Goal: Task Accomplishment & Management: Manage account settings

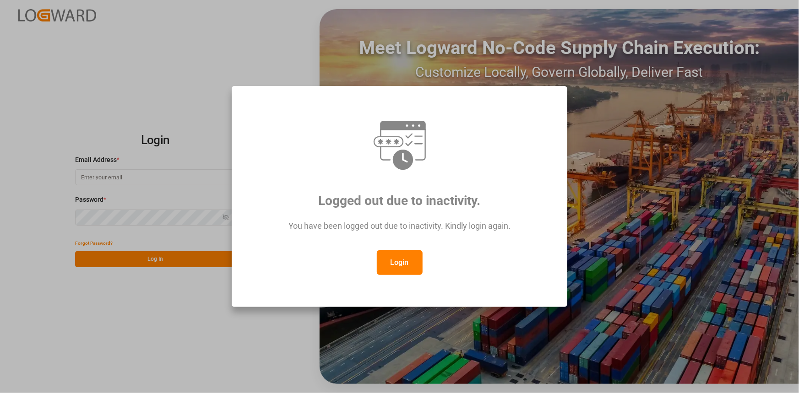
click at [407, 267] on button "Login" at bounding box center [400, 263] width 46 height 25
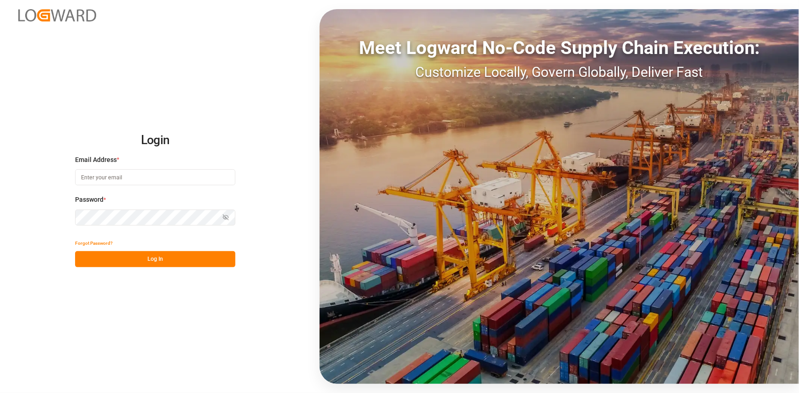
click at [132, 179] on input at bounding box center [155, 177] width 160 height 16
type input "amitkumar.prajapati@jamindustries.com"
click at [130, 263] on button "Log In" at bounding box center [155, 259] width 160 height 16
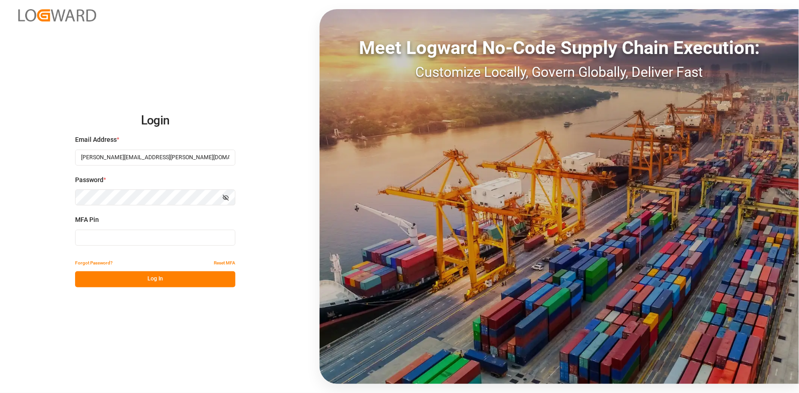
click at [105, 233] on input at bounding box center [155, 238] width 160 height 16
type input "211738"
click at [169, 284] on button "Log In" at bounding box center [155, 280] width 160 height 16
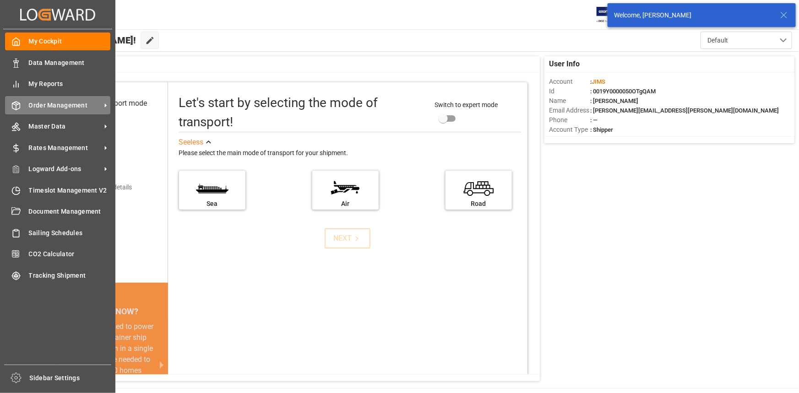
click at [51, 107] on span "Order Management" at bounding box center [65, 106] width 72 height 10
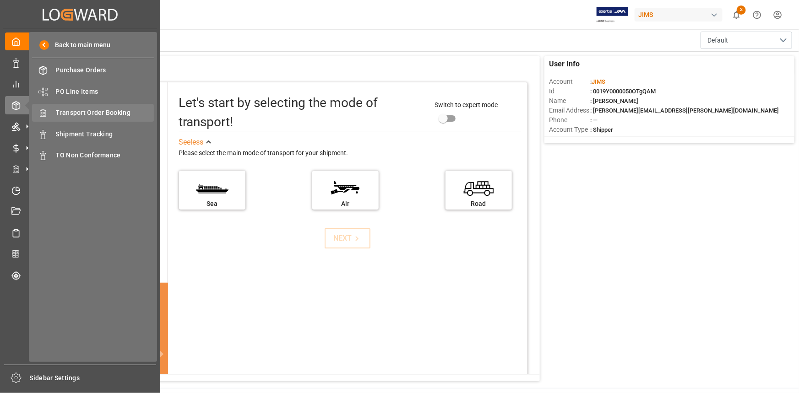
click at [95, 112] on span "Transport Order Booking" at bounding box center [105, 113] width 98 height 10
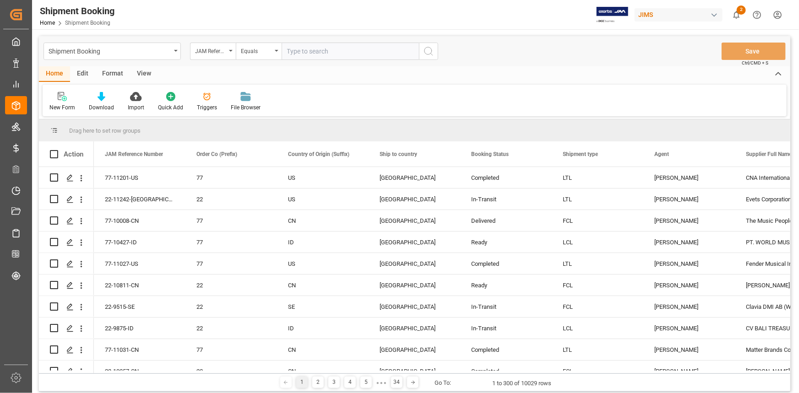
drag, startPoint x: 124, startPoint y: 376, endPoint x: 322, endPoint y: 340, distance: 201.4
click at [133, 376] on div "1 2 3 4 5 ● ● ● 34 Go To: 1 to 300 of 10029 rows" at bounding box center [415, 383] width 752 height 18
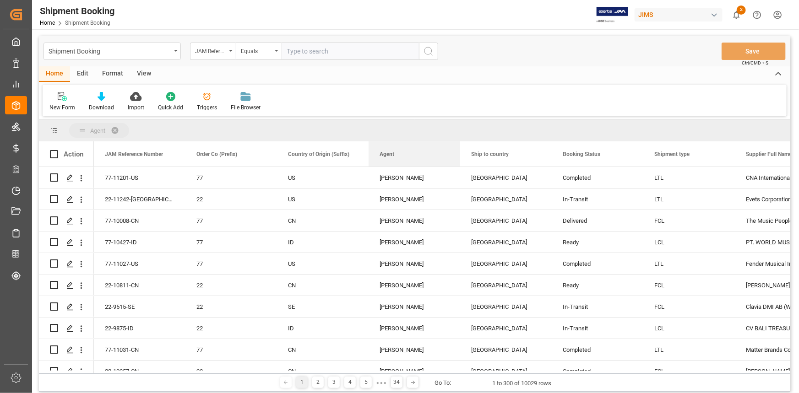
drag, startPoint x: 722, startPoint y: 153, endPoint x: 239, endPoint y: 127, distance: 483.9
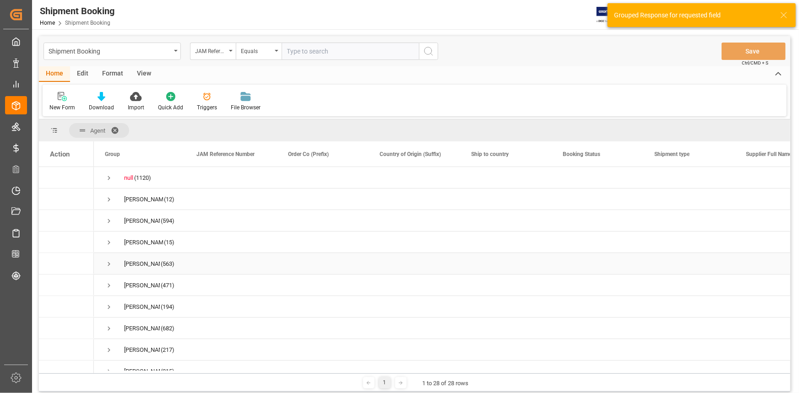
click at [109, 263] on span "Press SPACE to select this row." at bounding box center [109, 264] width 8 height 8
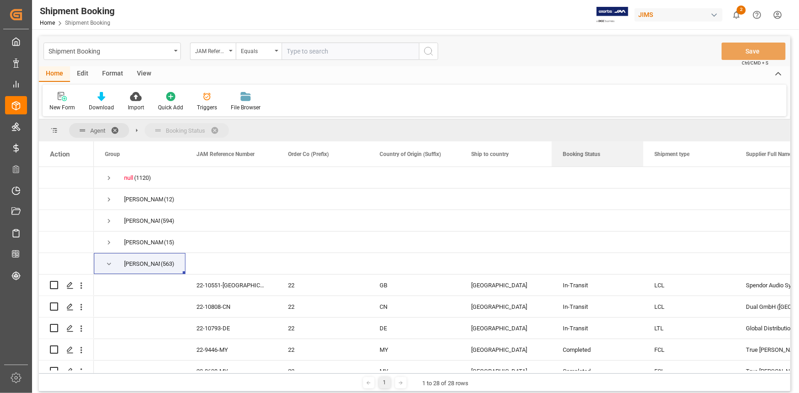
drag, startPoint x: 628, startPoint y: 153, endPoint x: 261, endPoint y: 126, distance: 367.9
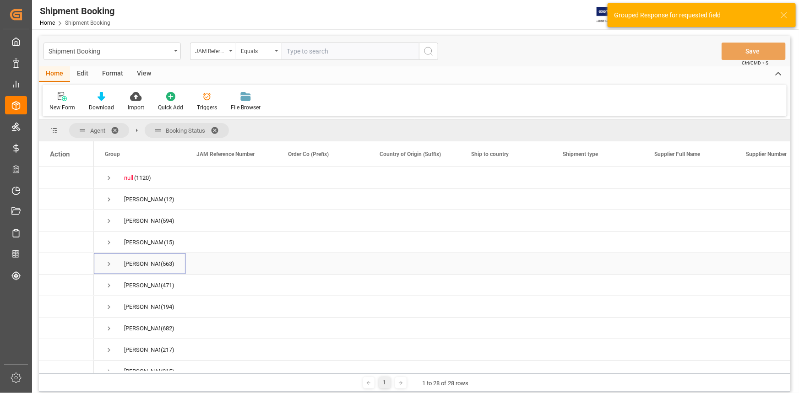
click at [109, 266] on span "Press SPACE to select this row." at bounding box center [109, 264] width 8 height 8
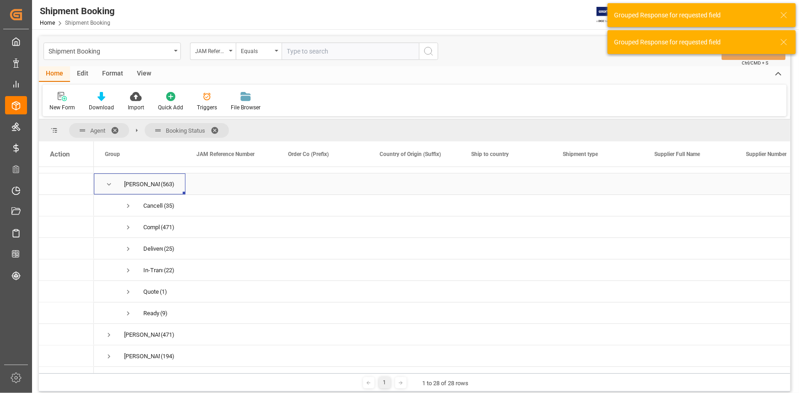
scroll to position [83, 0]
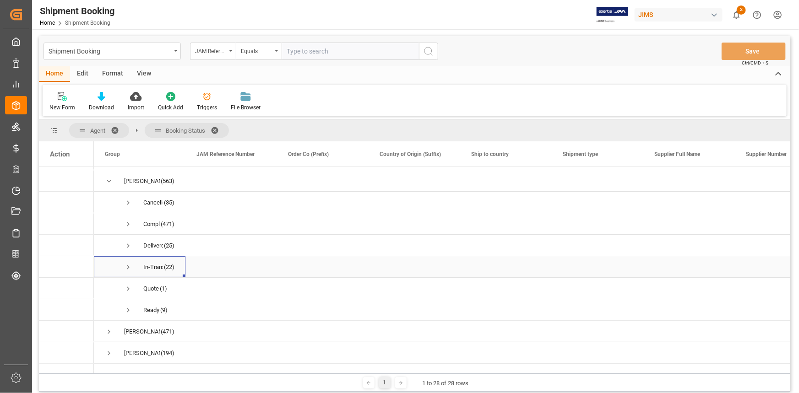
click at [129, 267] on span "Press SPACE to select this row." at bounding box center [128, 267] width 8 height 8
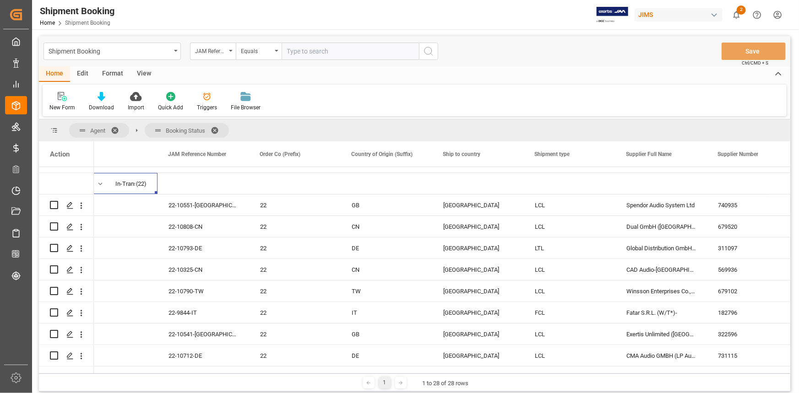
scroll to position [0, 0]
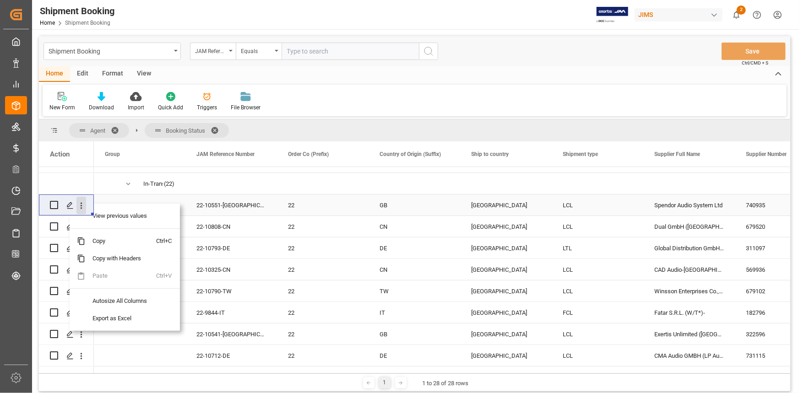
click at [83, 207] on icon "open menu" at bounding box center [81, 206] width 10 height 10
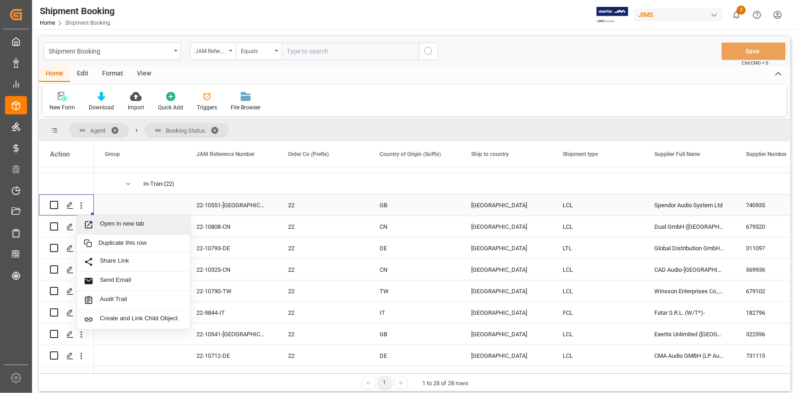
click at [108, 223] on span "Open in new tab" at bounding box center [141, 225] width 83 height 10
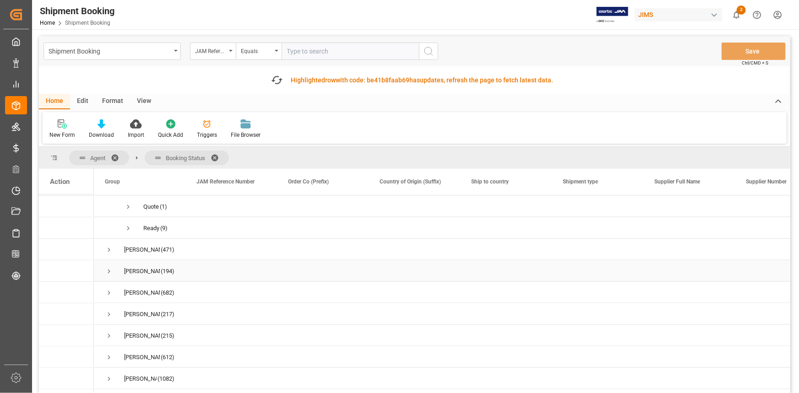
scroll to position [624, 0]
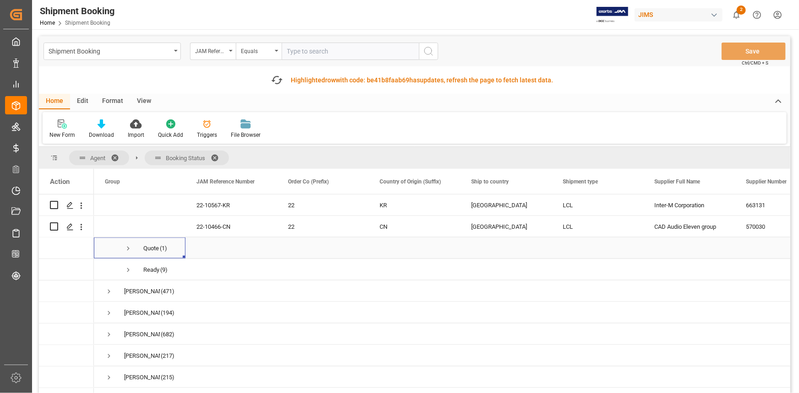
click at [125, 250] on span "Press SPACE to select this row." at bounding box center [128, 249] width 8 height 8
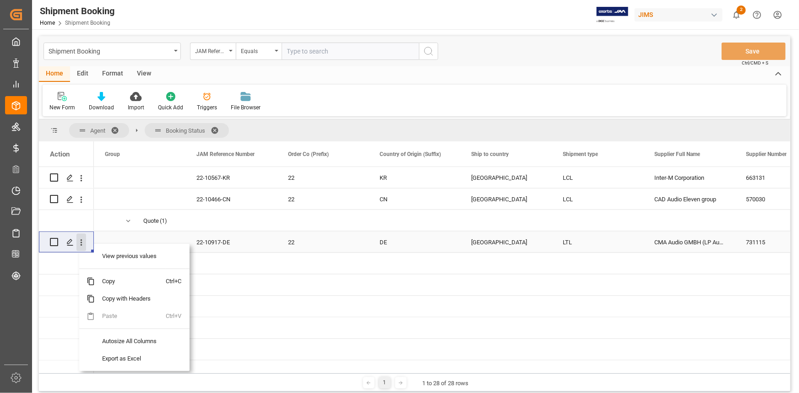
click at [82, 243] on icon "open menu" at bounding box center [81, 243] width 10 height 10
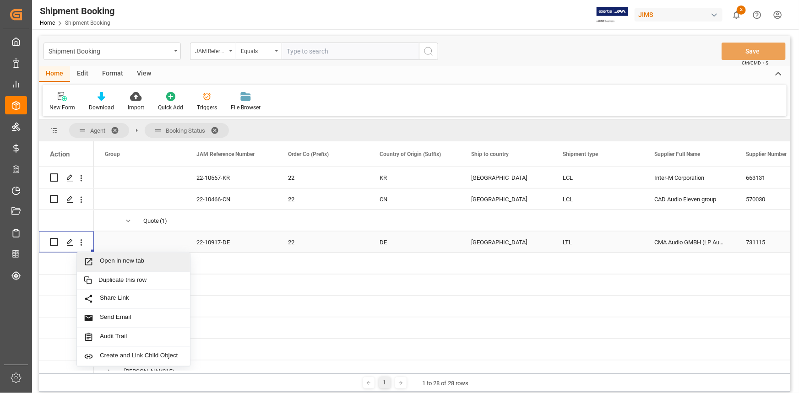
click at [119, 261] on span "Open in new tab" at bounding box center [141, 262] width 83 height 10
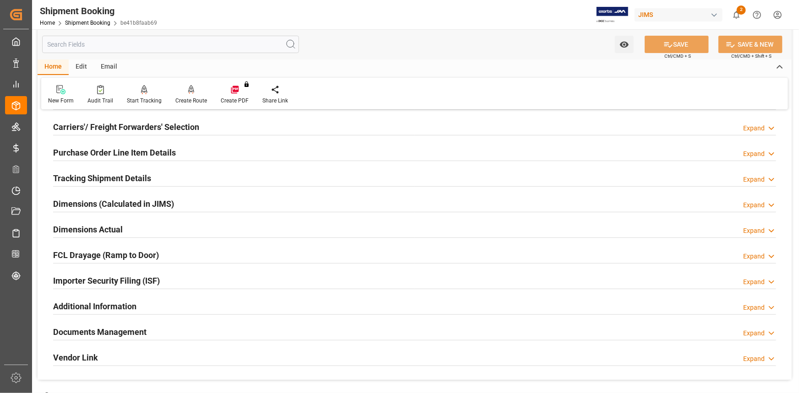
scroll to position [125, 0]
drag, startPoint x: 185, startPoint y: 327, endPoint x: 207, endPoint y: 327, distance: 22.5
click at [185, 327] on div "Documents Management Expand" at bounding box center [414, 330] width 723 height 17
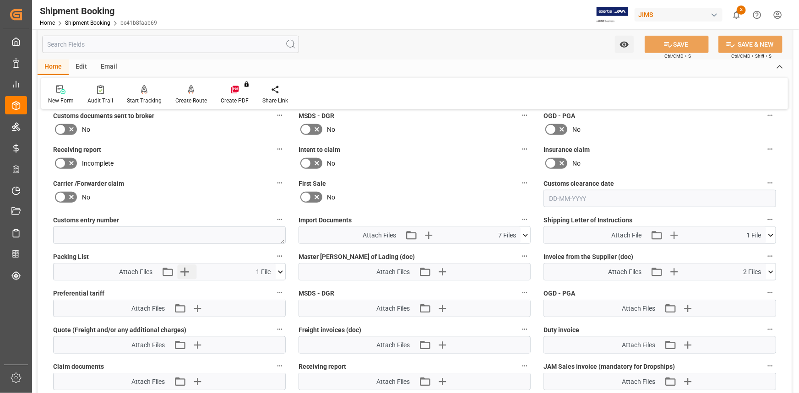
scroll to position [416, 0]
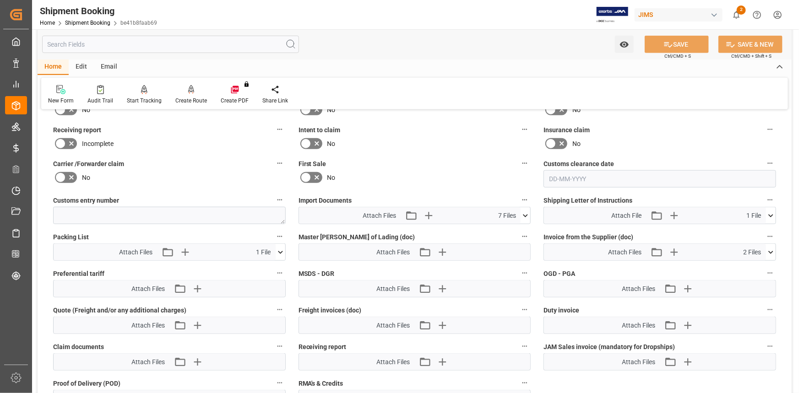
click at [529, 211] on icon at bounding box center [526, 216] width 10 height 10
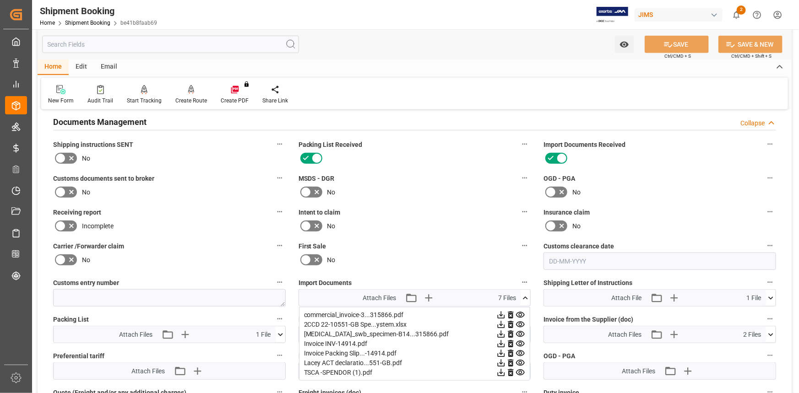
scroll to position [333, 0]
click at [69, 192] on icon at bounding box center [71, 193] width 11 height 11
click at [0, 0] on input "checkbox" at bounding box center [0, 0] width 0 height 0
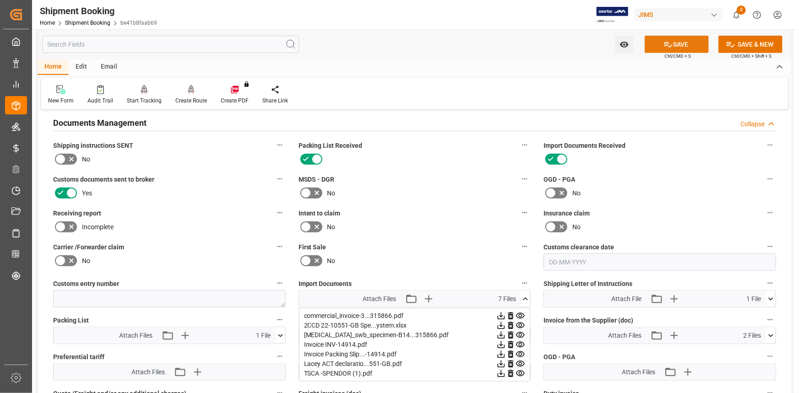
click at [681, 45] on button "SAVE" at bounding box center [677, 44] width 64 height 17
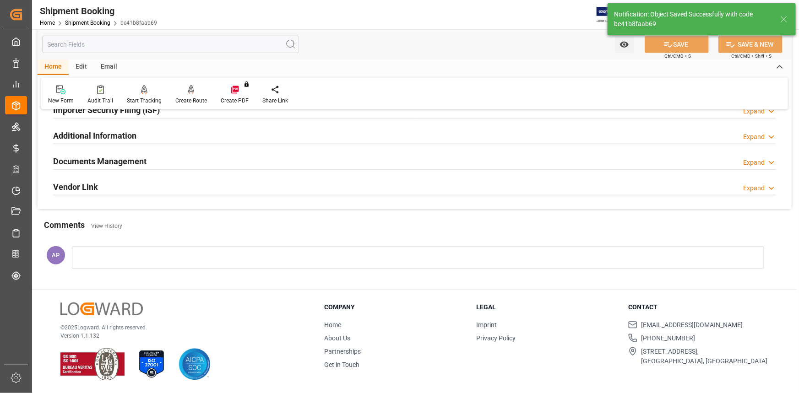
scroll to position [293, 0]
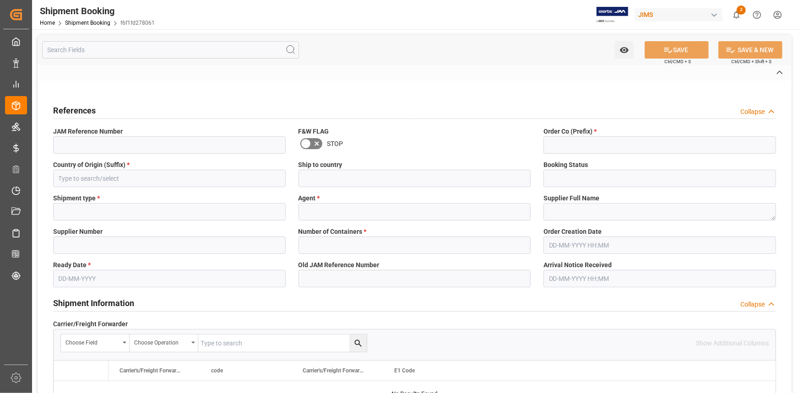
type input "22-10917-DE"
type input "22"
type input "DE"
type input "United States"
type input "Quote"
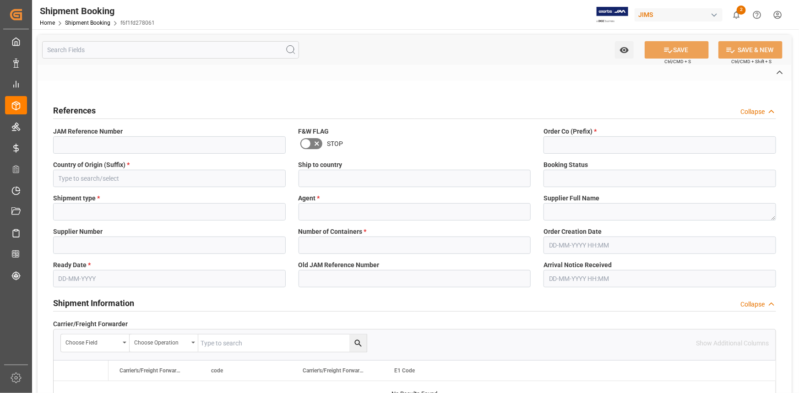
type input "LTL"
type input "[PERSON_NAME] [PERSON_NAME]"
type textarea "CMA Audio GMBH (LP Audio)"
type input "731115"
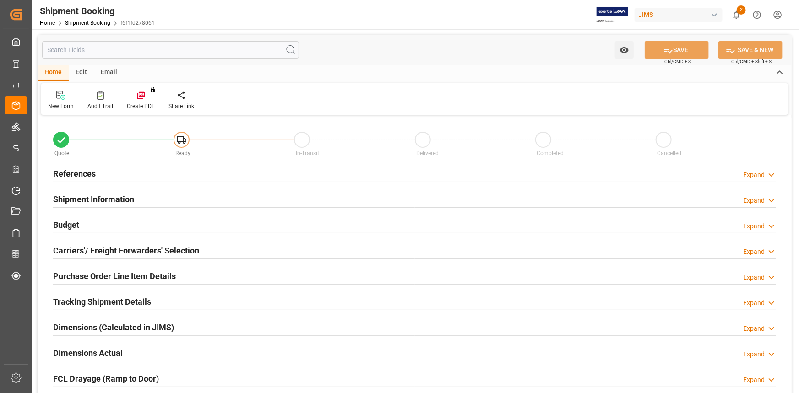
type input "0"
type input "08-09-2025"
click at [169, 177] on div "References Expand" at bounding box center [414, 172] width 723 height 17
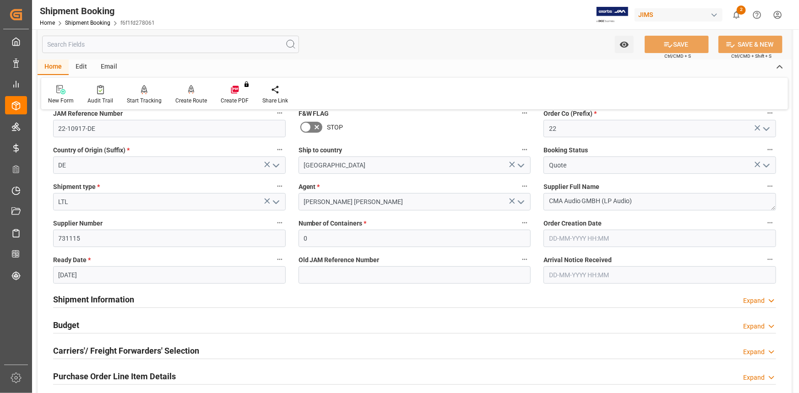
scroll to position [125, 0]
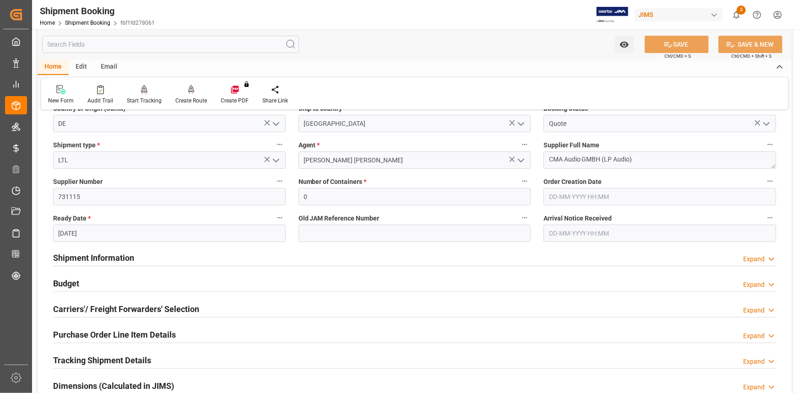
click at [195, 257] on div "Shipment Information Expand" at bounding box center [414, 257] width 723 height 17
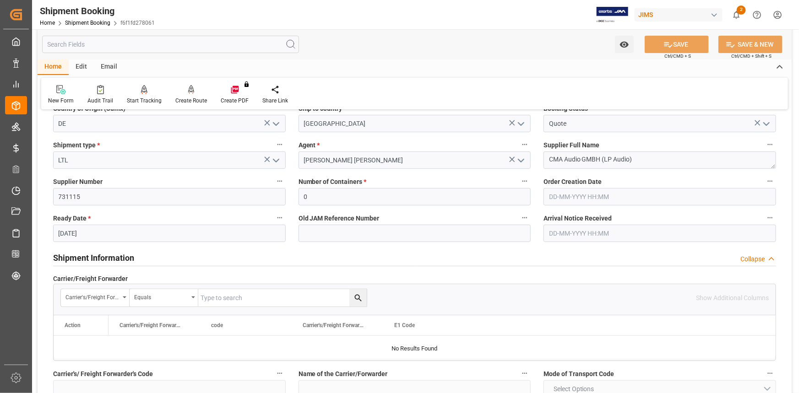
click at [195, 257] on div "Shipment Information Collapse" at bounding box center [414, 257] width 723 height 17
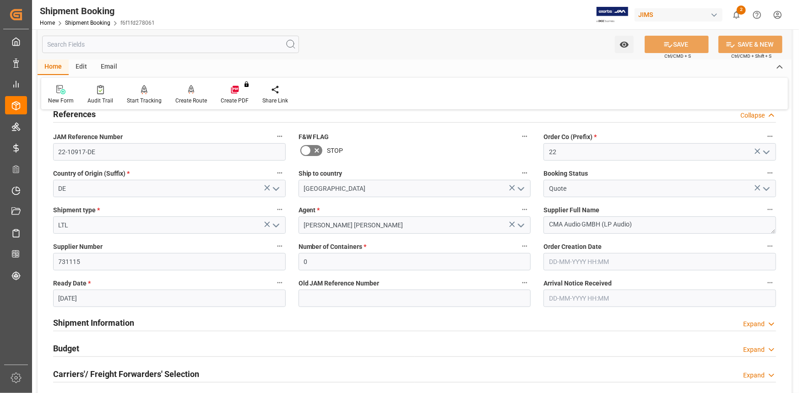
scroll to position [18, 0]
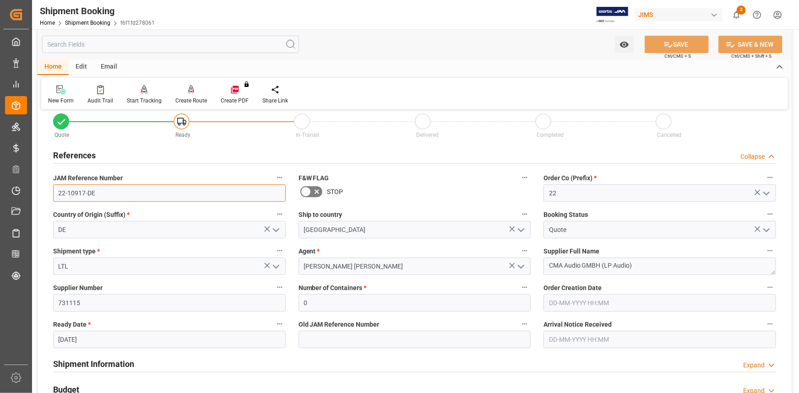
drag, startPoint x: 99, startPoint y: 193, endPoint x: 96, endPoint y: 223, distance: 29.9
click at [43, 197] on div "Quote Ready In-Transit Delivered Completed Cancelled References Collapse JAM Re…" at bounding box center [415, 383] width 754 height 569
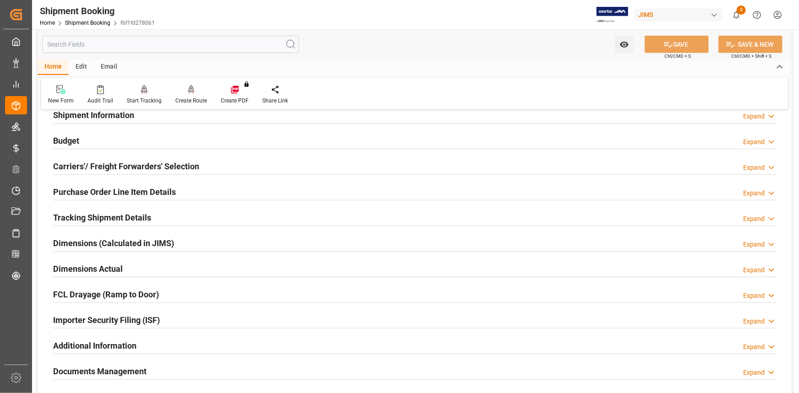
scroll to position [268, 0]
click at [162, 215] on div "Tracking Shipment Details Expand" at bounding box center [414, 215] width 723 height 17
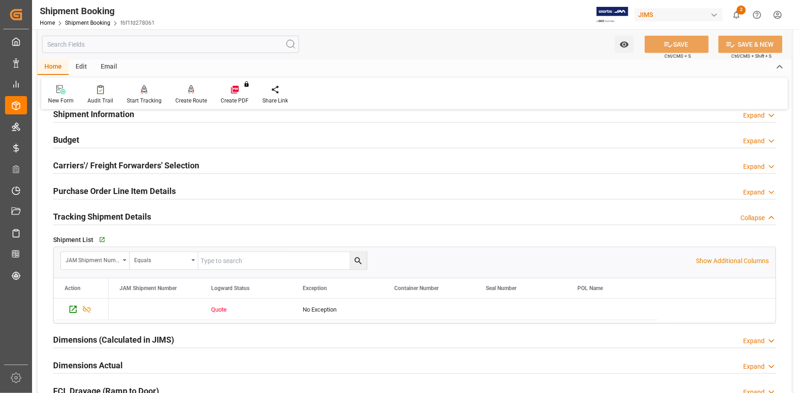
scroll to position [310, 0]
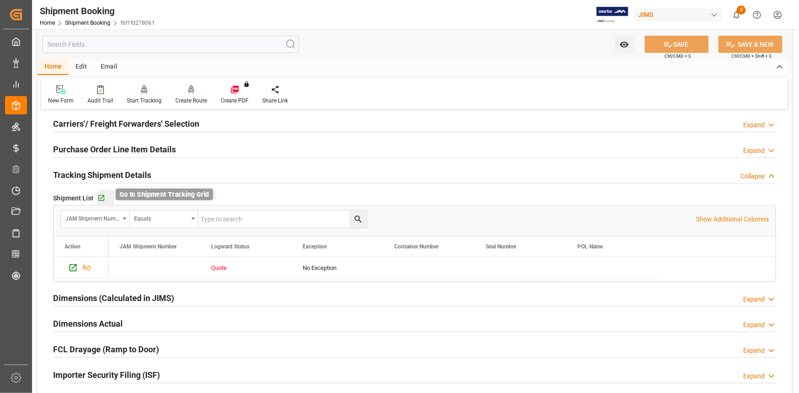
click at [102, 196] on icon "button" at bounding box center [101, 199] width 6 height 6
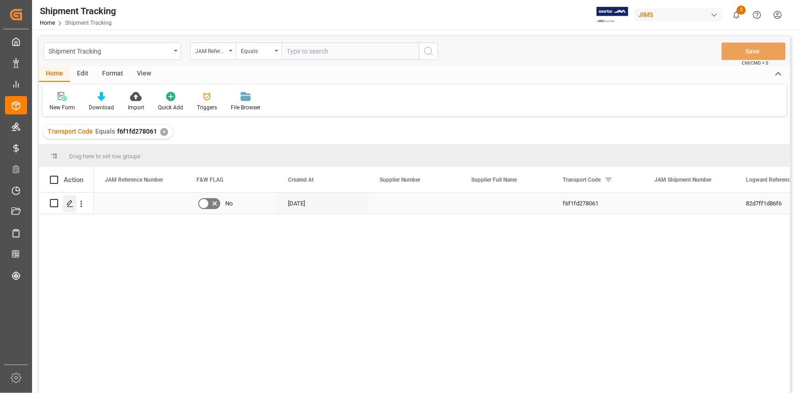
click at [67, 202] on icon "Press SPACE to select this row." at bounding box center [69, 203] width 7 height 7
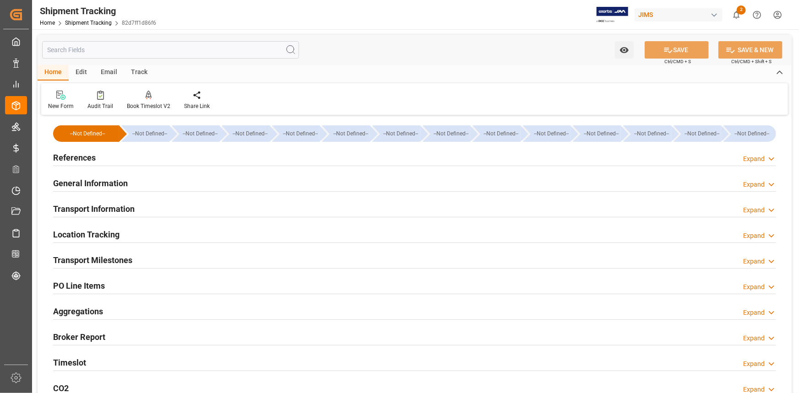
type input "[DATE]"
click at [180, 153] on div "References Expand" at bounding box center [414, 156] width 723 height 17
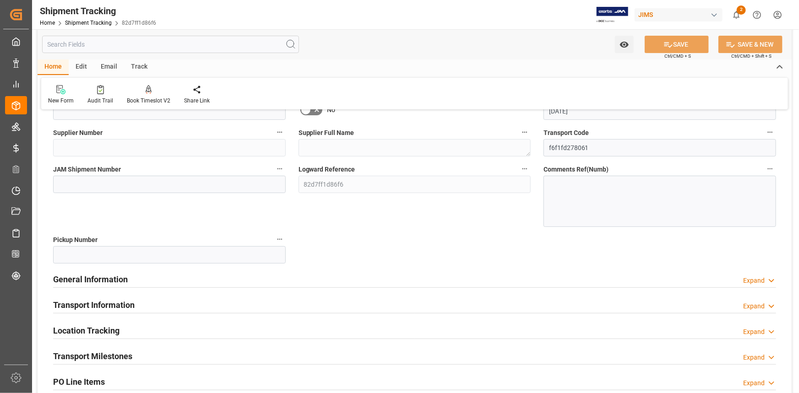
scroll to position [125, 0]
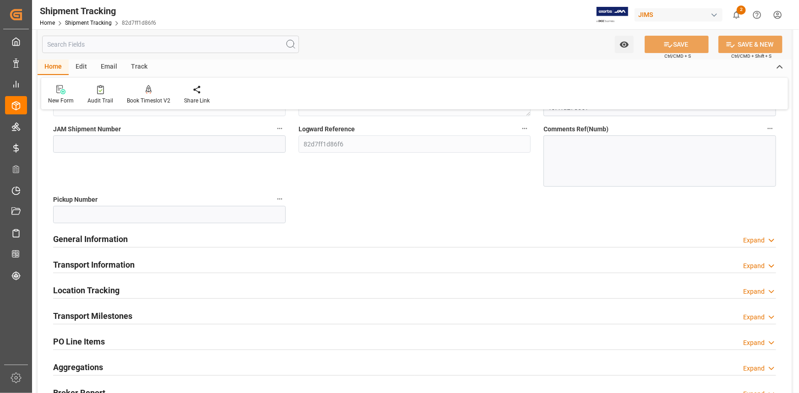
click at [191, 234] on div "General Information Expand" at bounding box center [414, 238] width 723 height 17
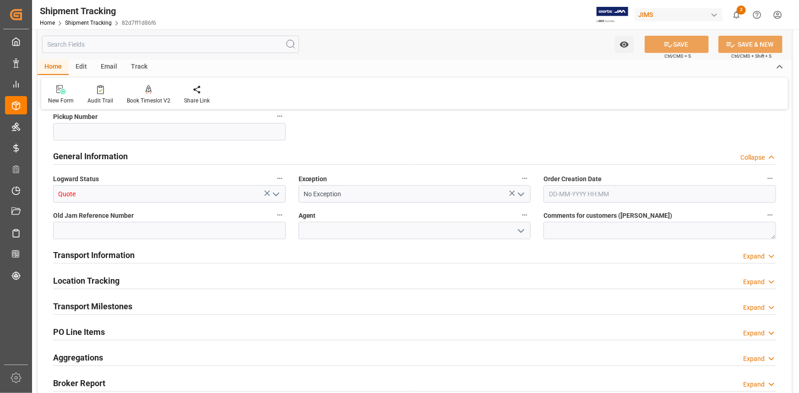
scroll to position [208, 0]
click at [275, 194] on polyline "open menu" at bounding box center [275, 194] width 5 height 3
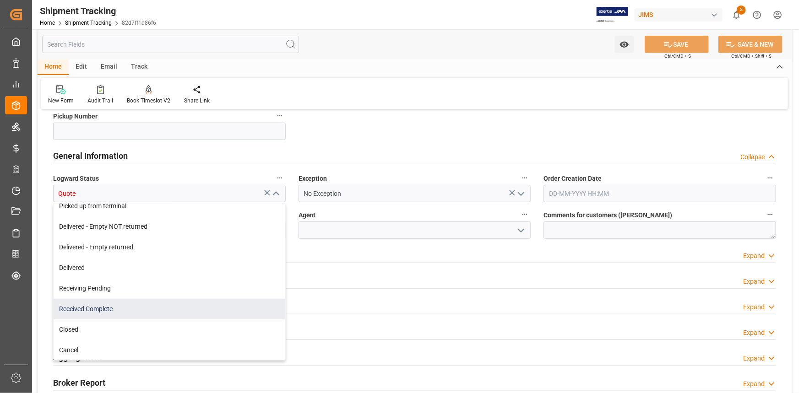
scroll to position [173, 0]
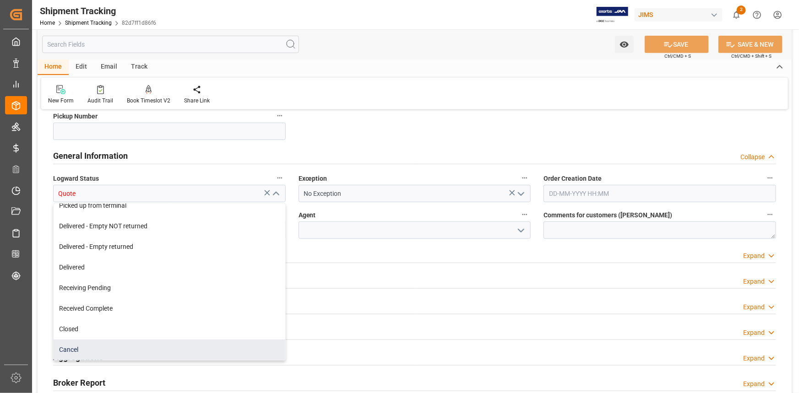
click at [148, 343] on div "Cancel" at bounding box center [170, 350] width 232 height 21
type input "Cancel"
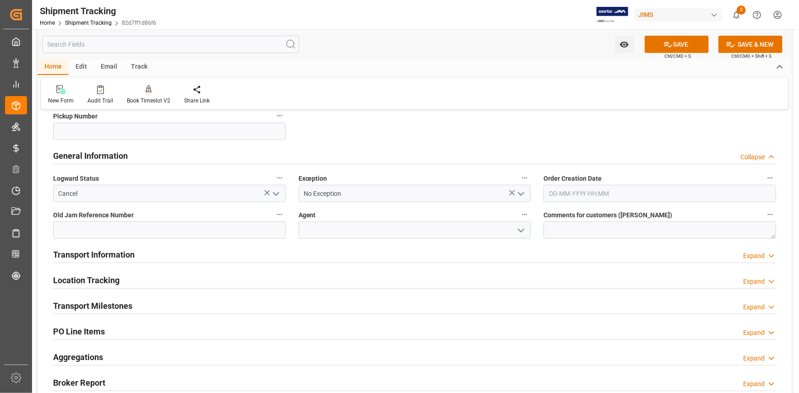
click at [520, 229] on icon "open menu" at bounding box center [521, 230] width 11 height 11
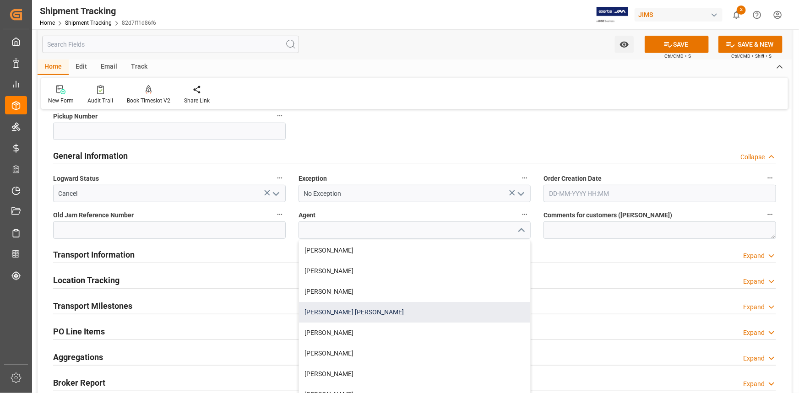
click at [409, 313] on div "[PERSON_NAME] [PERSON_NAME]" at bounding box center [415, 312] width 232 height 21
type input "[PERSON_NAME] [PERSON_NAME]"
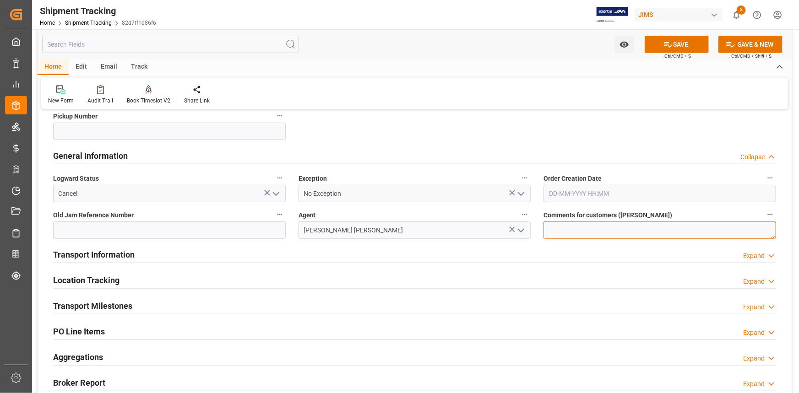
click at [554, 233] on textarea at bounding box center [660, 230] width 233 height 17
paste textarea "22-11204-DE"
type textarea "This is shipped via JAM Ref # 22-11204-DE"
click at [677, 47] on button "SAVE" at bounding box center [677, 44] width 64 height 17
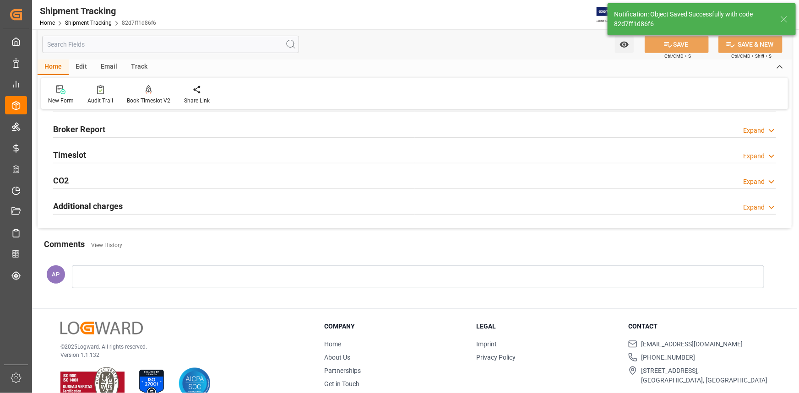
scroll to position [27, 0]
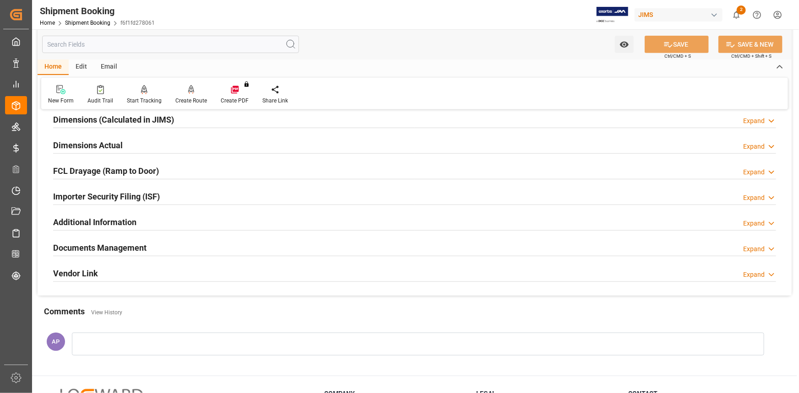
scroll to position [291, 0]
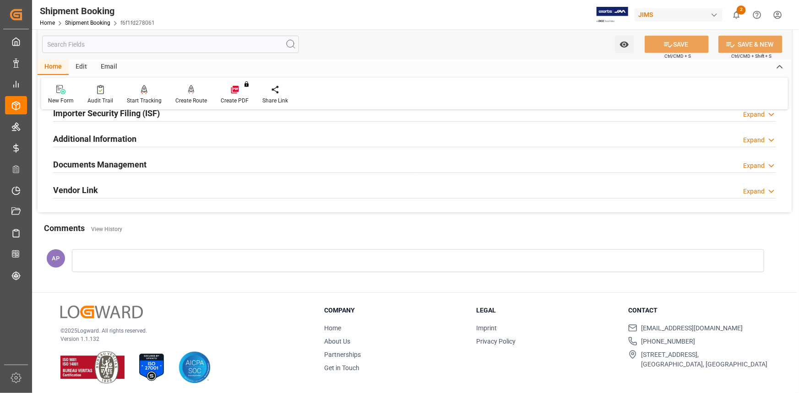
click at [188, 264] on div at bounding box center [418, 261] width 693 height 23
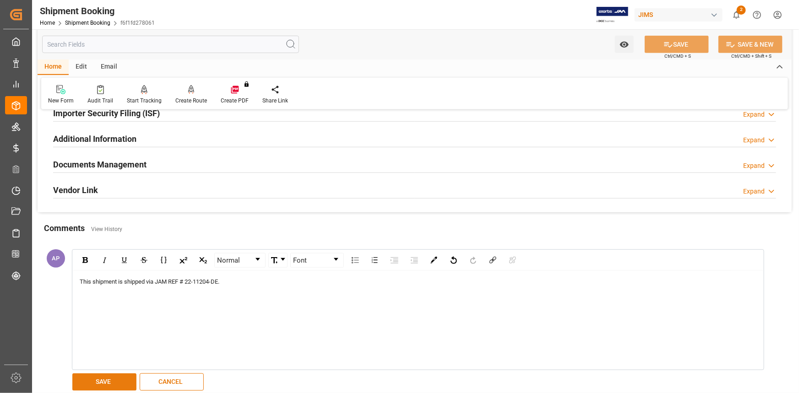
click at [108, 380] on button "SAVE" at bounding box center [104, 382] width 64 height 17
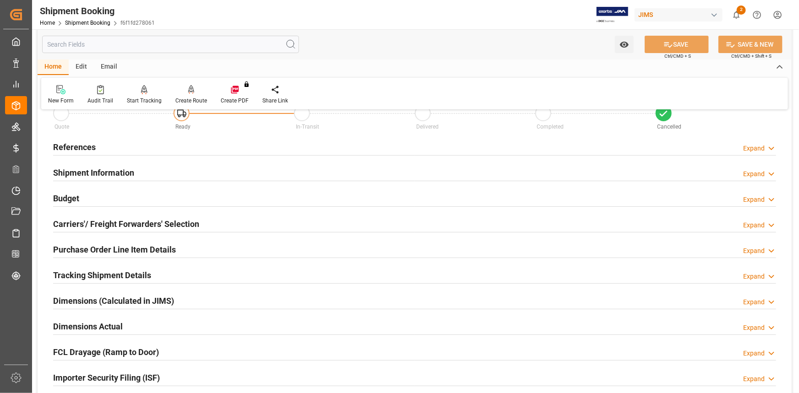
scroll to position [0, 0]
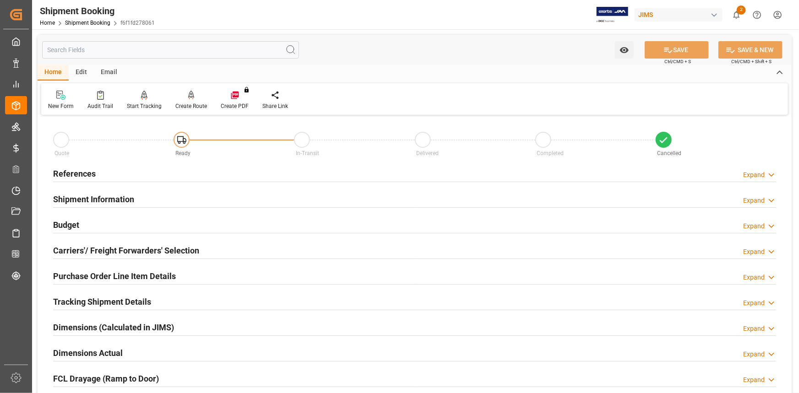
click at [150, 169] on div "References Expand" at bounding box center [414, 172] width 723 height 17
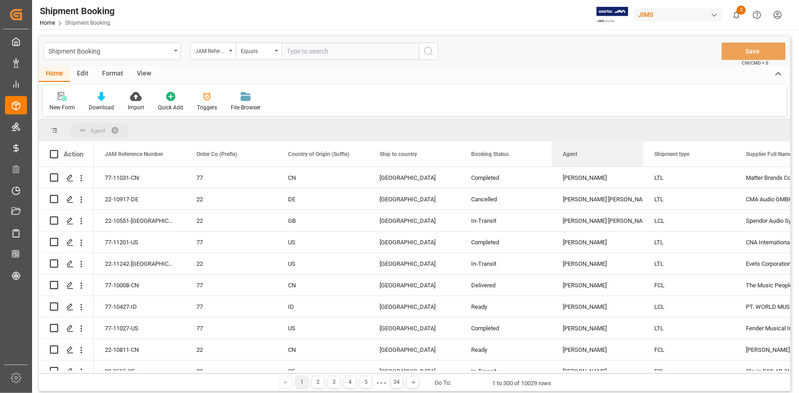
drag, startPoint x: 721, startPoint y: 152, endPoint x: 409, endPoint y: 130, distance: 313.1
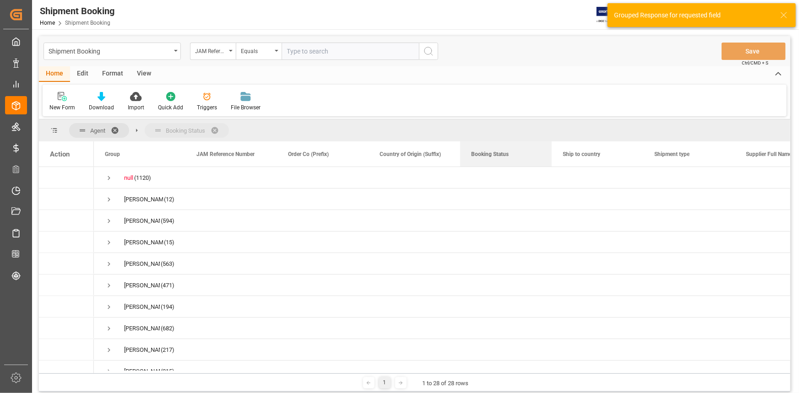
drag, startPoint x: 628, startPoint y: 153, endPoint x: 377, endPoint y: 136, distance: 251.1
click at [109, 264] on span "Press SPACE to select this row." at bounding box center [109, 264] width 8 height 8
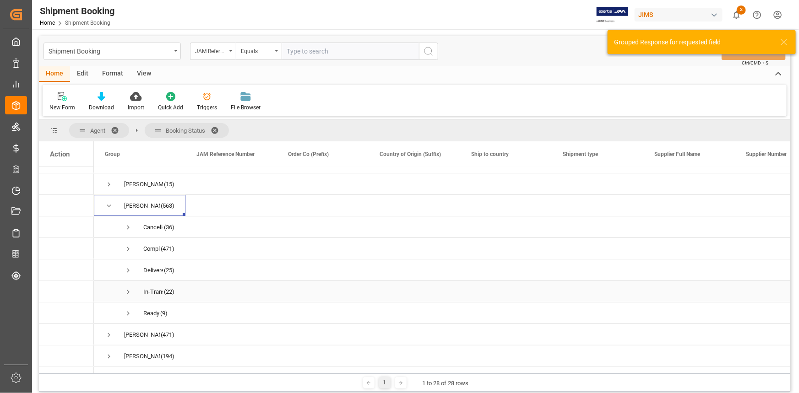
scroll to position [83, 0]
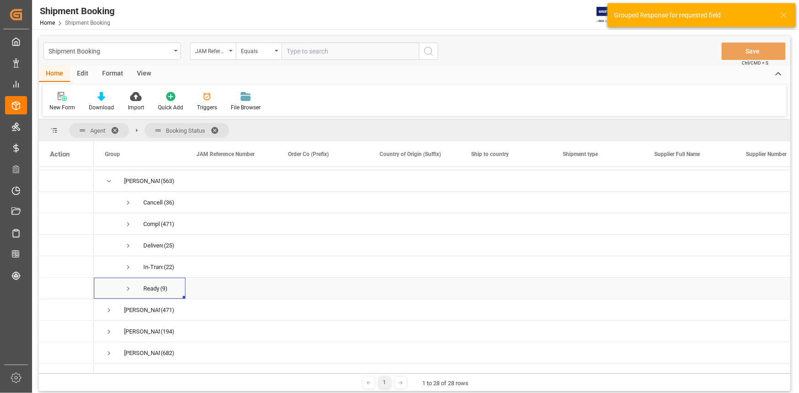
click at [127, 289] on span "Press SPACE to select this row." at bounding box center [128, 289] width 8 height 8
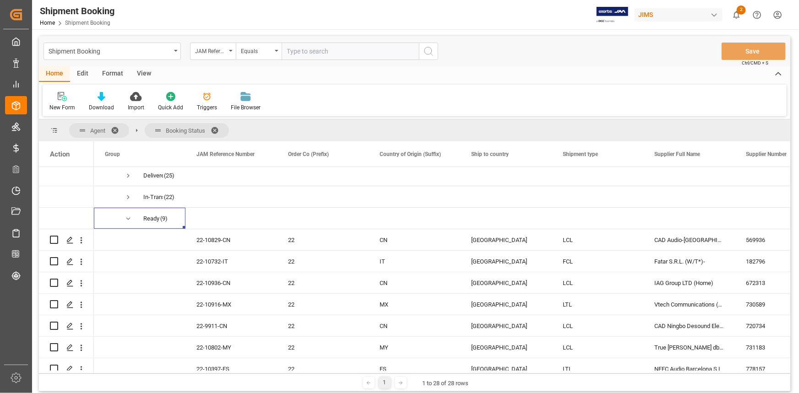
scroll to position [125, 0]
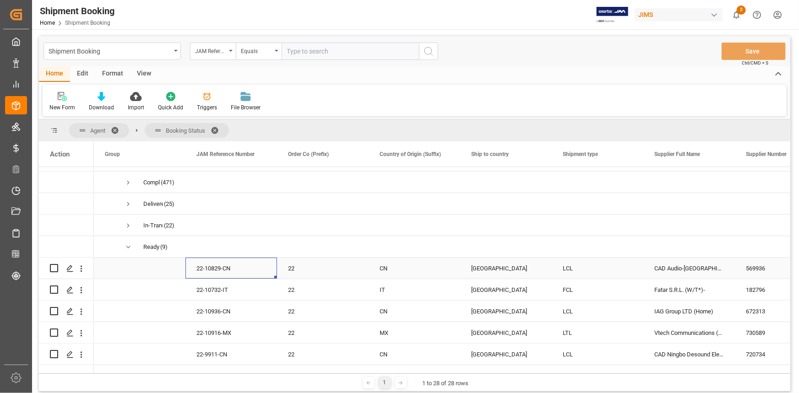
click at [218, 269] on div "22-10829-CN" at bounding box center [232, 268] width 92 height 21
click at [223, 290] on div "22-10732-IT" at bounding box center [232, 289] width 92 height 21
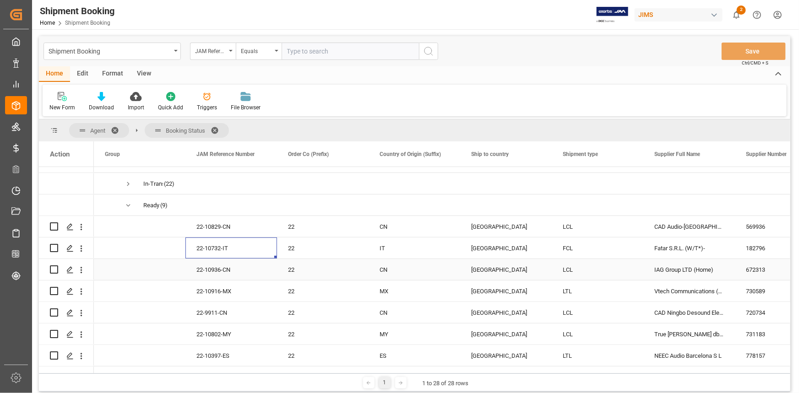
click at [250, 270] on div "22-10936-CN" at bounding box center [232, 269] width 92 height 21
click at [240, 248] on div "22-10732-IT" at bounding box center [232, 248] width 92 height 21
click at [230, 270] on div "22-10936-CN" at bounding box center [232, 269] width 92 height 21
click at [212, 292] on div "22-10916-MX" at bounding box center [232, 291] width 92 height 21
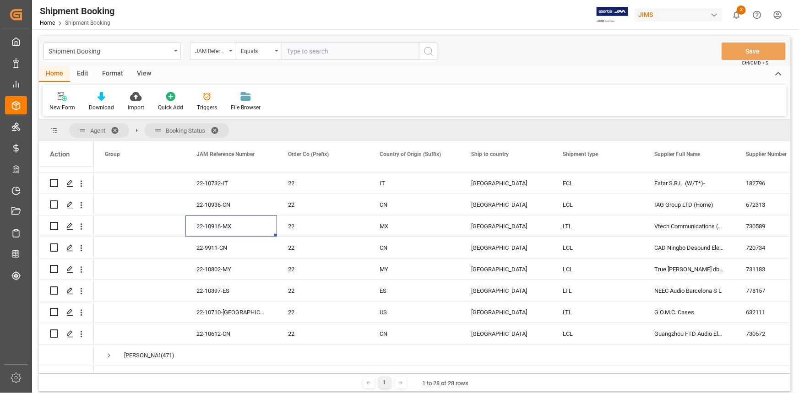
scroll to position [235, 0]
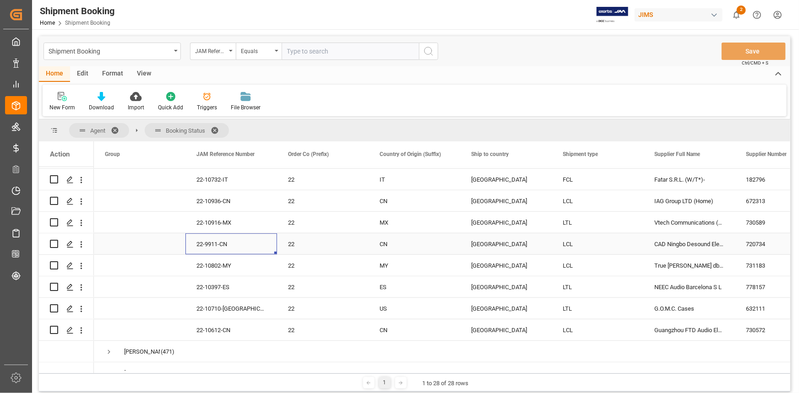
click at [216, 246] on div "22-9911-CN" at bounding box center [232, 244] width 92 height 21
click at [209, 266] on div "22-10802-MY" at bounding box center [232, 265] width 92 height 21
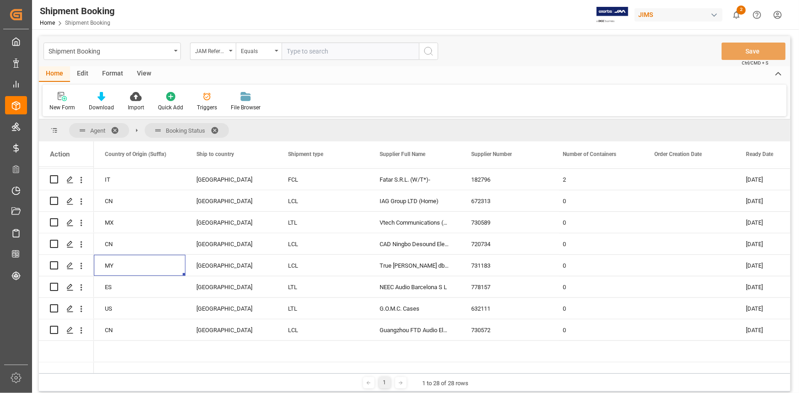
scroll to position [0, 183]
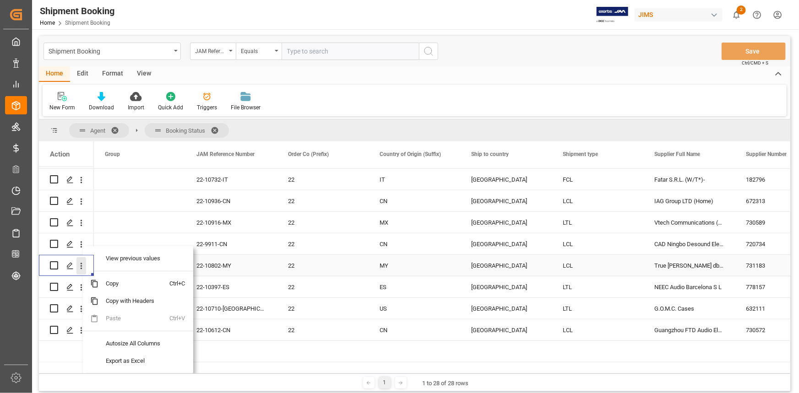
click at [82, 266] on icon "open menu" at bounding box center [81, 267] width 10 height 10
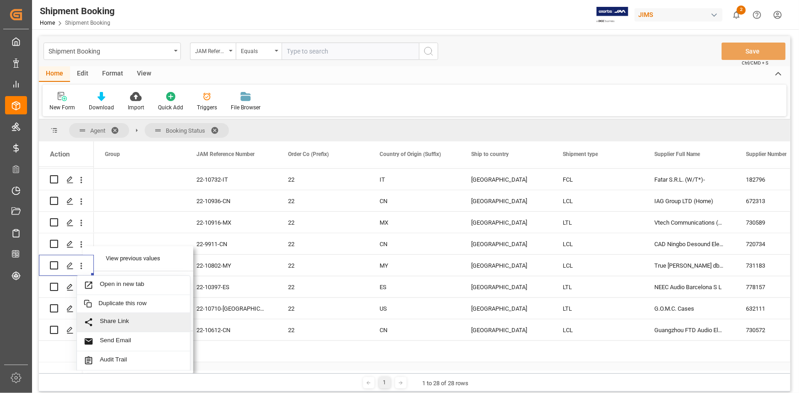
click at [266, 363] on div "Press SPACE to select this row." at bounding box center [232, 373] width 92 height 21
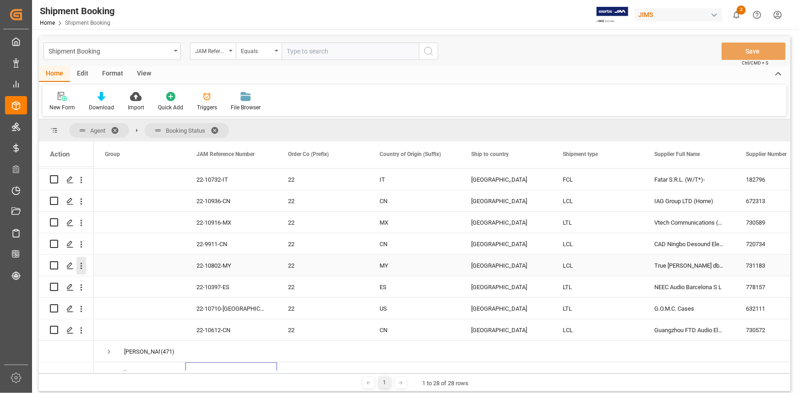
click at [81, 265] on icon "open menu" at bounding box center [81, 267] width 10 height 10
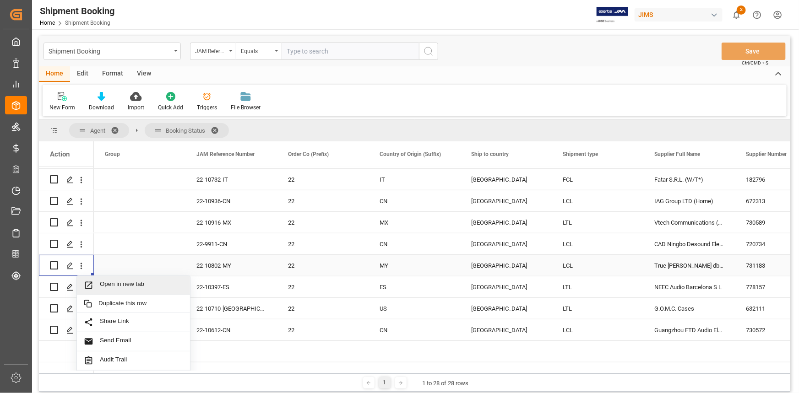
click at [131, 283] on span "Open in new tab" at bounding box center [141, 286] width 83 height 10
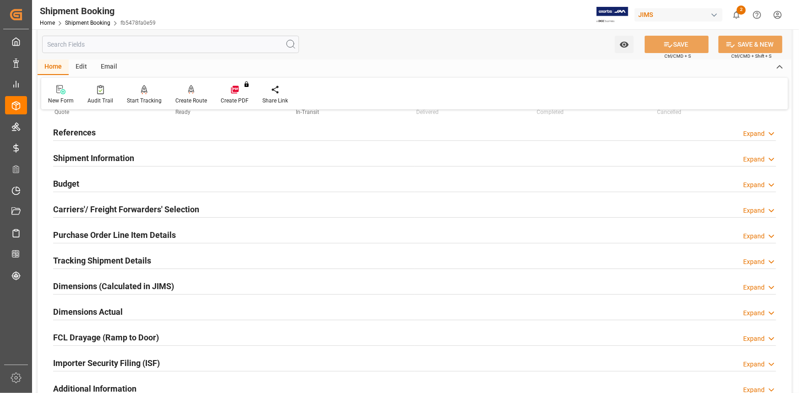
scroll to position [83, 0]
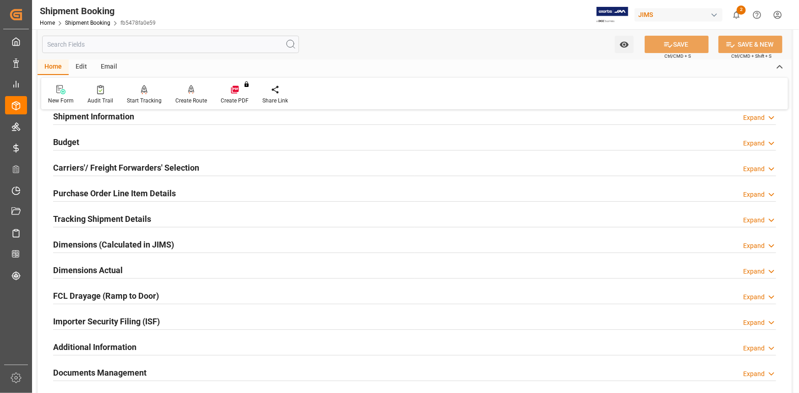
click at [174, 216] on div "Tracking Shipment Details Expand" at bounding box center [414, 218] width 723 height 17
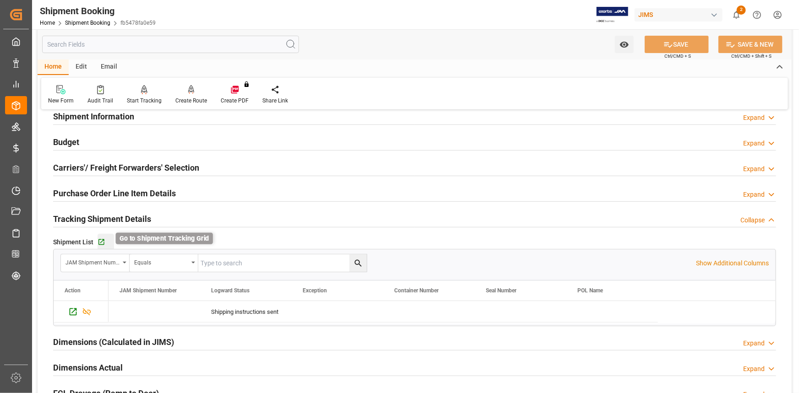
click at [103, 240] on icon "button" at bounding box center [101, 243] width 6 height 6
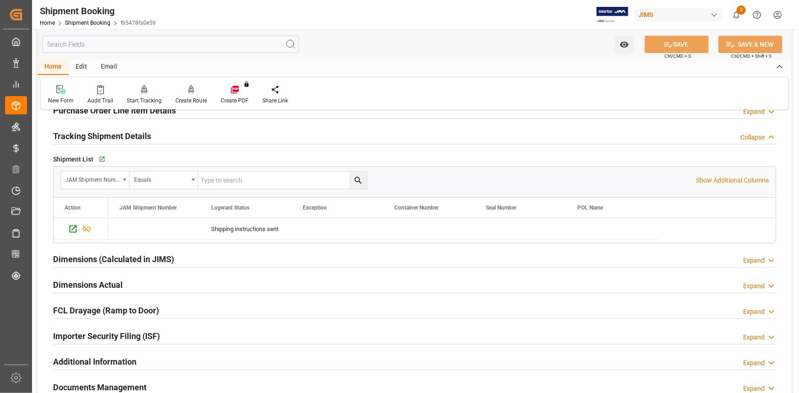
scroll to position [166, 0]
click at [103, 160] on icon "button" at bounding box center [102, 159] width 8 height 8
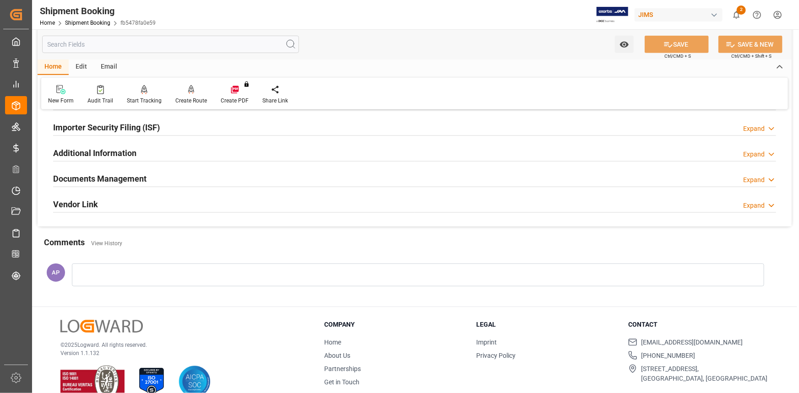
scroll to position [391, 0]
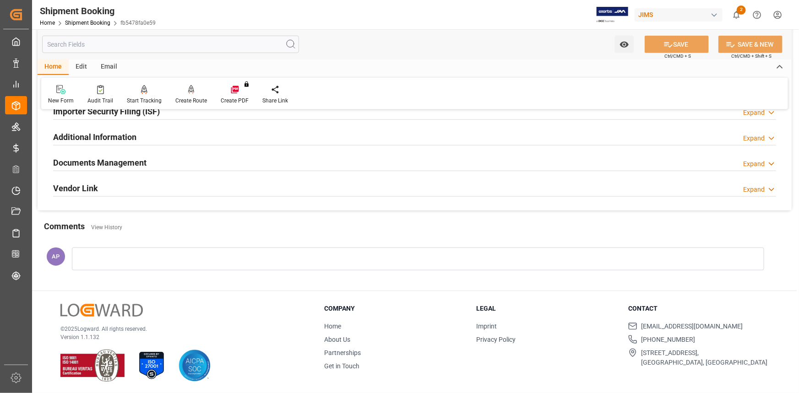
click at [182, 257] on div at bounding box center [418, 259] width 693 height 23
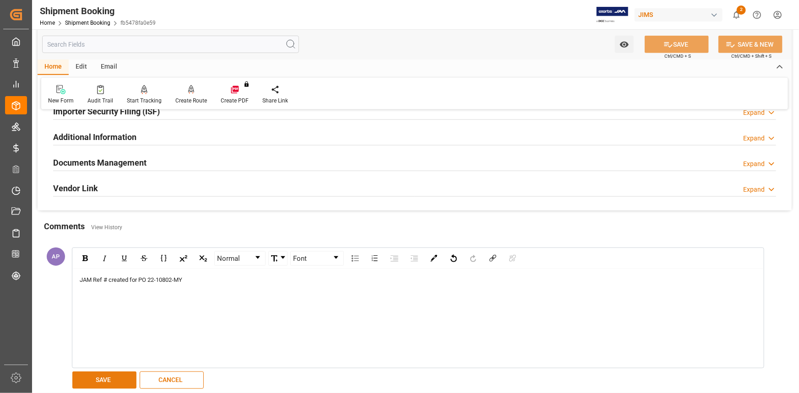
click at [108, 377] on button "SAVE" at bounding box center [104, 380] width 64 height 17
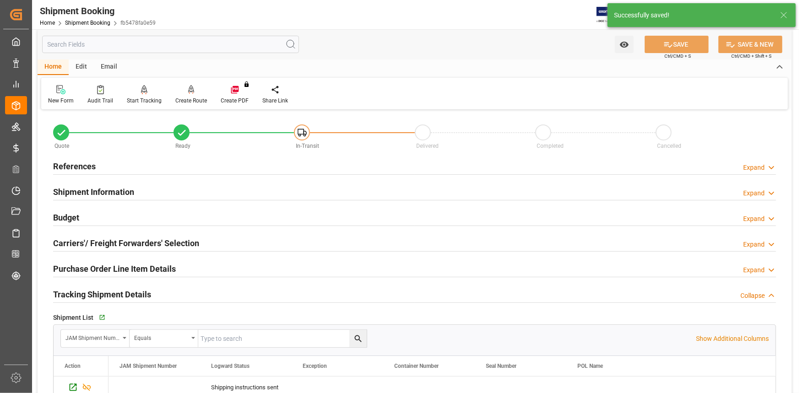
scroll to position [0, 0]
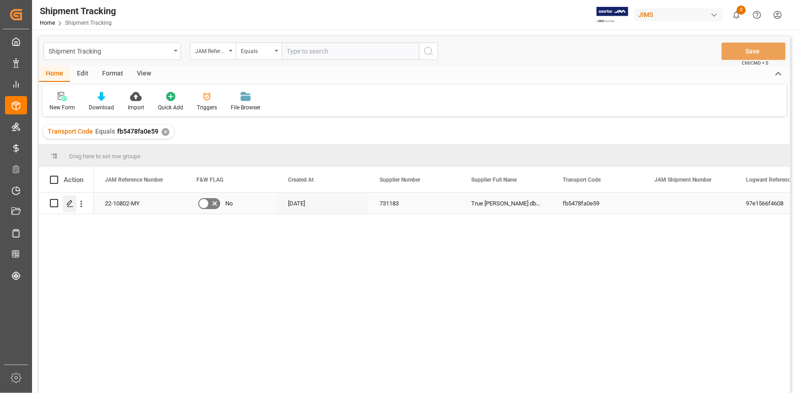
click at [65, 204] on div "Press SPACE to select this row." at bounding box center [70, 204] width 14 height 17
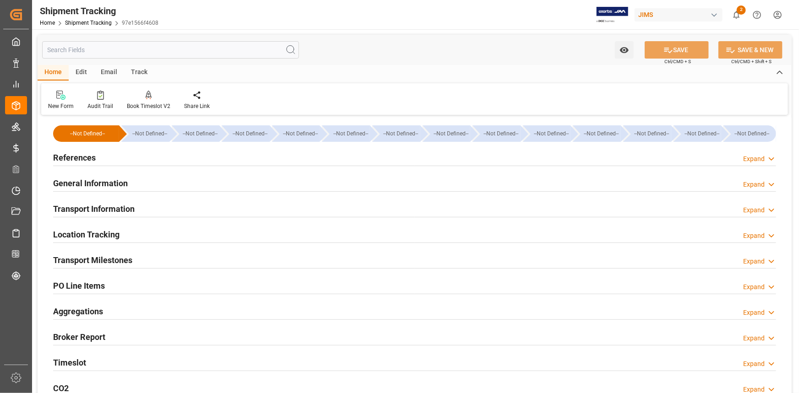
type input "29-08-2025"
click at [172, 158] on div "References Expand" at bounding box center [414, 156] width 723 height 17
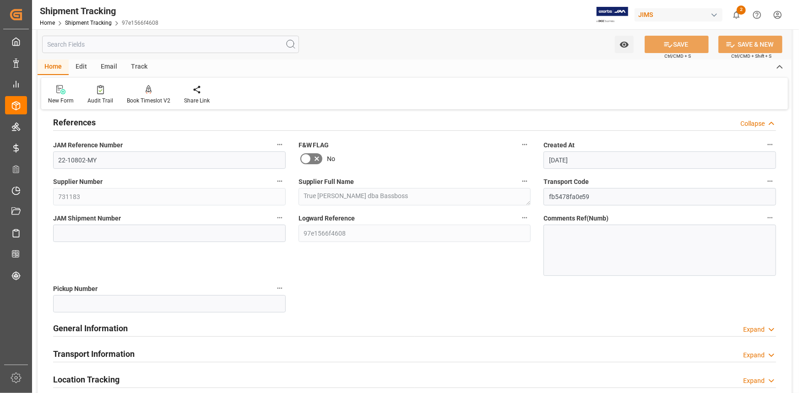
scroll to position [83, 0]
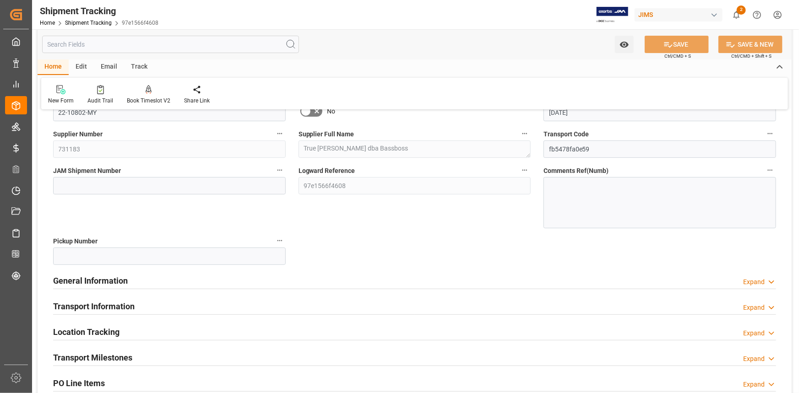
click at [192, 281] on div "General Information Expand" at bounding box center [414, 280] width 723 height 17
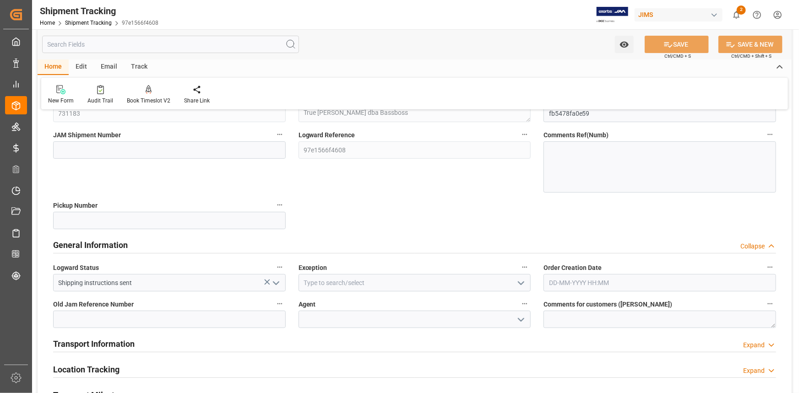
scroll to position [166, 0]
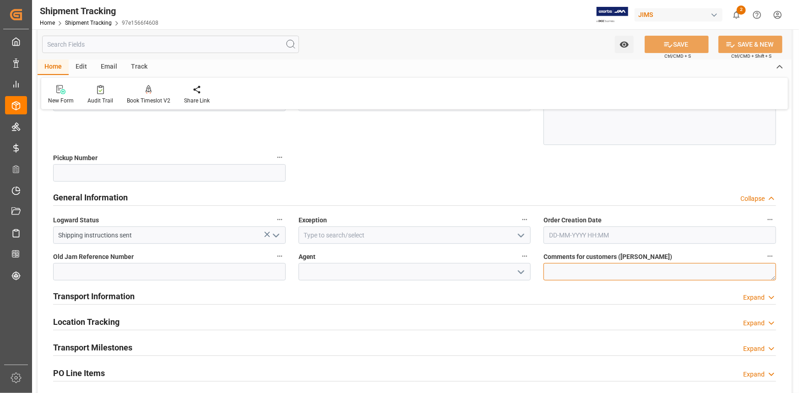
click at [563, 270] on textarea at bounding box center [660, 271] width 233 height 17
click at [519, 272] on icon "open menu" at bounding box center [521, 272] width 11 height 11
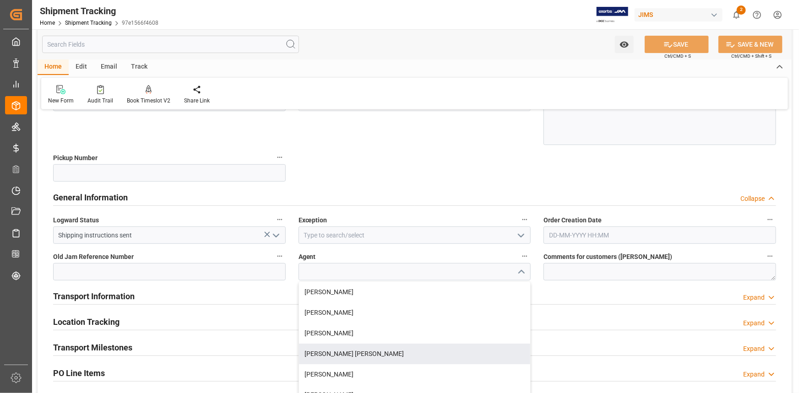
drag, startPoint x: 412, startPoint y: 352, endPoint x: 591, endPoint y: 285, distance: 191.2
click at [417, 352] on div "[PERSON_NAME] [PERSON_NAME]" at bounding box center [415, 354] width 232 height 21
type input "[PERSON_NAME] [PERSON_NAME]"
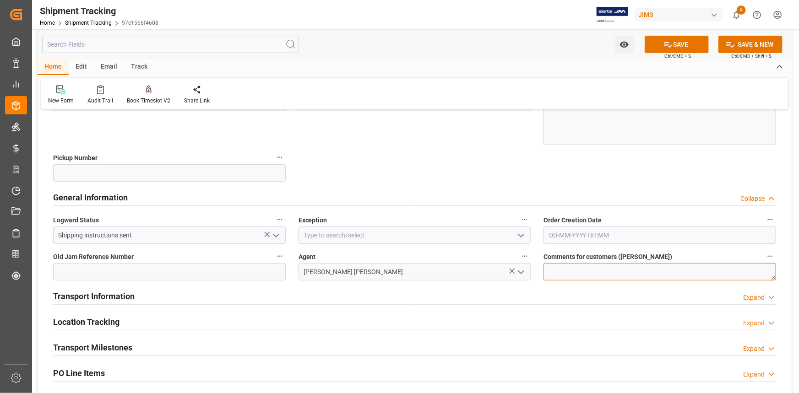
click at [582, 276] on textarea at bounding box center [660, 271] width 233 height 17
paste textarea "22-10802-MY"
type textarea "JAM Ref # created for PO 22-10802-MY"
drag, startPoint x: 276, startPoint y: 235, endPoint x: 270, endPoint y: 233, distance: 6.2
click at [276, 234] on icon "open menu" at bounding box center [276, 235] width 11 height 11
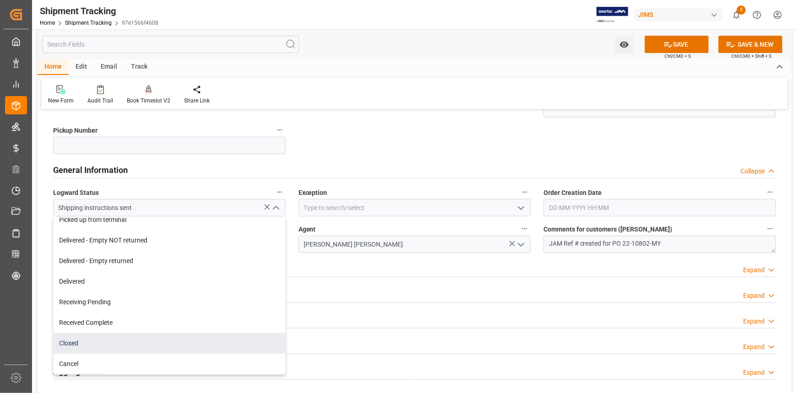
scroll to position [208, 0]
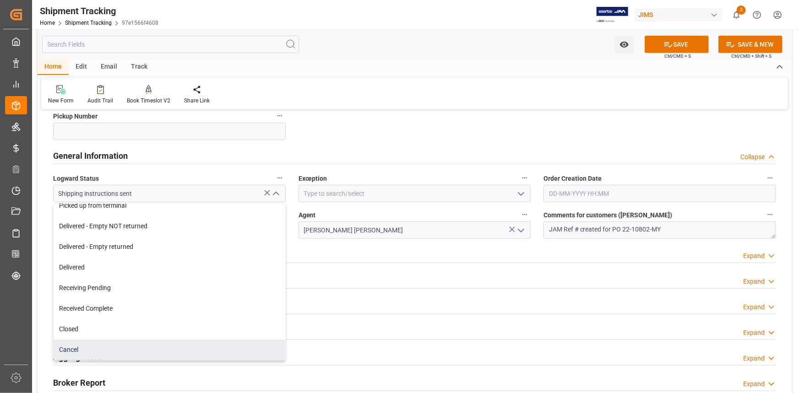
click at [147, 348] on div "Cancel" at bounding box center [170, 350] width 232 height 21
type input "Cancel"
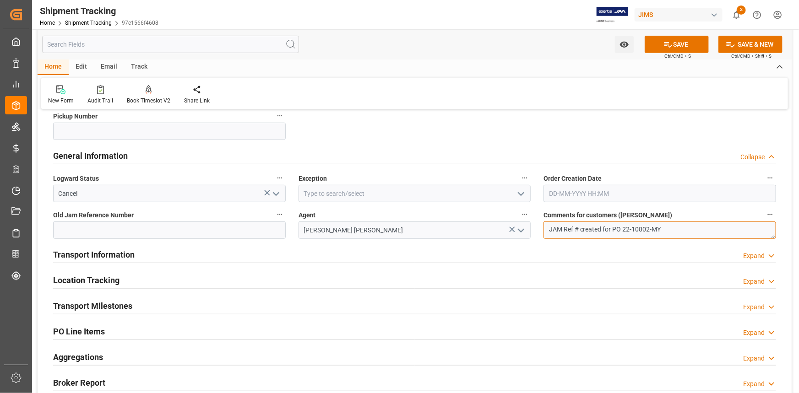
drag, startPoint x: 665, startPoint y: 227, endPoint x: 529, endPoint y: 228, distance: 136.0
click at [529, 226] on div "--Not Defined-- --Not Defined-- --Not Defined-- --Not Defined-- --Not Defined--…" at bounding box center [415, 196] width 754 height 573
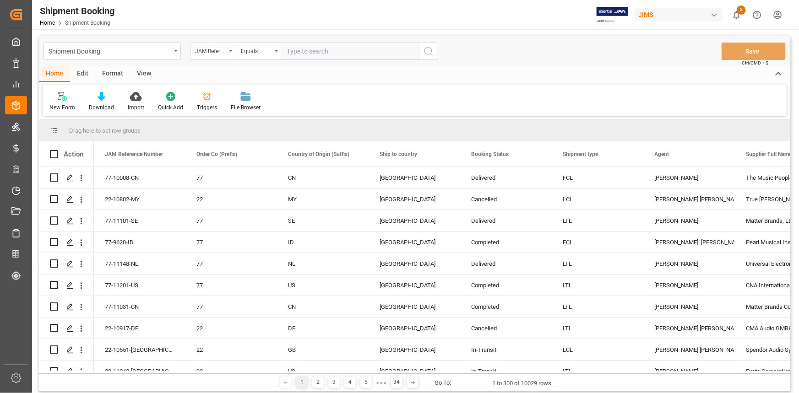
drag, startPoint x: 721, startPoint y: 153, endPoint x: 152, endPoint y: 132, distance: 569.3
click at [152, 132] on div "Drag here to set row groups" at bounding box center [415, 131] width 752 height 22
drag, startPoint x: 719, startPoint y: 154, endPoint x: 418, endPoint y: 161, distance: 300.6
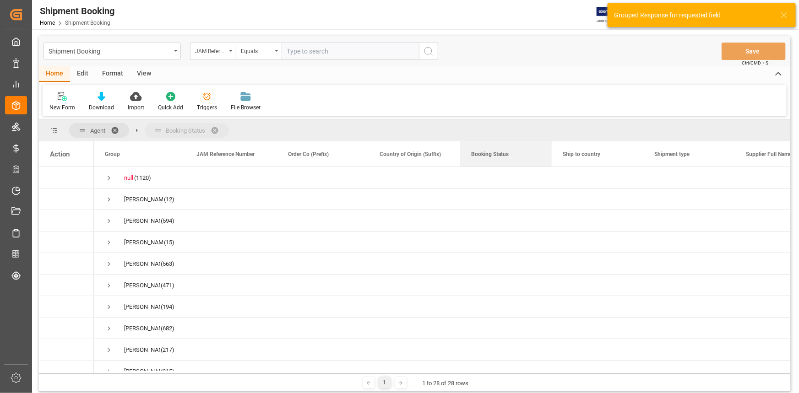
drag, startPoint x: 628, startPoint y: 156, endPoint x: 314, endPoint y: 122, distance: 316.4
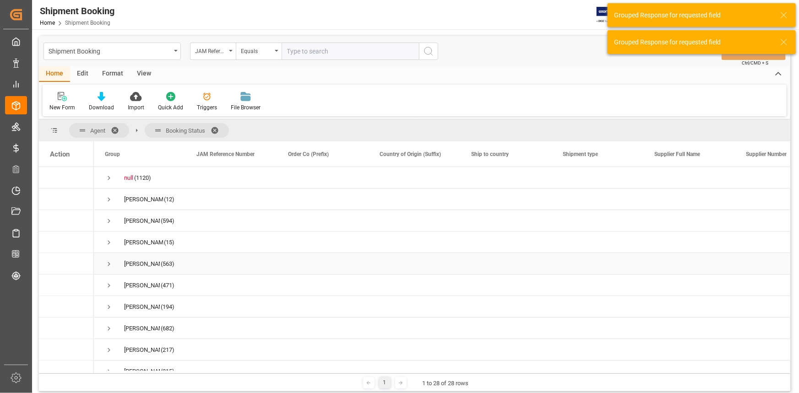
drag, startPoint x: 109, startPoint y: 265, endPoint x: 120, endPoint y: 268, distance: 11.5
click at [109, 265] on span "Press SPACE to select this row." at bounding box center [109, 264] width 8 height 8
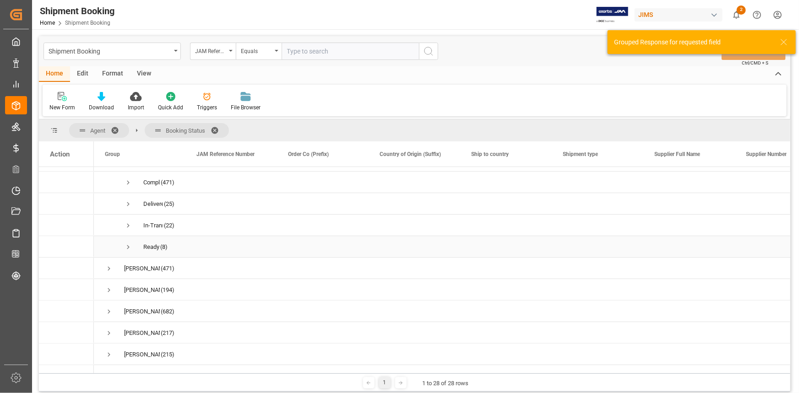
click at [130, 247] on span "Press SPACE to select this row." at bounding box center [128, 247] width 8 height 8
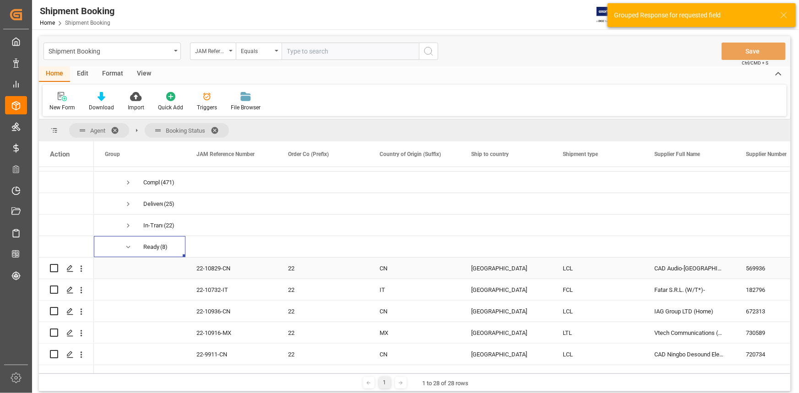
scroll to position [0, 0]
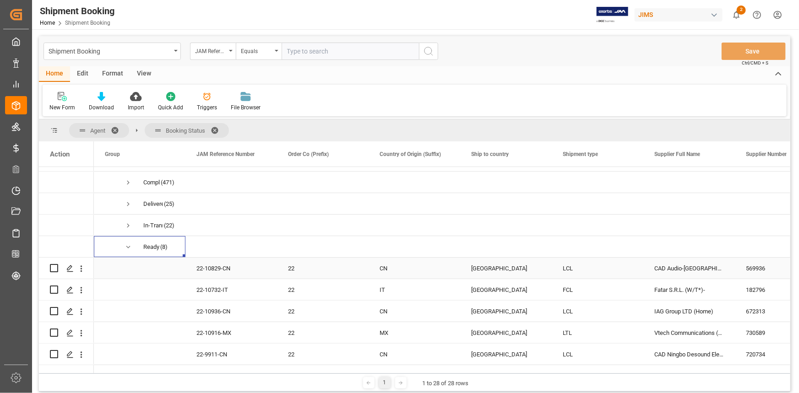
click at [235, 268] on div "22-10829-CN" at bounding box center [232, 268] width 92 height 21
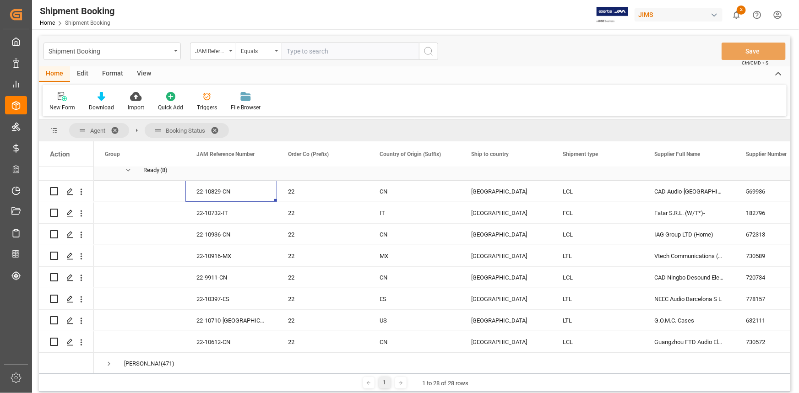
scroll to position [208, 0]
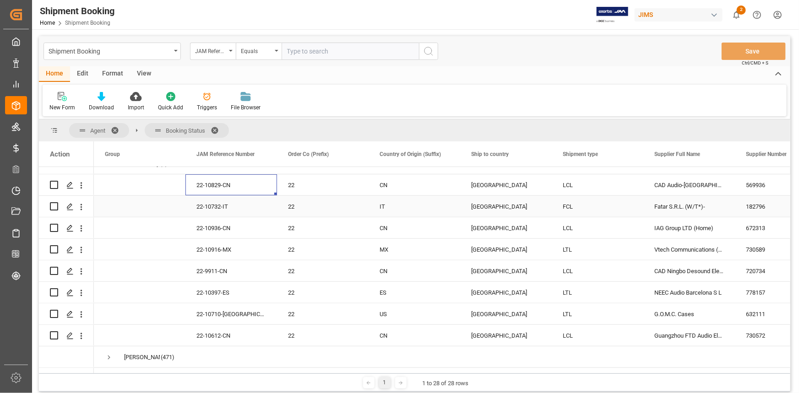
click at [230, 204] on div "22-10732-IT" at bounding box center [232, 206] width 92 height 21
click at [224, 228] on div "22-10936-CN" at bounding box center [232, 228] width 92 height 21
click at [227, 249] on div "22-10916-MX" at bounding box center [232, 249] width 92 height 21
click at [218, 273] on div "22-9911-CN" at bounding box center [232, 271] width 92 height 21
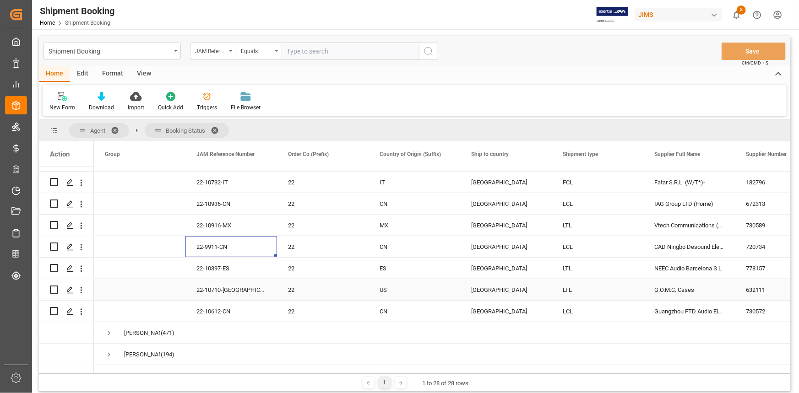
scroll to position [250, 0]
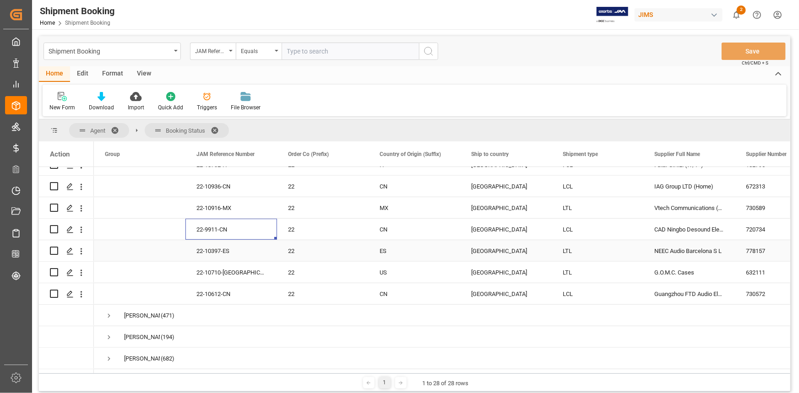
click at [217, 253] on div "22-10397-ES" at bounding box center [232, 250] width 92 height 21
click at [218, 273] on div "22-10710-[GEOGRAPHIC_DATA]" at bounding box center [232, 272] width 92 height 21
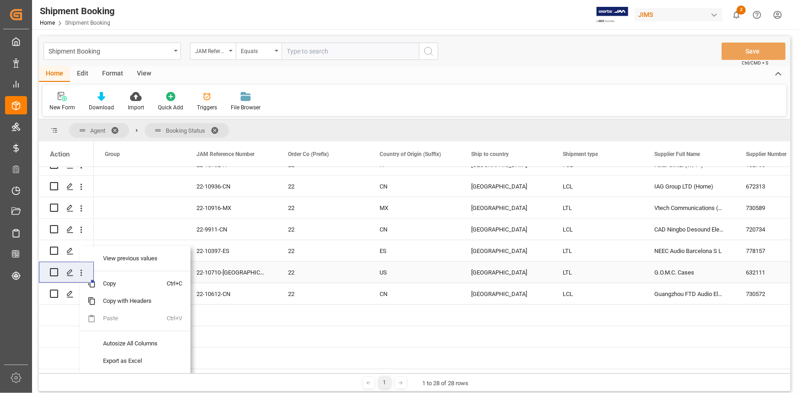
click at [236, 275] on div "22-10710-[GEOGRAPHIC_DATA]" at bounding box center [232, 272] width 92 height 21
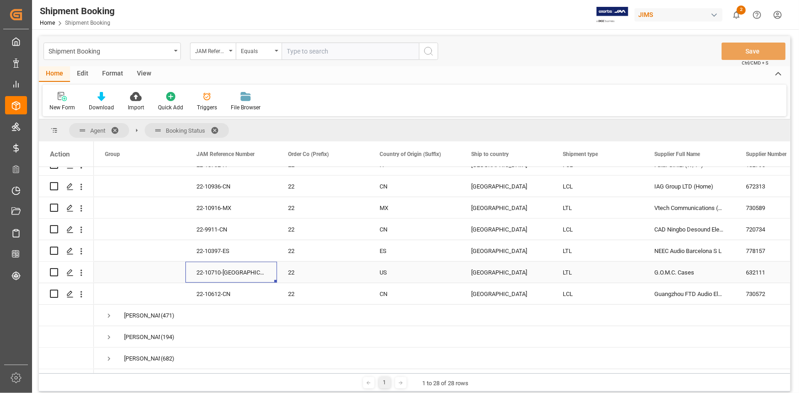
click at [236, 275] on div "22-10710-[GEOGRAPHIC_DATA]" at bounding box center [232, 272] width 92 height 21
click at [236, 275] on input "22-10710-[GEOGRAPHIC_DATA]" at bounding box center [231, 277] width 77 height 17
click at [103, 273] on div "Press SPACE to select this row." at bounding box center [140, 272] width 92 height 21
click at [80, 272] on icon "open menu" at bounding box center [81, 273] width 10 height 10
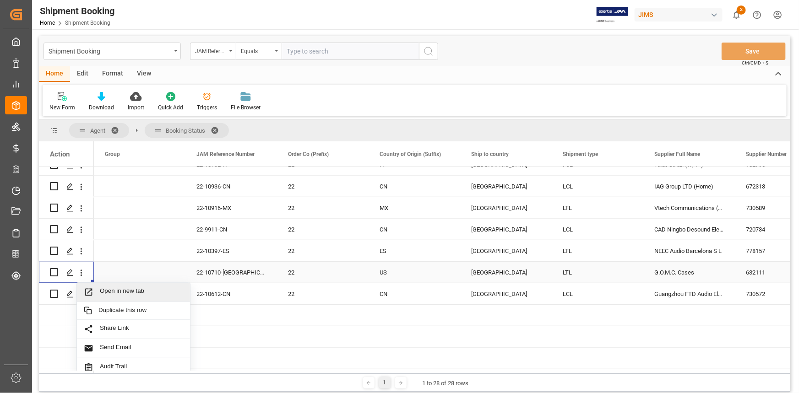
click at [112, 289] on span "Open in new tab" at bounding box center [141, 293] width 83 height 10
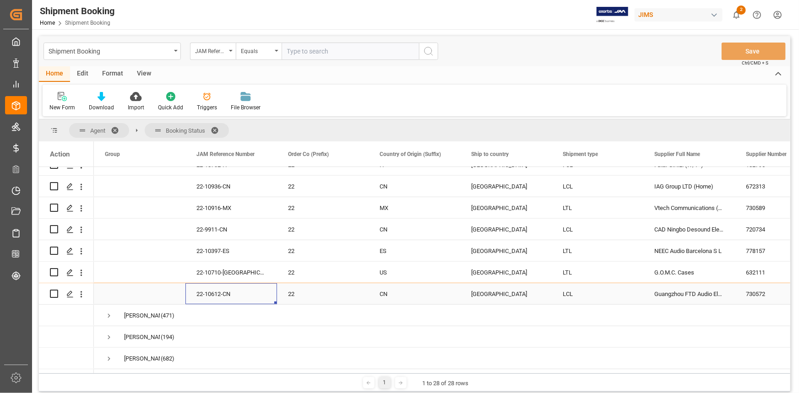
click at [233, 293] on div "22-10612-CN" at bounding box center [232, 294] width 92 height 21
click at [238, 295] on div "22-10612-CN" at bounding box center [232, 294] width 92 height 21
click at [238, 294] on div "22-10612-CN" at bounding box center [232, 294] width 92 height 21
drag, startPoint x: 241, startPoint y: 298, endPoint x: 177, endPoint y: 298, distance: 64.1
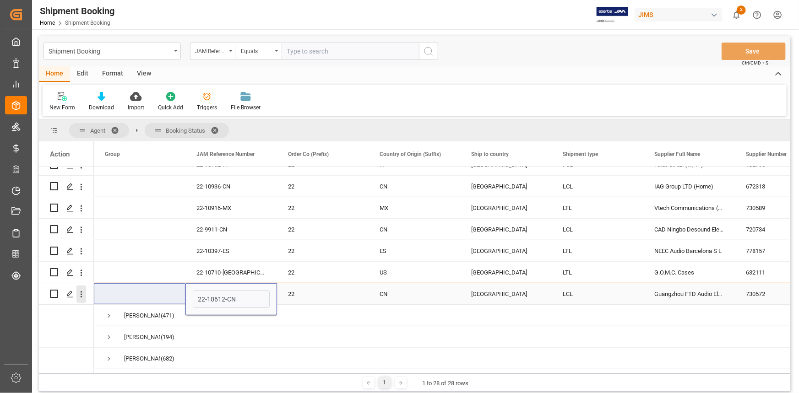
click at [82, 295] on icon "open menu" at bounding box center [81, 295] width 10 height 10
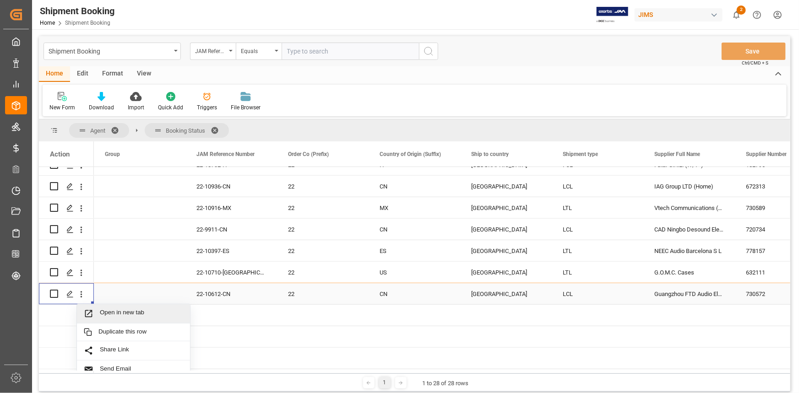
click at [127, 310] on span "Open in new tab" at bounding box center [141, 314] width 83 height 10
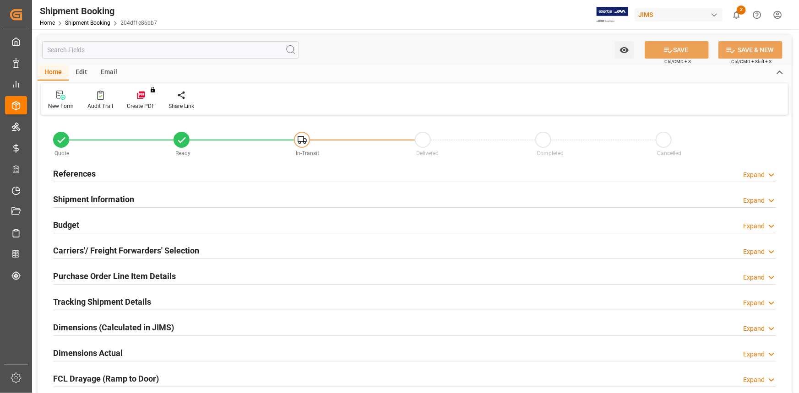
type input "0"
type input "[DATE]"
click at [133, 170] on div "References Expand" at bounding box center [414, 172] width 723 height 17
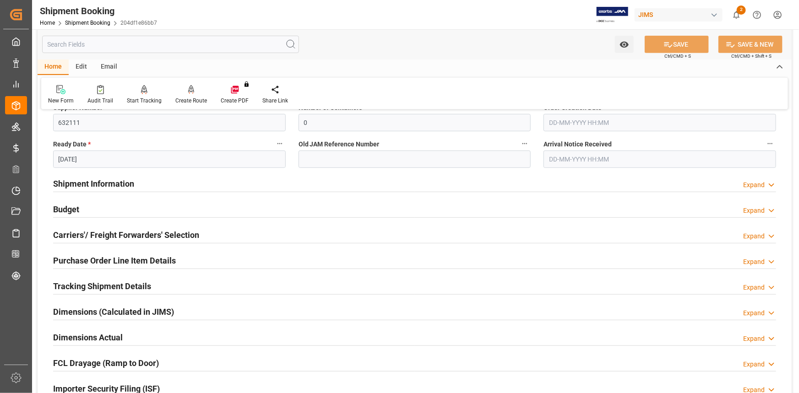
scroll to position [250, 0]
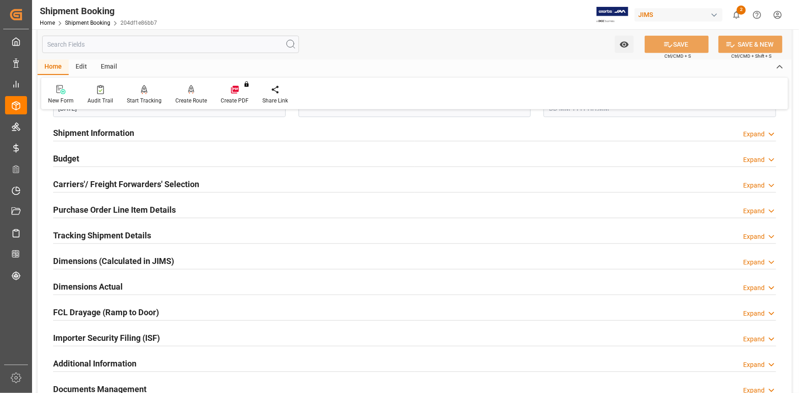
drag, startPoint x: 168, startPoint y: 228, endPoint x: 172, endPoint y: 234, distance: 7.2
click at [169, 228] on div "Tracking Shipment Details Expand" at bounding box center [414, 234] width 723 height 17
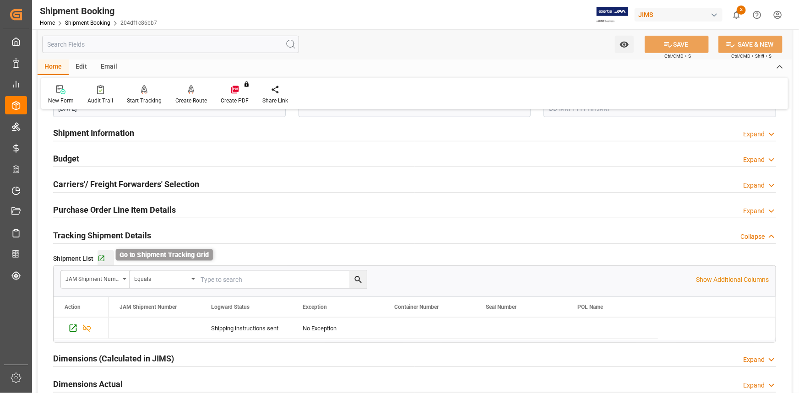
click at [101, 257] on icon "button" at bounding box center [101, 259] width 6 height 6
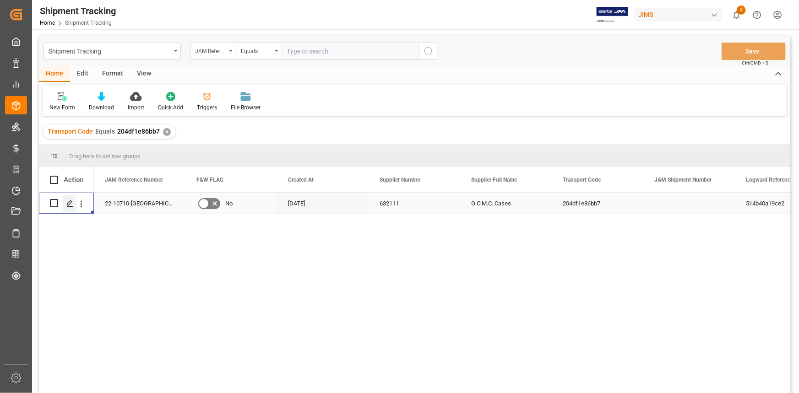
click at [69, 203] on icon "Press SPACE to select this row." at bounding box center [69, 203] width 7 height 7
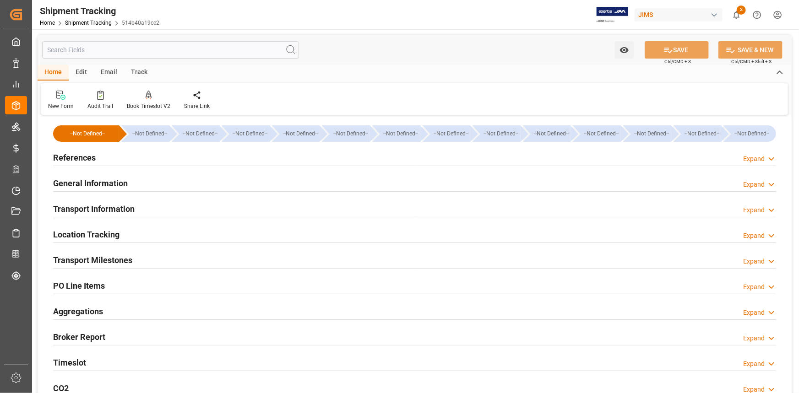
type input "[DATE]"
click at [158, 159] on div "References Expand" at bounding box center [414, 156] width 723 height 17
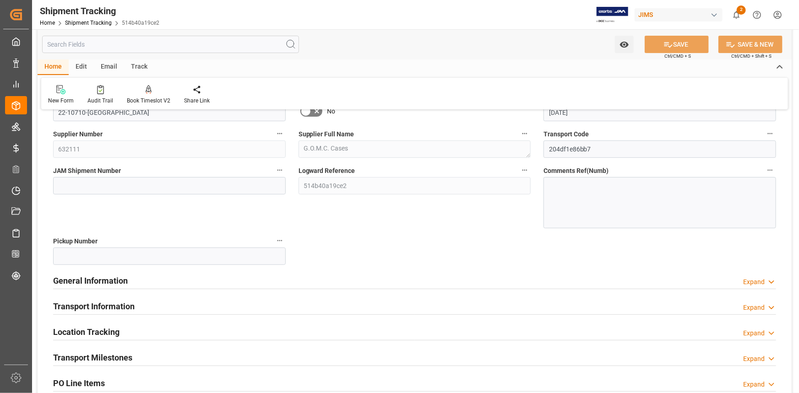
drag, startPoint x: 180, startPoint y: 279, endPoint x: 341, endPoint y: 322, distance: 166.3
click at [180, 279] on div "General Information Expand" at bounding box center [414, 280] width 723 height 17
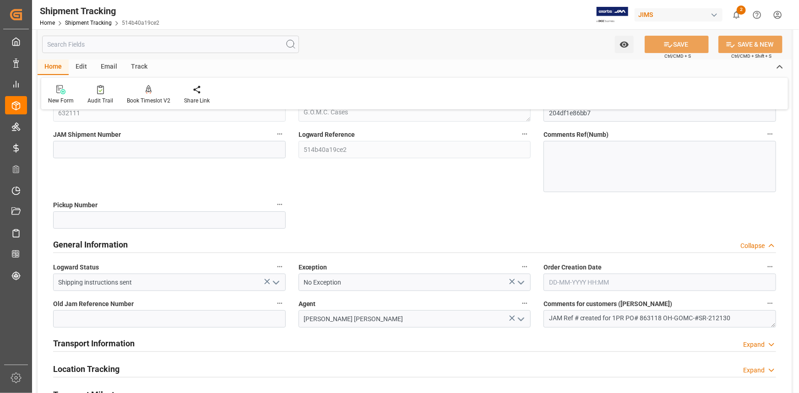
scroll to position [166, 0]
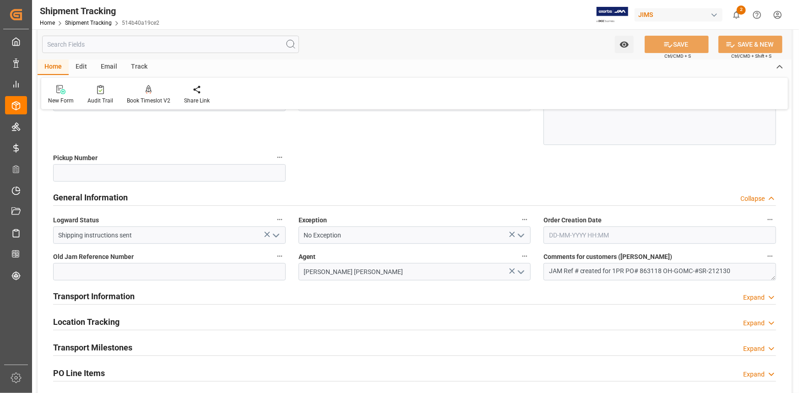
click at [275, 234] on icon "open menu" at bounding box center [276, 235] width 11 height 11
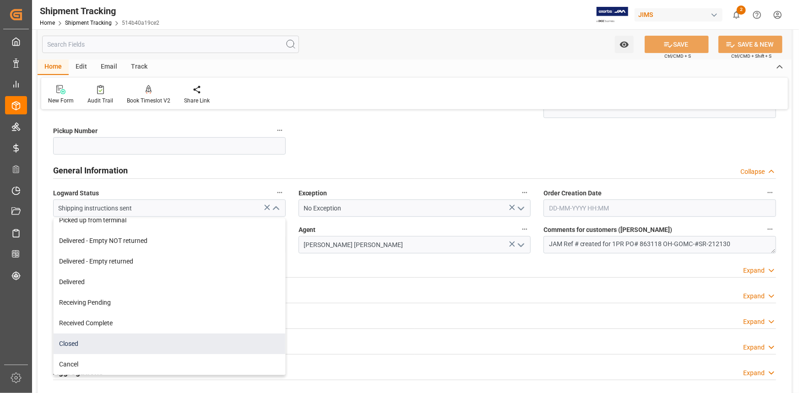
scroll to position [208, 0]
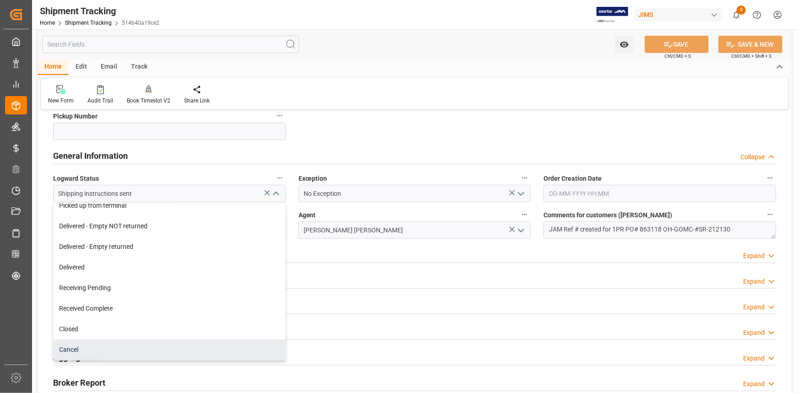
click at [152, 355] on div "Cancel" at bounding box center [170, 350] width 232 height 21
type input "Cancel"
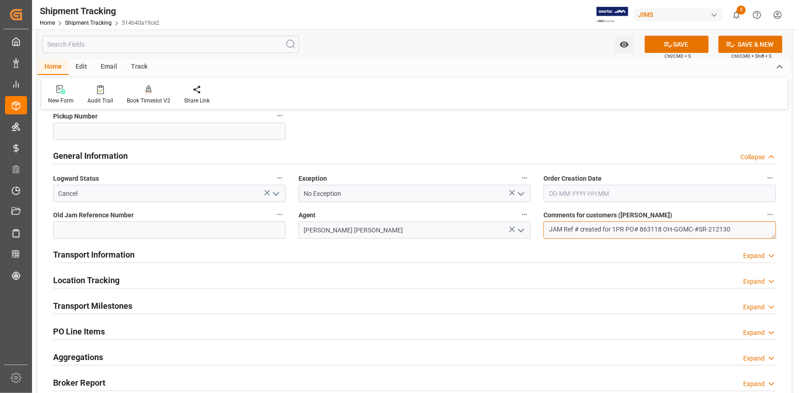
drag, startPoint x: 735, startPoint y: 231, endPoint x: 549, endPoint y: 241, distance: 186.2
click at [549, 241] on div "Comments for customers ([PERSON_NAME]) JAM Ref # created for 1PR PO# 863118 OH-…" at bounding box center [660, 224] width 246 height 37
click at [673, 46] on button "SAVE" at bounding box center [677, 44] width 64 height 17
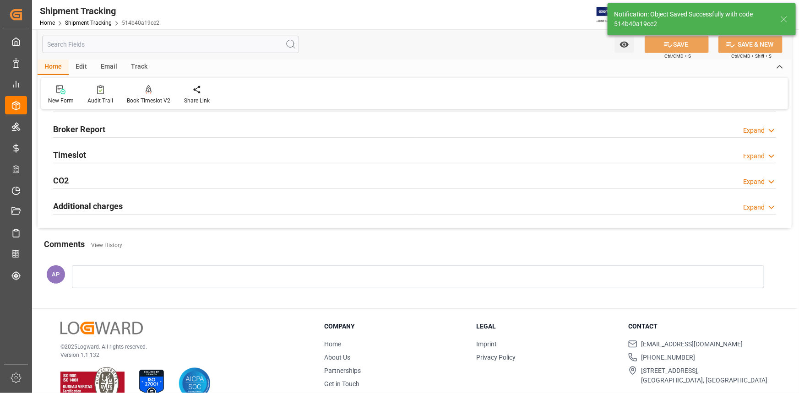
scroll to position [27, 0]
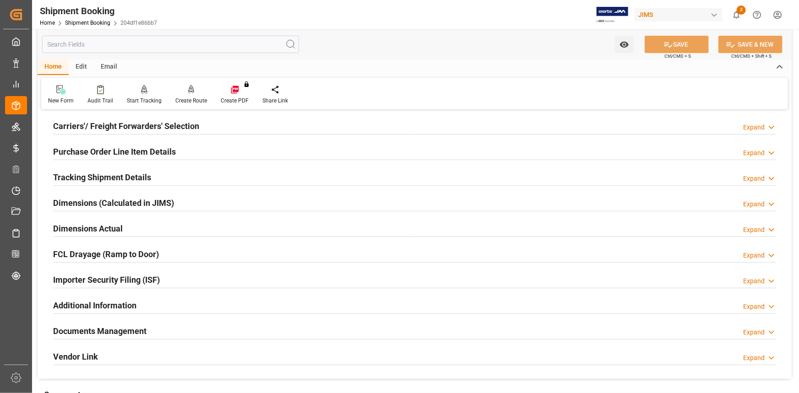
scroll to position [250, 0]
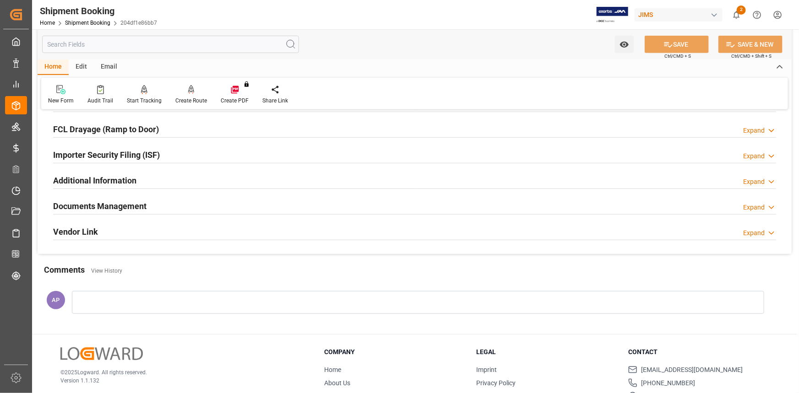
click at [174, 303] on div at bounding box center [418, 302] width 693 height 23
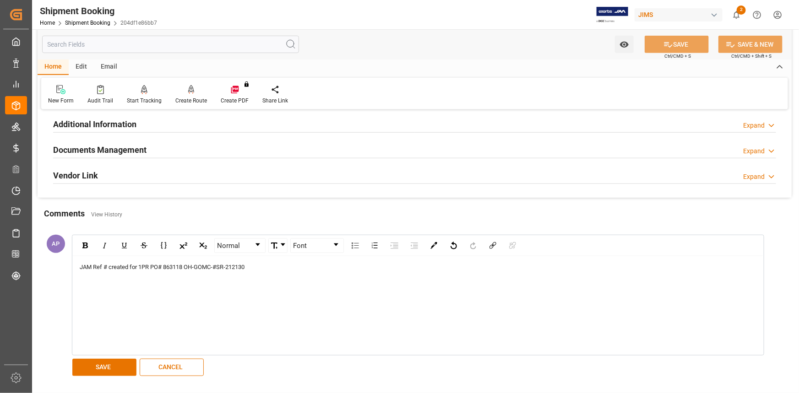
scroll to position [416, 0]
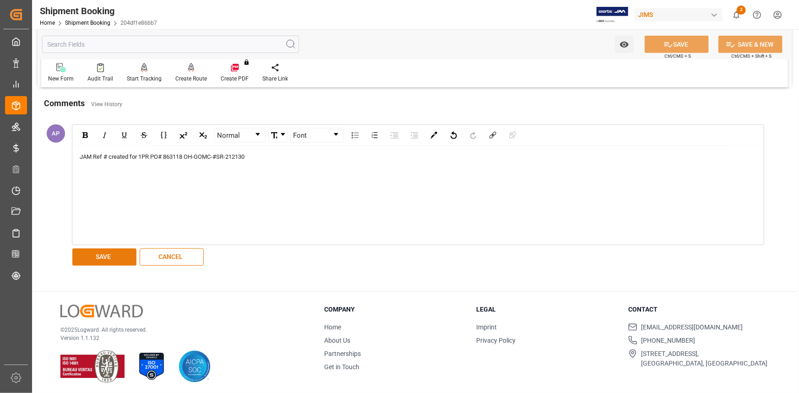
click at [104, 263] on button "SAVE" at bounding box center [104, 257] width 64 height 17
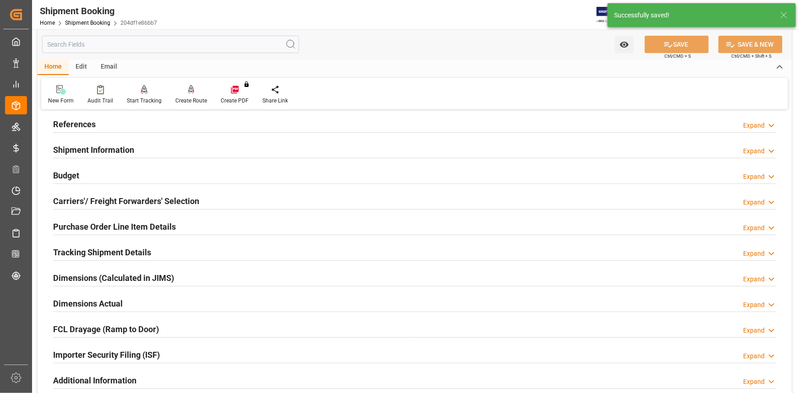
scroll to position [0, 0]
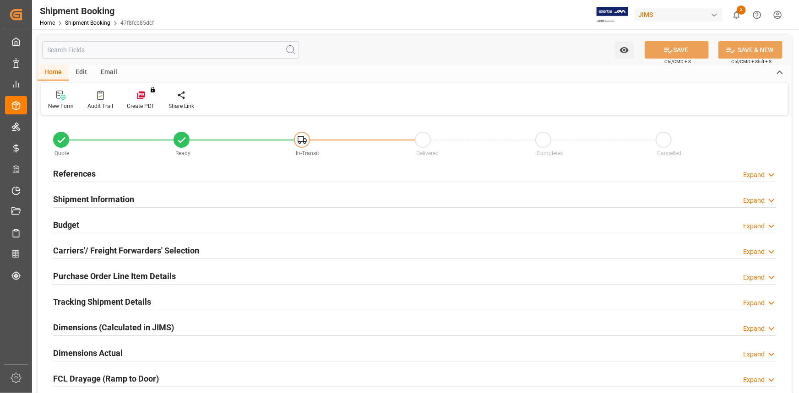
type input "0"
type input "[DATE]"
click at [158, 175] on div "References Expand" at bounding box center [414, 172] width 723 height 17
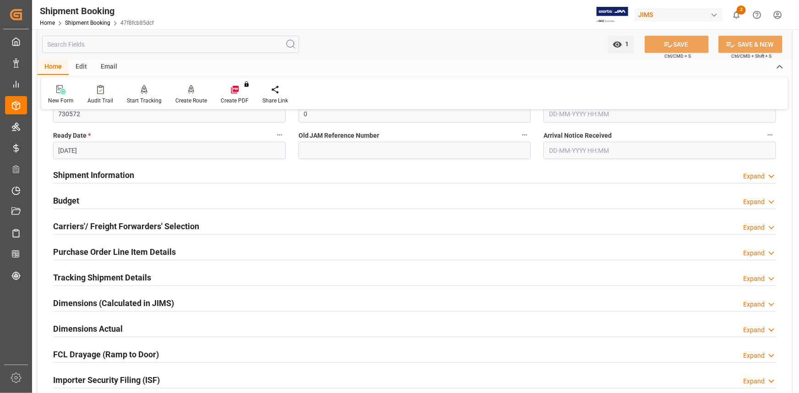
scroll to position [208, 0]
drag, startPoint x: 183, startPoint y: 274, endPoint x: 198, endPoint y: 277, distance: 15.4
click at [183, 275] on div "Tracking Shipment Details Expand" at bounding box center [414, 276] width 723 height 17
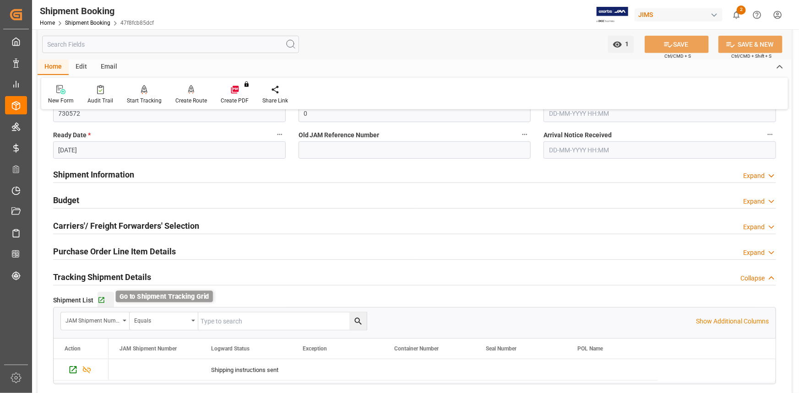
click at [99, 299] on icon "button" at bounding box center [102, 301] width 8 height 8
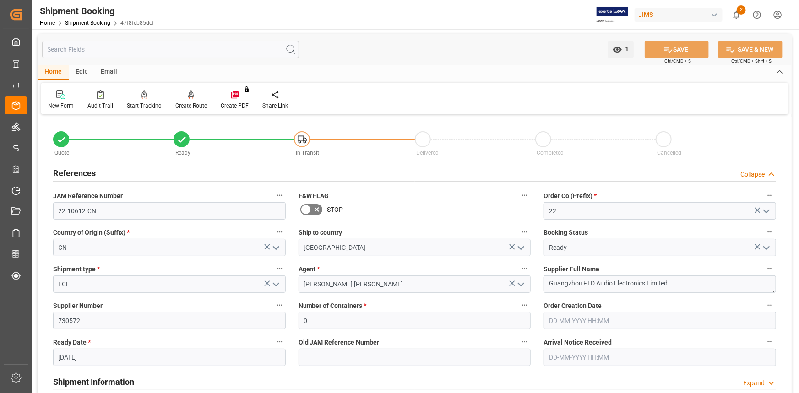
scroll to position [0, 0]
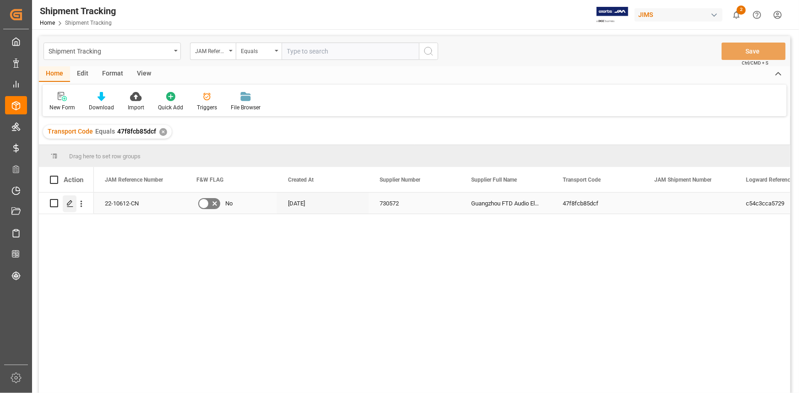
click at [69, 205] on icon "Press SPACE to select this row." at bounding box center [69, 203] width 7 height 7
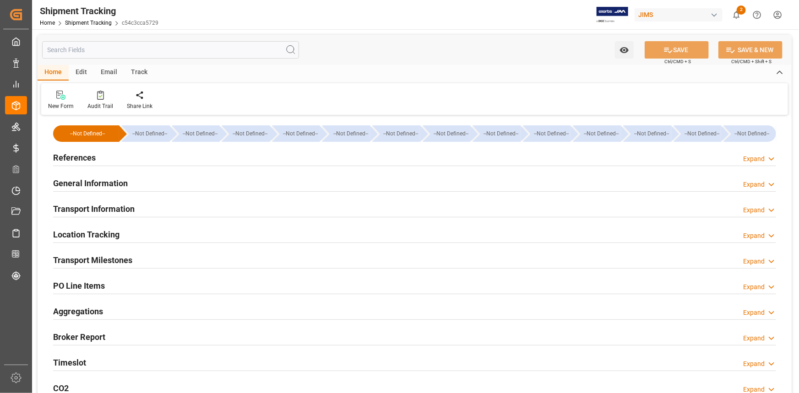
type input "[DATE]"
drag, startPoint x: 165, startPoint y: 149, endPoint x: 174, endPoint y: 160, distance: 14.4
click at [165, 149] on div "References Expand" at bounding box center [414, 156] width 723 height 17
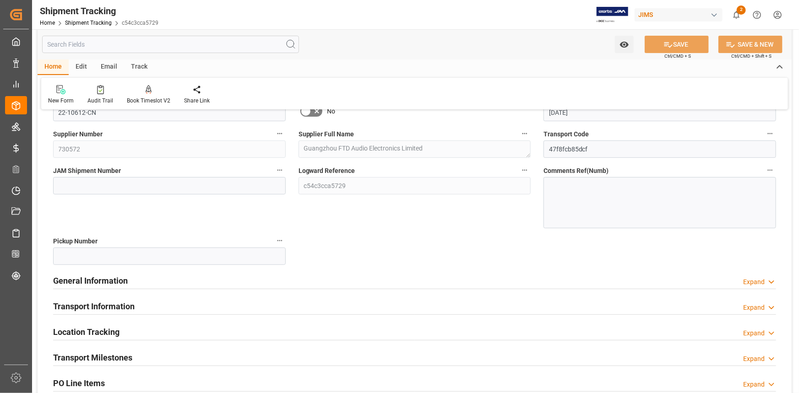
click at [148, 279] on div "General Information Expand" at bounding box center [414, 280] width 723 height 17
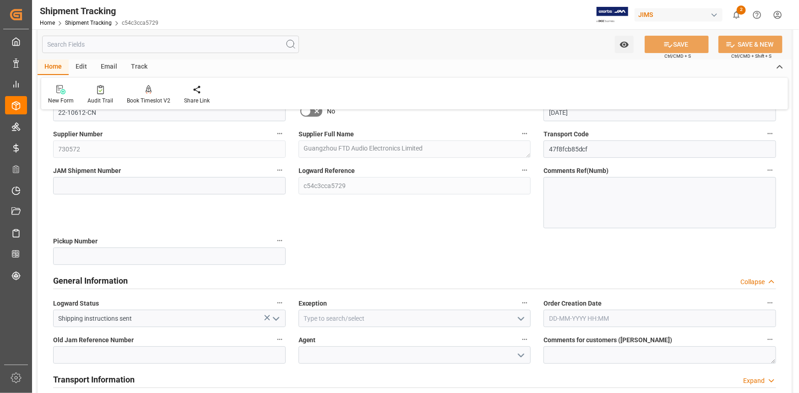
scroll to position [166, 0]
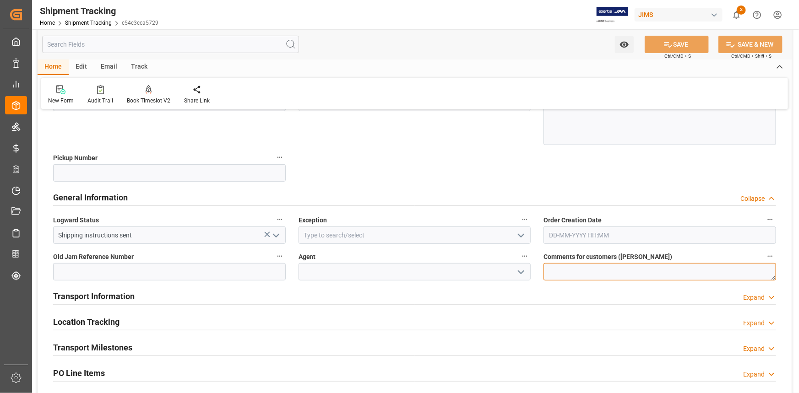
click at [563, 274] on textarea at bounding box center [660, 271] width 233 height 17
click at [515, 271] on button "open menu" at bounding box center [521, 272] width 14 height 14
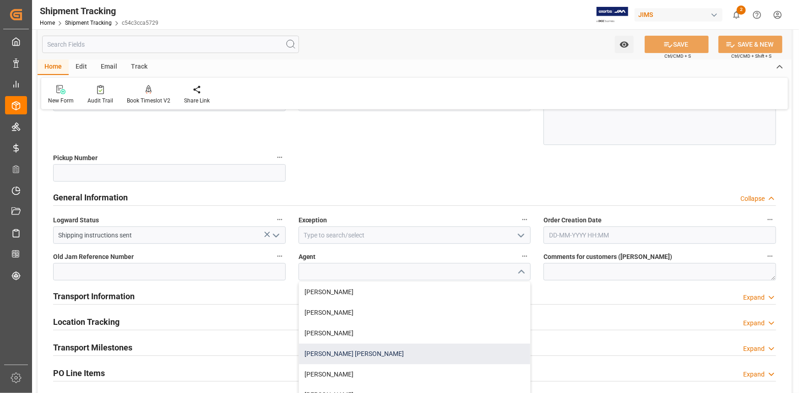
click at [421, 358] on div "[PERSON_NAME] [PERSON_NAME]" at bounding box center [415, 354] width 232 height 21
type input "[PERSON_NAME] [PERSON_NAME]"
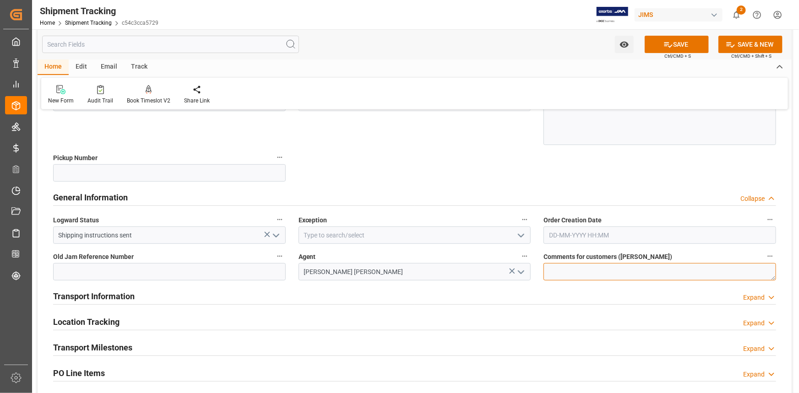
click at [560, 270] on textarea at bounding box center [660, 271] width 233 height 17
paste textarea "862142"
click at [614, 269] on textarea "JAM REF # created for PO 862142 OH" at bounding box center [660, 271] width 233 height 17
drag, startPoint x: 696, startPoint y: 271, endPoint x: 533, endPoint y: 267, distance: 162.7
click at [534, 268] on div "--Not Defined-- --Not Defined-- --Not Defined-- --Not Defined-- --Not Defined--…" at bounding box center [415, 237] width 754 height 573
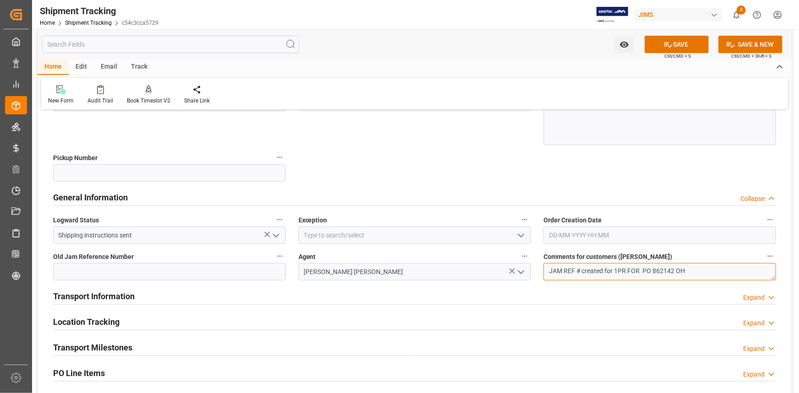
type textarea "JAM REF # created for 1PR FOR PO 862142 OH"
click at [279, 237] on icon "open menu" at bounding box center [276, 235] width 11 height 11
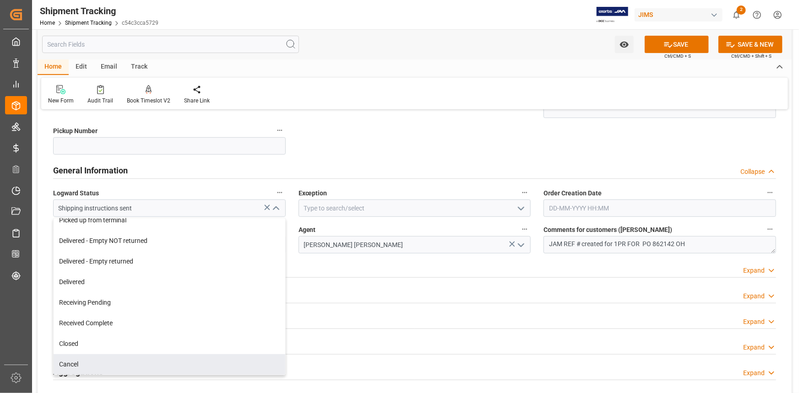
scroll to position [208, 0]
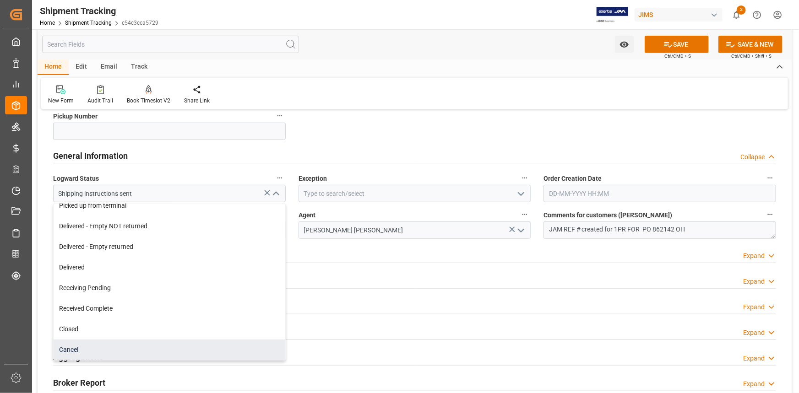
click at [132, 352] on div "Cancel" at bounding box center [170, 350] width 232 height 21
type input "Cancel"
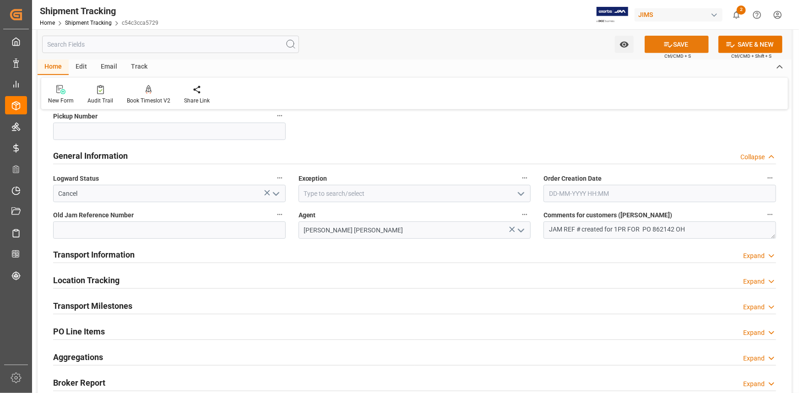
click at [675, 46] on button "SAVE" at bounding box center [677, 44] width 64 height 17
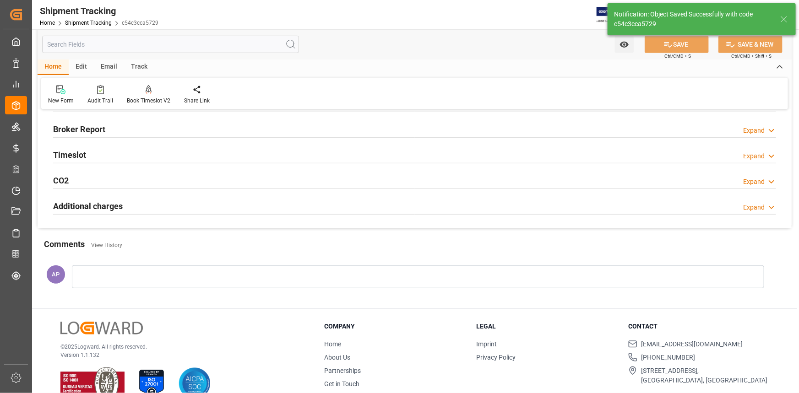
scroll to position [27, 0]
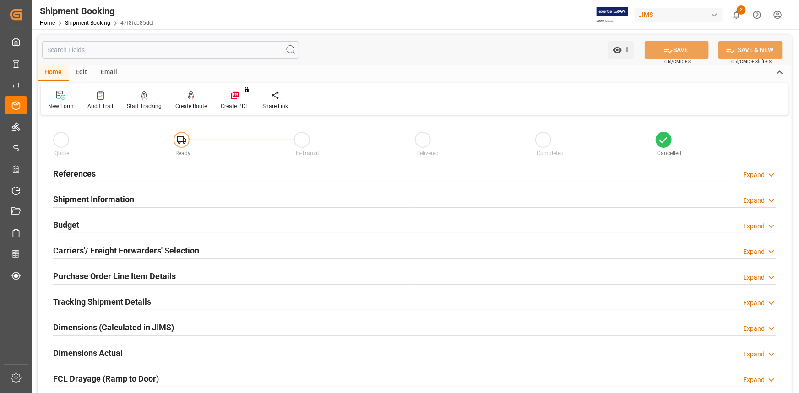
scroll to position [83, 0]
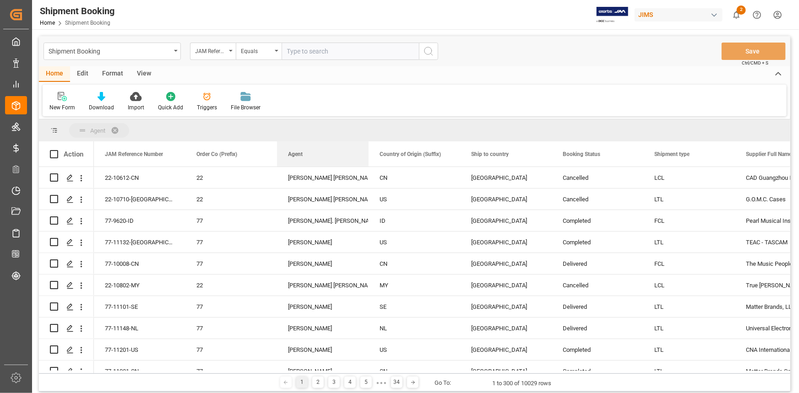
drag, startPoint x: 721, startPoint y: 154, endPoint x: 220, endPoint y: 134, distance: 501.5
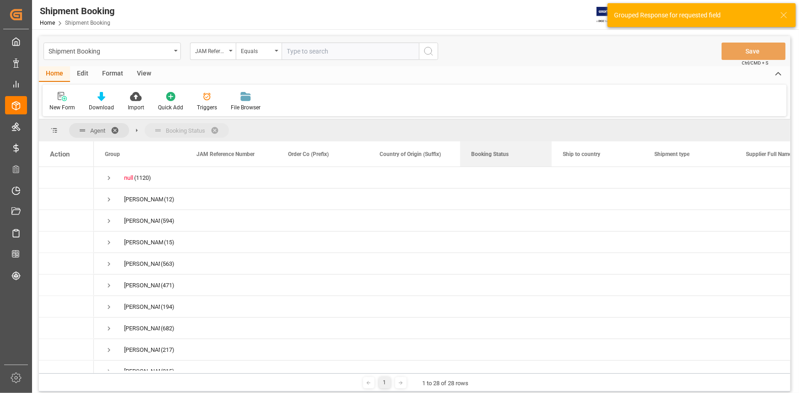
drag, startPoint x: 628, startPoint y: 153, endPoint x: 382, endPoint y: 135, distance: 247.1
click at [108, 265] on span "Press SPACE to select this row." at bounding box center [109, 264] width 8 height 8
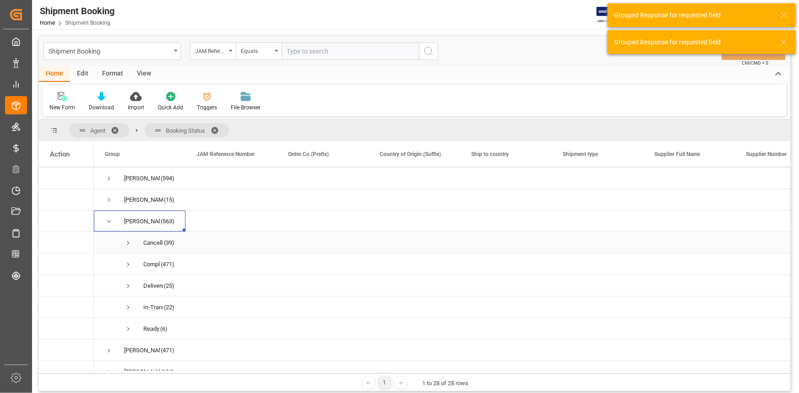
scroll to position [83, 0]
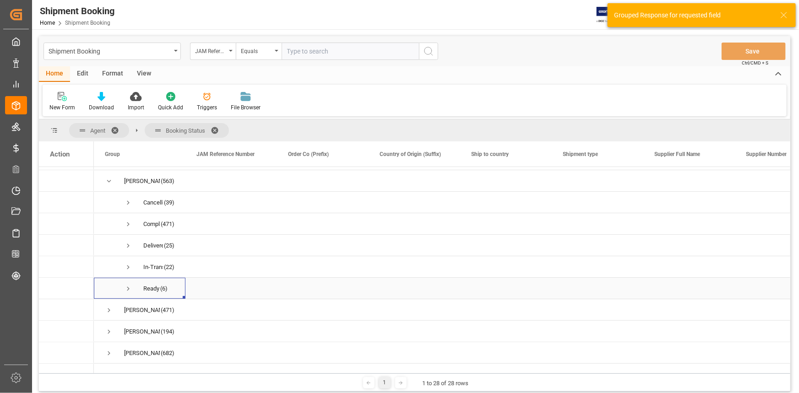
click at [129, 289] on span "Press SPACE to select this row." at bounding box center [128, 289] width 8 height 8
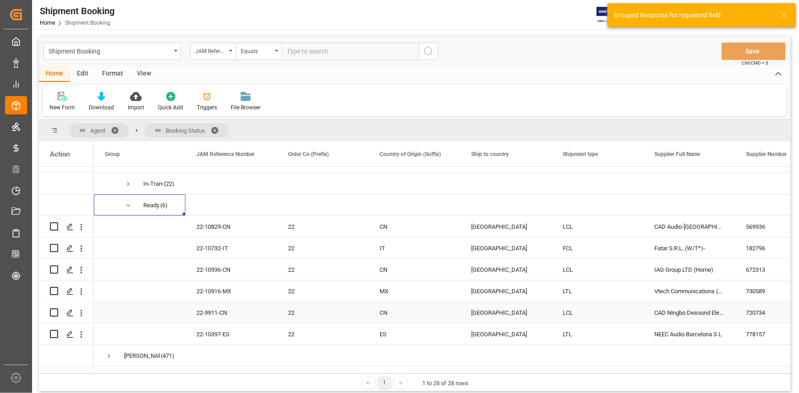
scroll to position [208, 0]
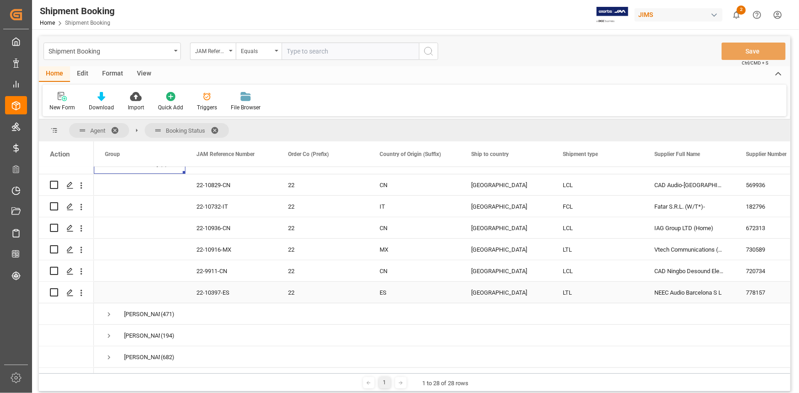
click at [235, 292] on div "22-10397-ES" at bounding box center [232, 292] width 92 height 21
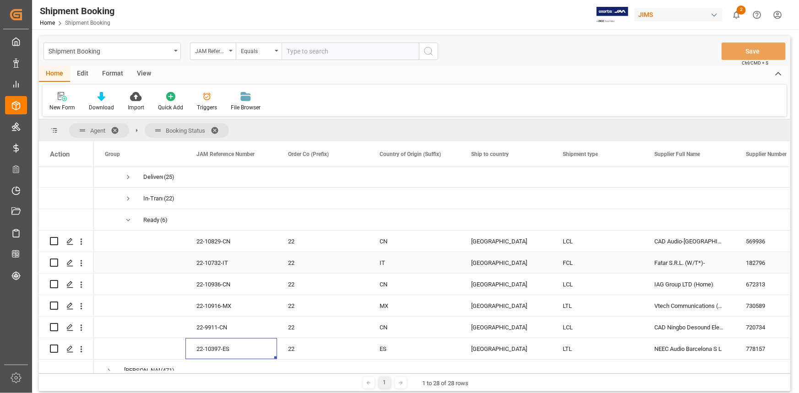
scroll to position [166, 0]
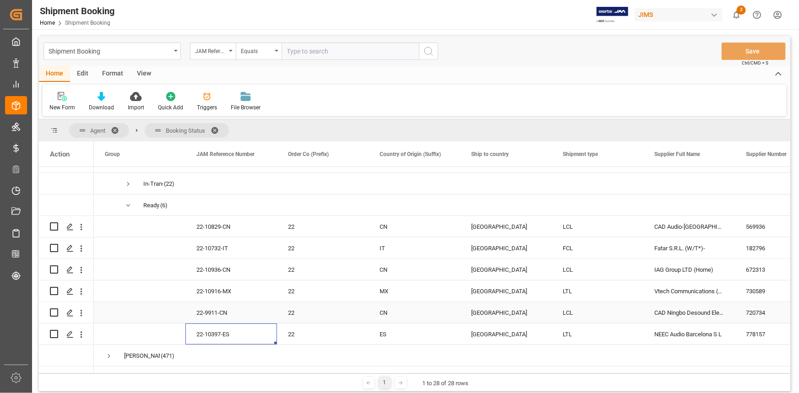
click at [243, 311] on div "22-9911-CN" at bounding box center [232, 312] width 92 height 21
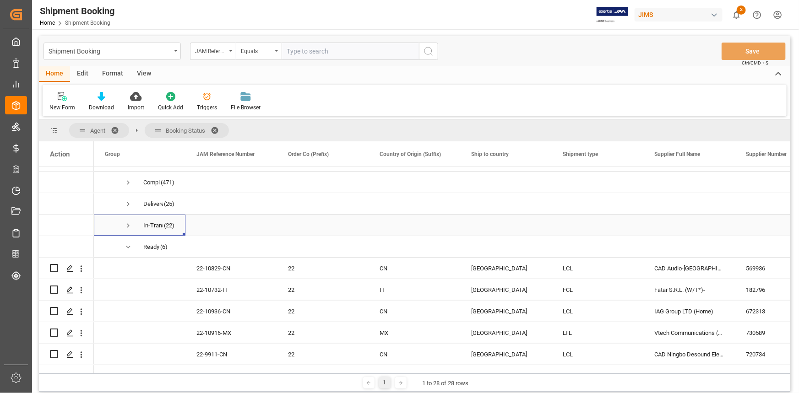
click at [130, 225] on span "Press SPACE to select this row." at bounding box center [128, 226] width 8 height 8
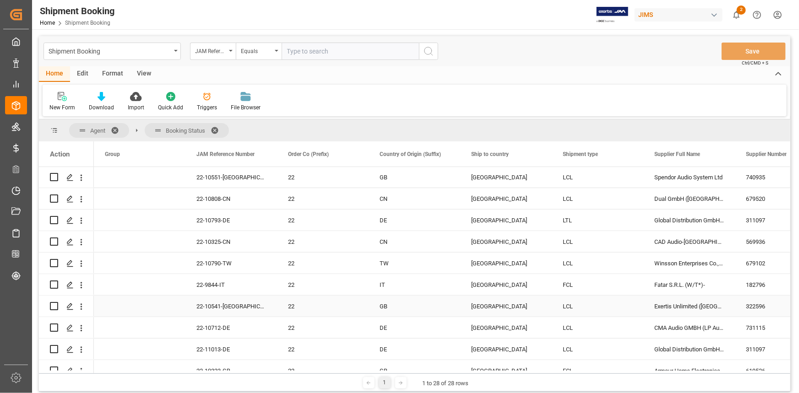
scroll to position [208, 0]
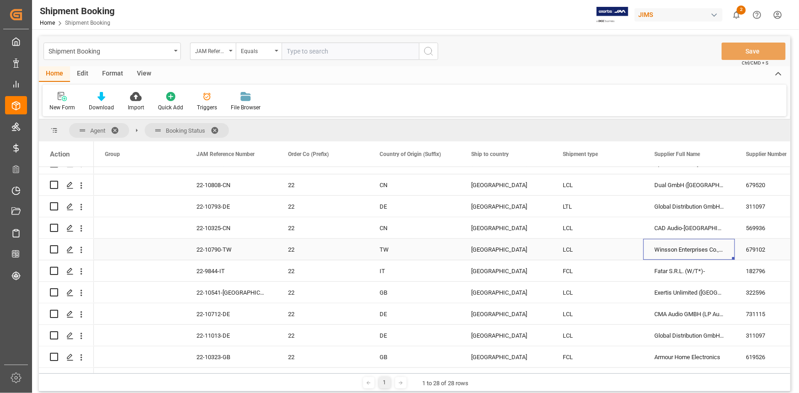
click at [673, 250] on div "Winsson Enterprises Co., Ltd" at bounding box center [690, 249] width 92 height 21
click at [679, 206] on div "Global Distribution GmbH (Reloop)(W/T*)-" at bounding box center [690, 206] width 92 height 21
click at [668, 227] on div "CAD Audio-Shanghai Qiyang Imp&Exp Co Ltd" at bounding box center [690, 228] width 92 height 21
click at [667, 268] on div "Fatar S.R.L. (W/T*)-" at bounding box center [690, 271] width 92 height 21
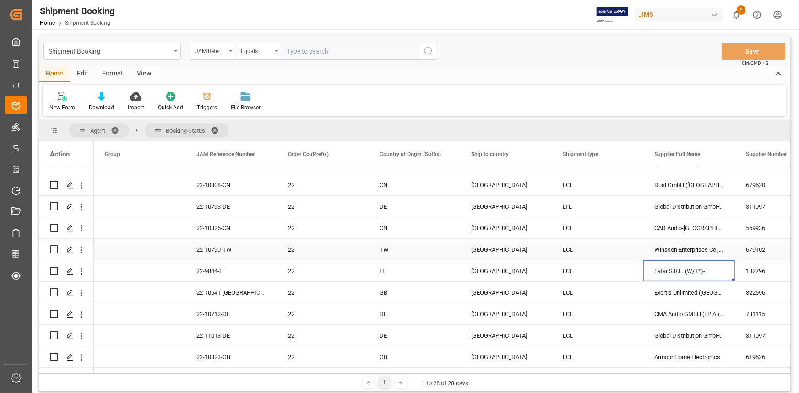
scroll to position [250, 0]
click at [654, 249] on div "Exertis Unlimited (UK) (W/T*)-" at bounding box center [690, 250] width 92 height 21
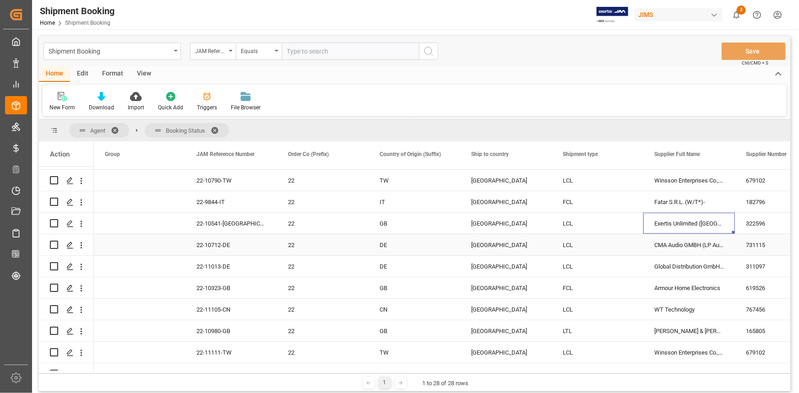
scroll to position [291, 0]
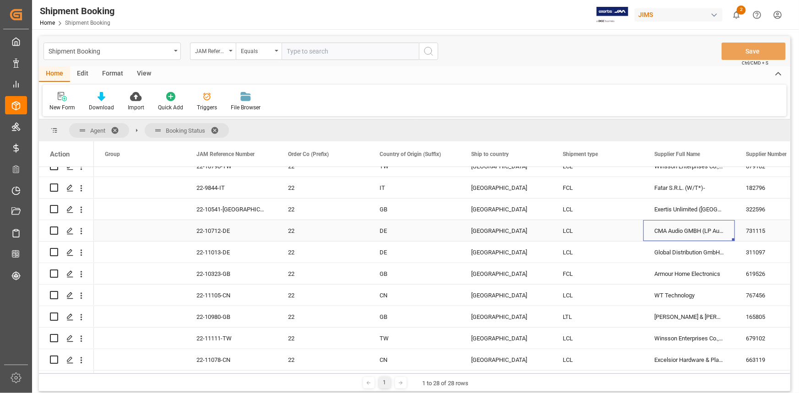
click at [666, 229] on div "CMA Audio GMBH (LP Audio)" at bounding box center [690, 230] width 92 height 21
click at [673, 252] on div "Global Distribution GmbH (Reloop)(W/T*)-" at bounding box center [690, 252] width 92 height 21
click at [659, 274] on div "Armour Home Electronics" at bounding box center [690, 273] width 92 height 21
click at [662, 293] on div "WT Technology" at bounding box center [690, 295] width 92 height 21
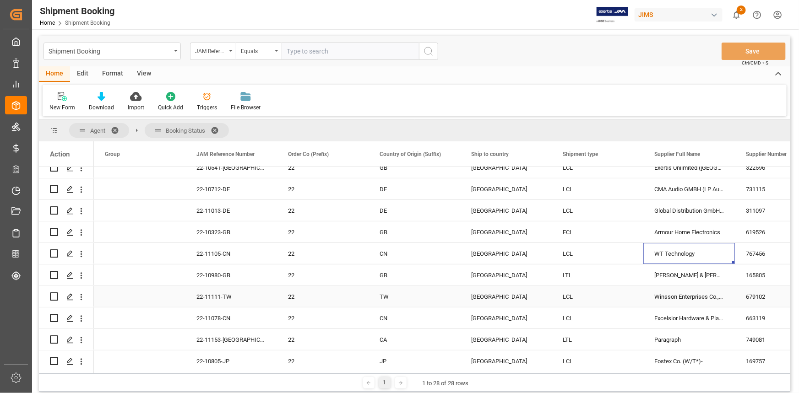
scroll to position [375, 0]
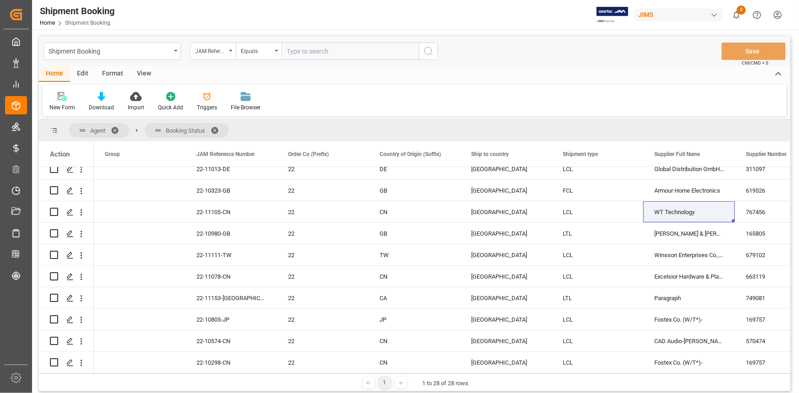
click at [214, 128] on span at bounding box center [218, 130] width 15 height 8
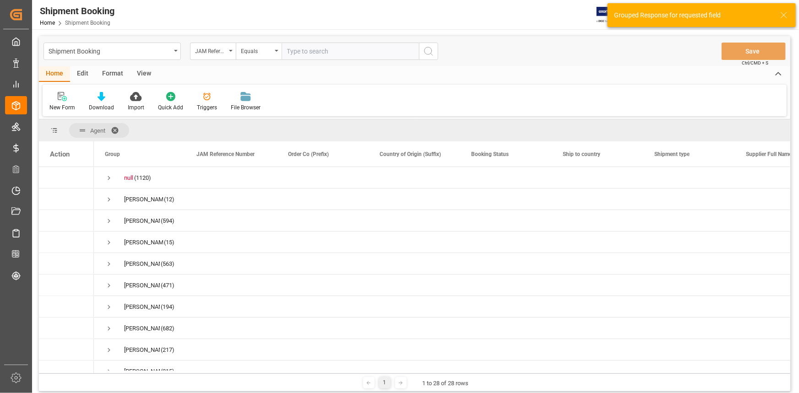
click at [115, 130] on span at bounding box center [118, 130] width 15 height 8
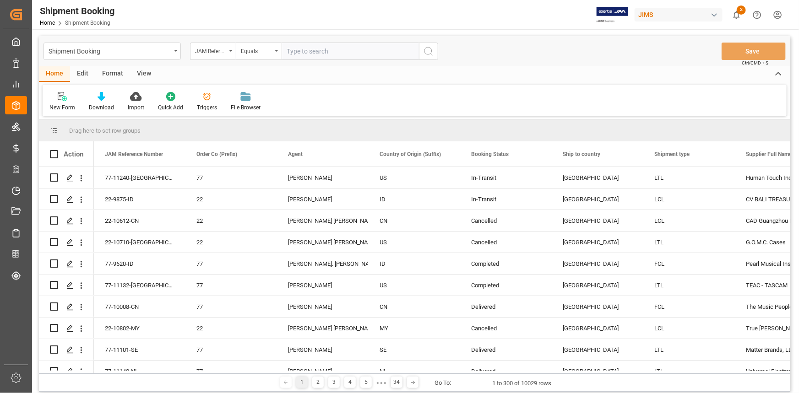
click at [296, 50] on input "text" at bounding box center [350, 51] width 137 height 17
type input "22-9911-CN"
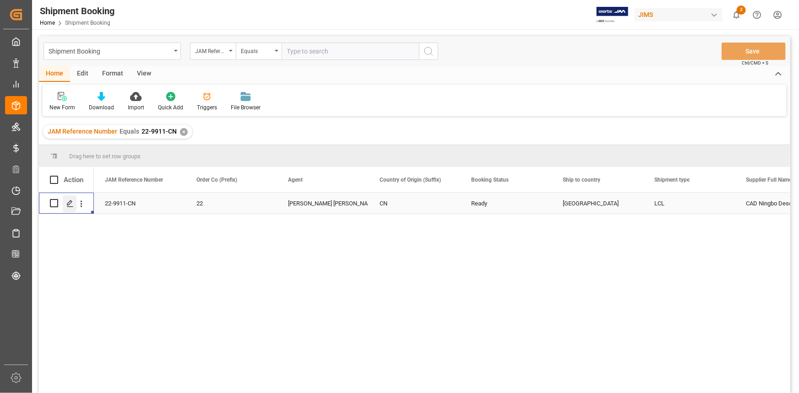
click at [71, 203] on polygon "Press SPACE to select this row." at bounding box center [69, 203] width 5 height 5
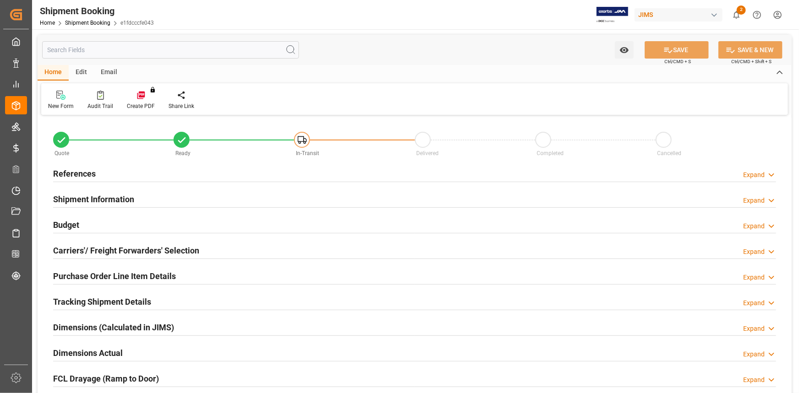
type input "0"
type input "32"
type input "23.0458"
type input "293.328"
type input "1300"
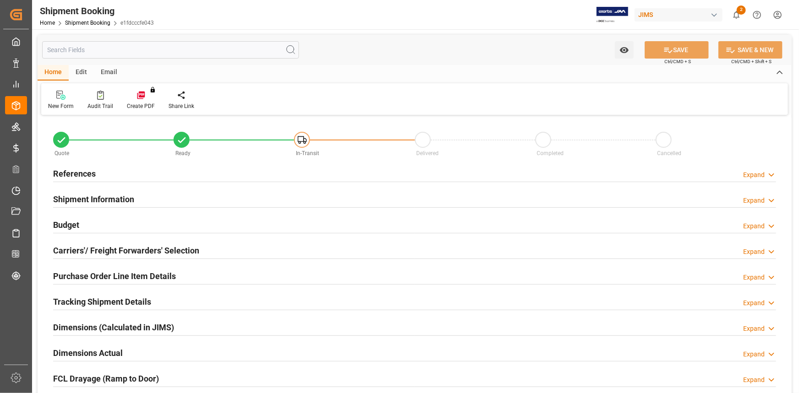
type input "4888.8"
type input "[DATE]"
click at [186, 223] on div "Budget Expand" at bounding box center [414, 224] width 723 height 17
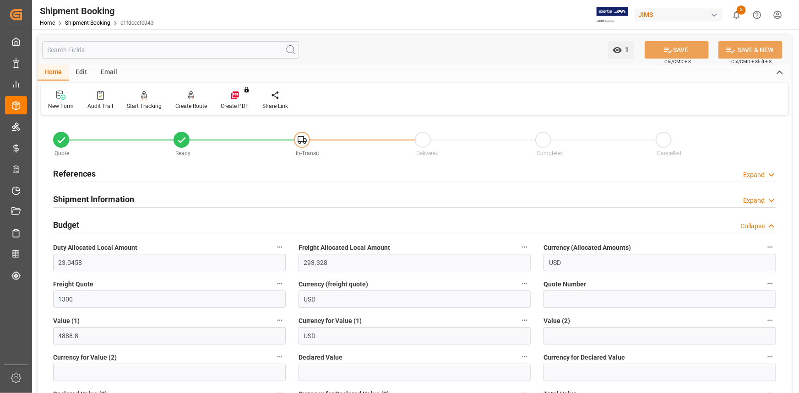
drag, startPoint x: 174, startPoint y: 198, endPoint x: 185, endPoint y: 206, distance: 13.2
click at [174, 199] on div "Shipment Information Expand" at bounding box center [414, 198] width 723 height 17
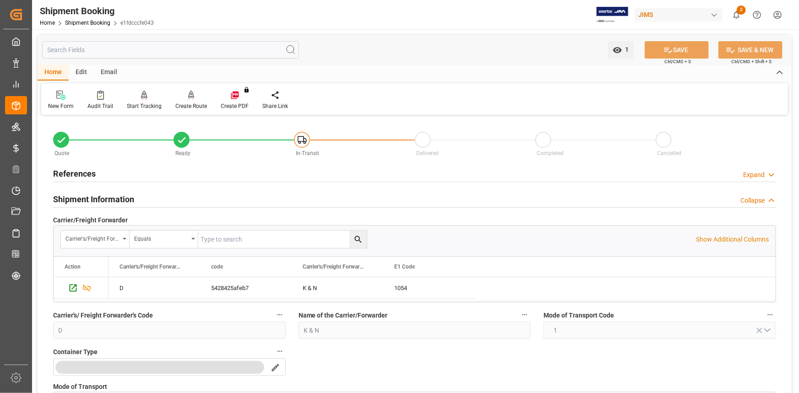
click at [155, 176] on div "References Expand" at bounding box center [414, 172] width 723 height 17
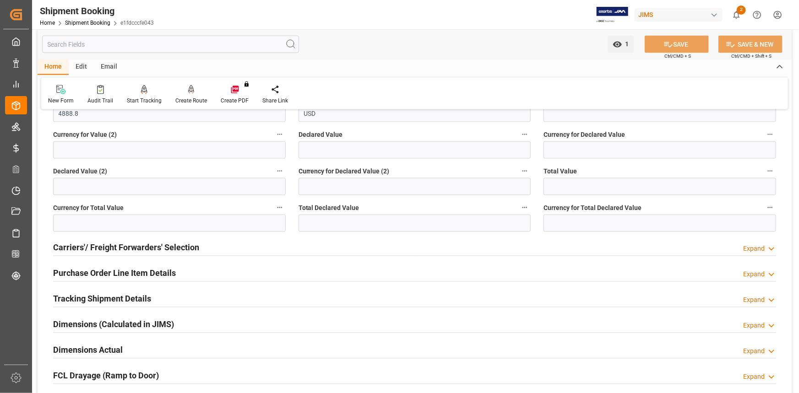
scroll to position [791, 0]
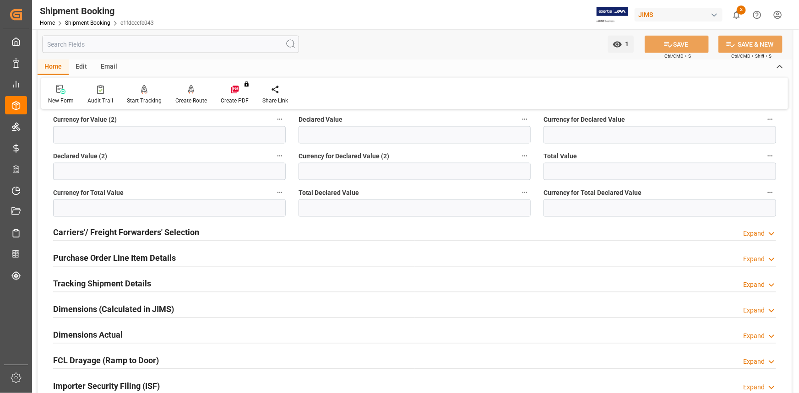
click at [229, 233] on div "Carriers'/ Freight Forwarders' Selection Expand" at bounding box center [414, 232] width 723 height 17
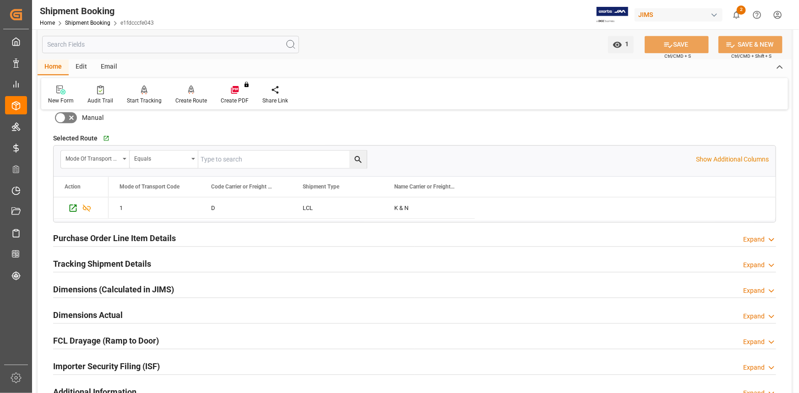
scroll to position [1041, 0]
click at [213, 236] on div "Purchase Order Line Item Details Expand" at bounding box center [414, 237] width 723 height 17
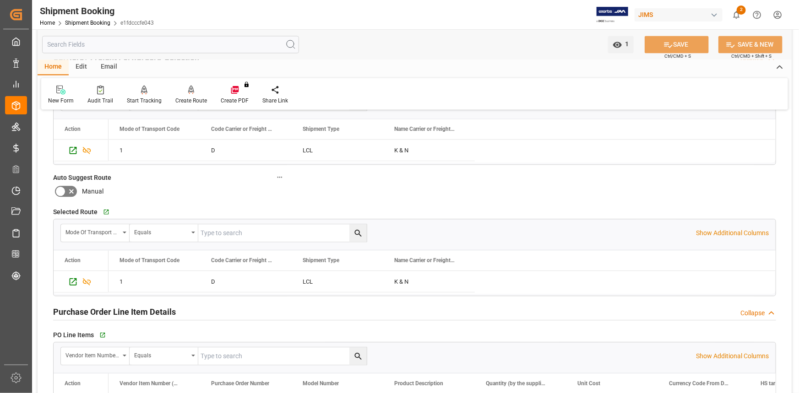
scroll to position [957, 0]
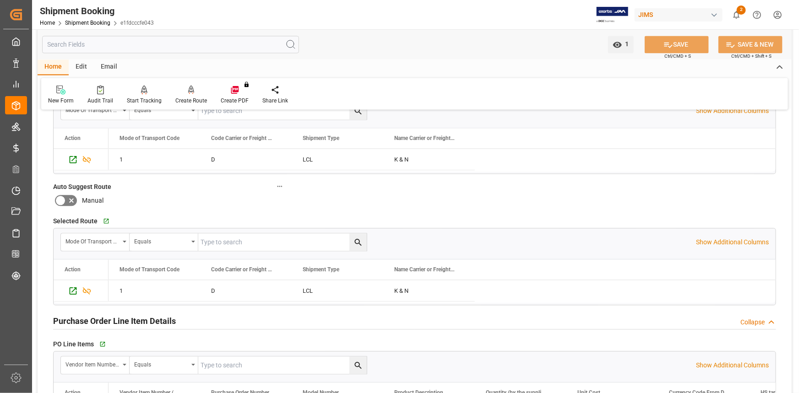
click at [208, 322] on div "Purchase Order Line Item Details Collapse" at bounding box center [414, 320] width 723 height 17
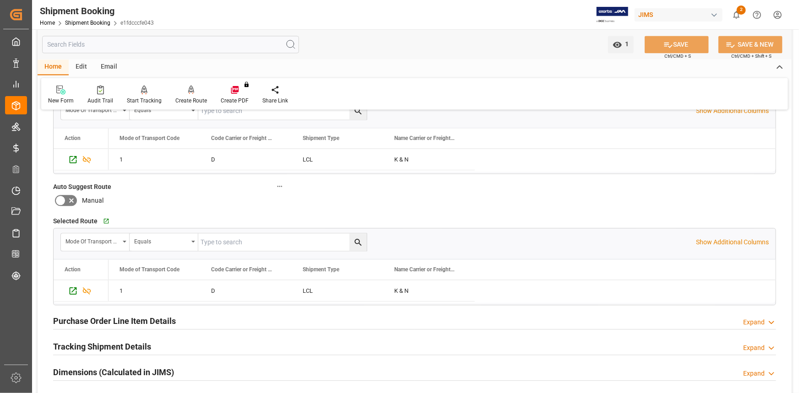
scroll to position [1041, 0]
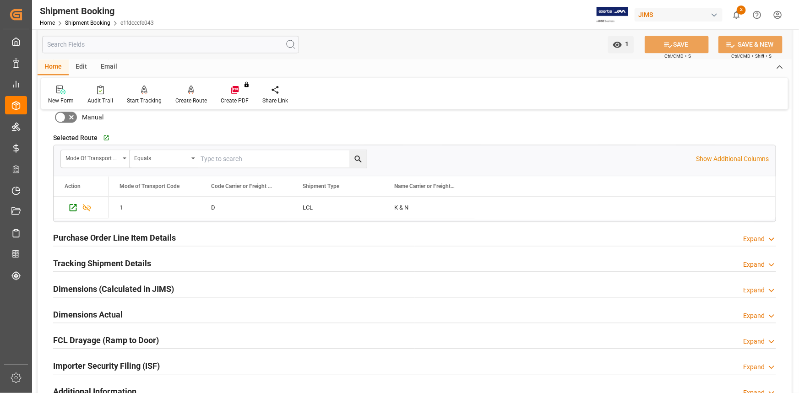
click at [179, 258] on div "Tracking Shipment Details Expand" at bounding box center [414, 262] width 723 height 17
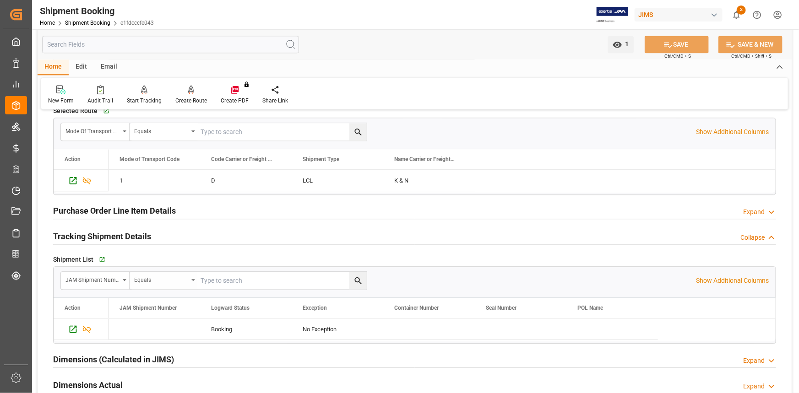
scroll to position [1082, 0]
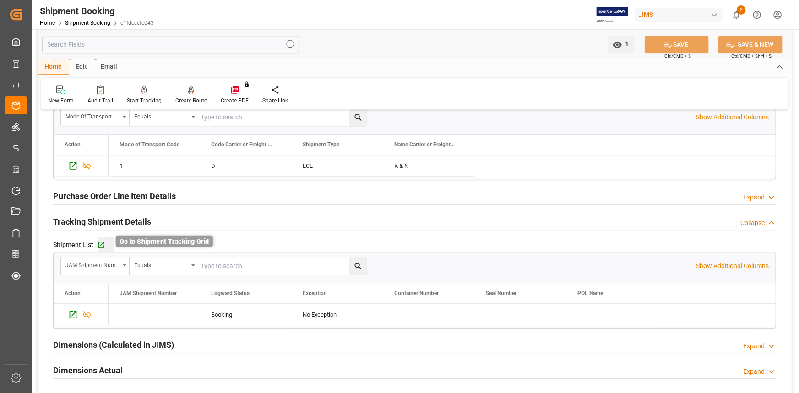
click at [100, 241] on icon "button" at bounding box center [102, 245] width 8 height 8
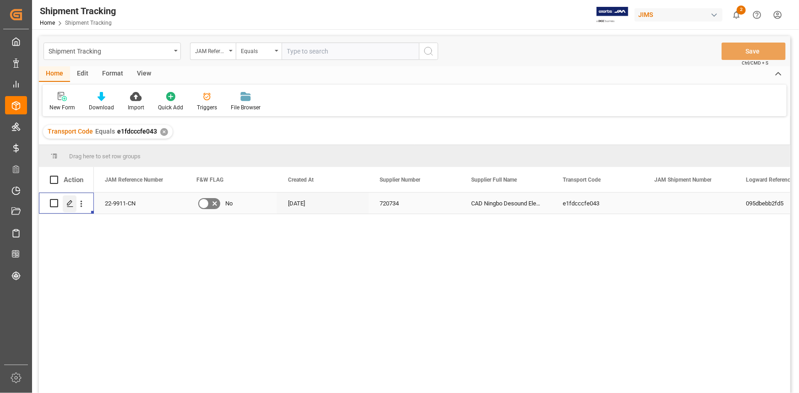
click at [68, 206] on icon "Press SPACE to select this row." at bounding box center [69, 203] width 7 height 7
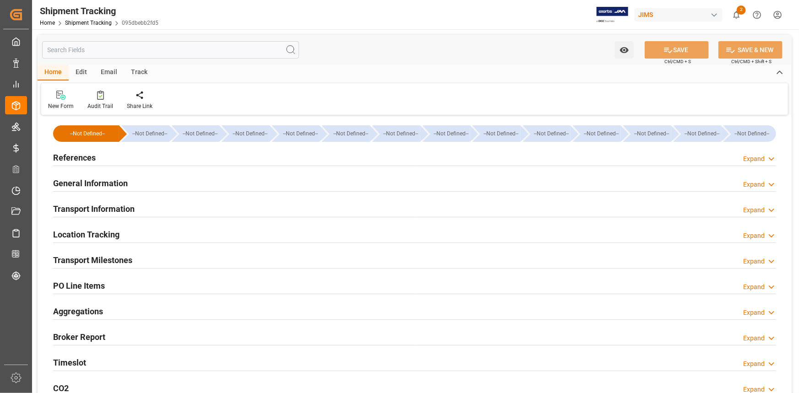
type input "[DATE]"
drag, startPoint x: 158, startPoint y: 162, endPoint x: 184, endPoint y: 185, distance: 34.7
click at [158, 162] on div "References Expand" at bounding box center [414, 156] width 723 height 17
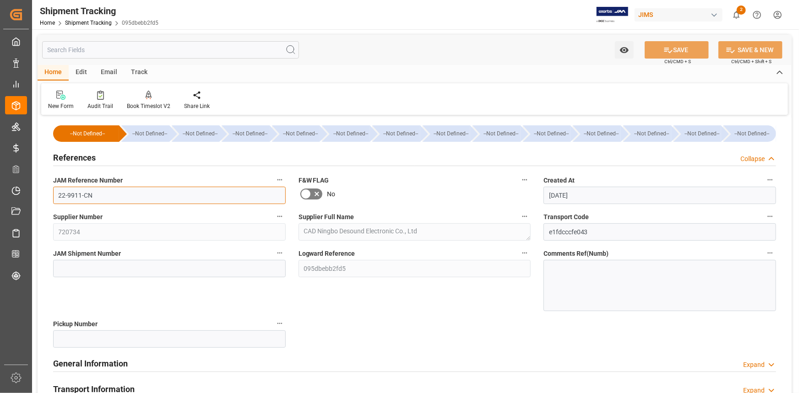
drag, startPoint x: 81, startPoint y: 193, endPoint x: 52, endPoint y: 193, distance: 28.9
click at [52, 193] on div "JAM Reference Number 22-9911-CN" at bounding box center [170, 189] width 246 height 37
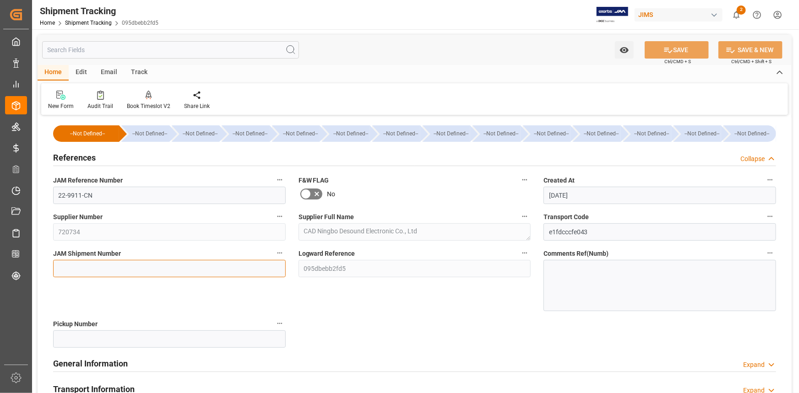
click at [126, 268] on input at bounding box center [169, 268] width 233 height 17
paste input "73189"
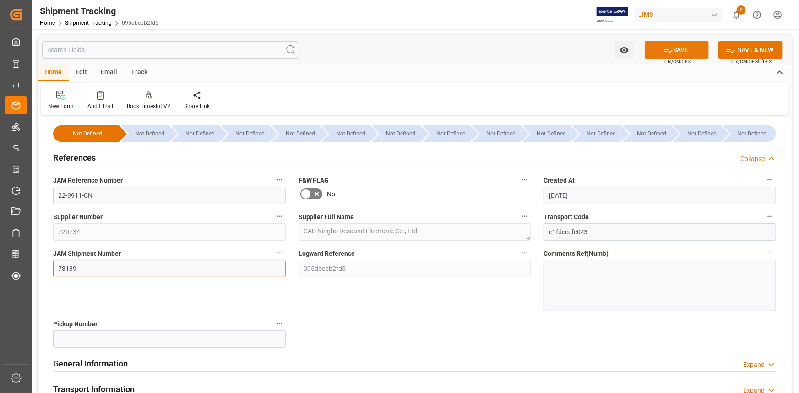
type input "73189"
click at [677, 54] on button "SAVE" at bounding box center [677, 49] width 64 height 17
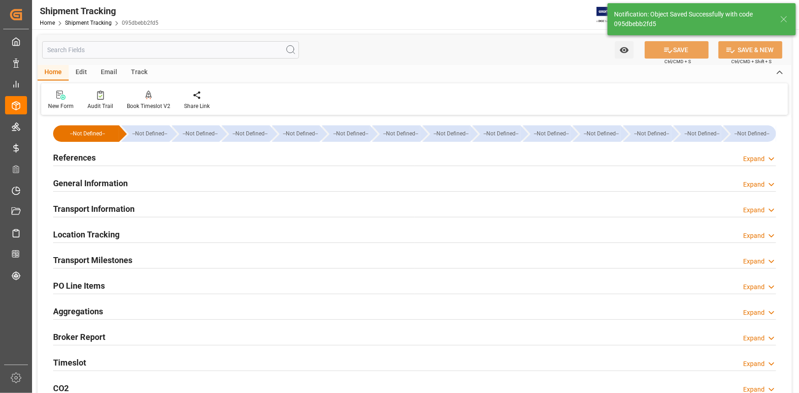
drag, startPoint x: 176, startPoint y: 182, endPoint x: 243, endPoint y: 226, distance: 79.7
click at [176, 182] on div "General Information Expand" at bounding box center [414, 182] width 723 height 17
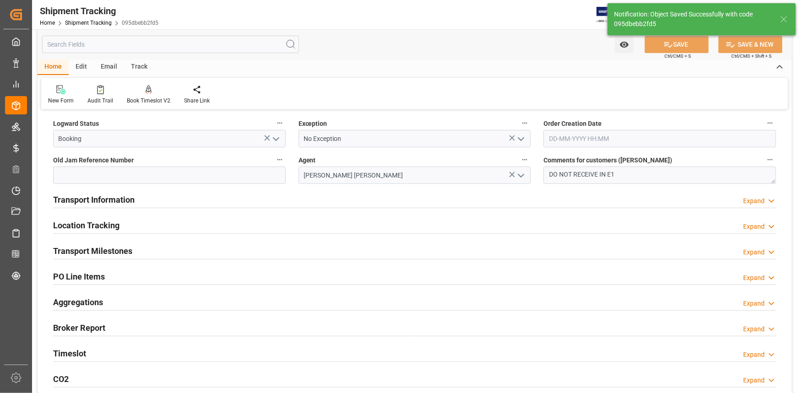
scroll to position [83, 0]
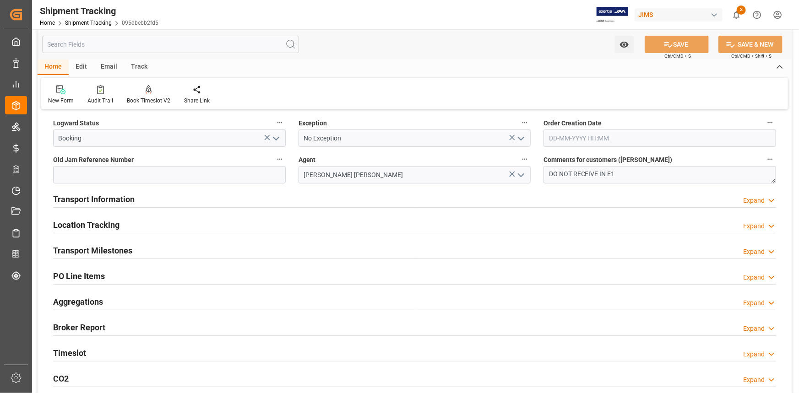
click at [275, 195] on div "Transport Information Expand" at bounding box center [414, 198] width 723 height 17
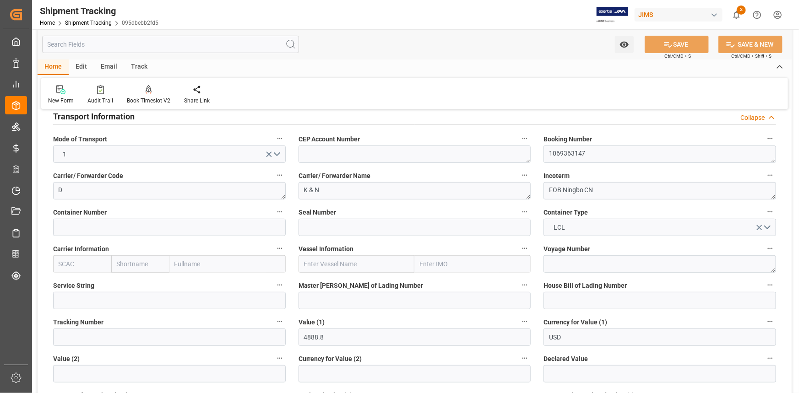
scroll to position [166, 0]
click at [136, 225] on input at bounding box center [169, 226] width 233 height 17
paste input "CGMU5371115"
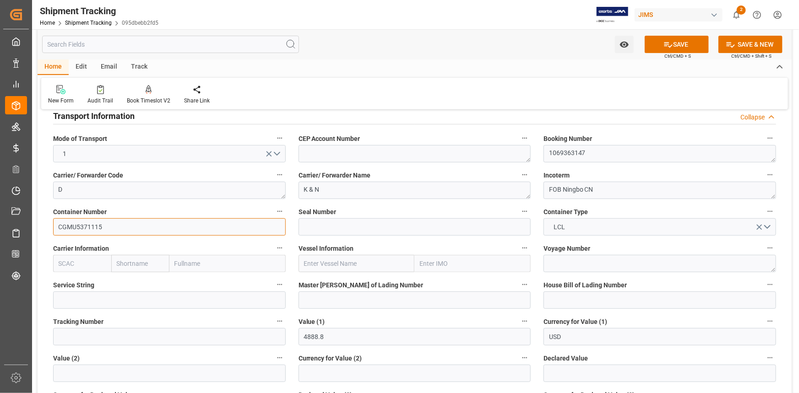
type input "CGMU5371115"
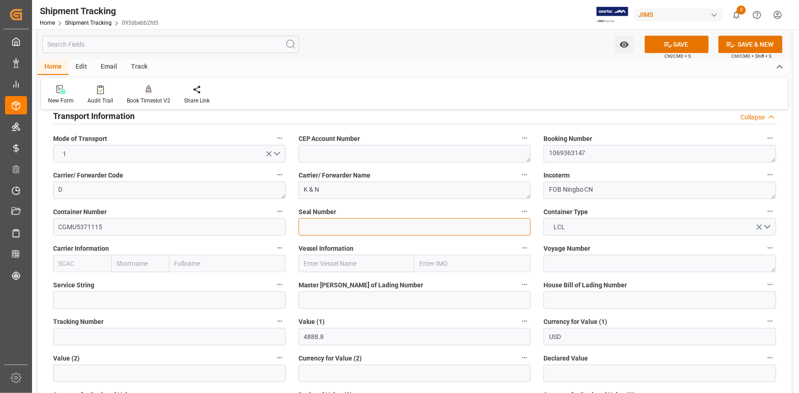
click at [330, 221] on input at bounding box center [415, 226] width 233 height 17
paste input "R6927959"
type input "R6927959"
click at [80, 263] on input "text" at bounding box center [82, 263] width 58 height 17
paste input "CMDU"
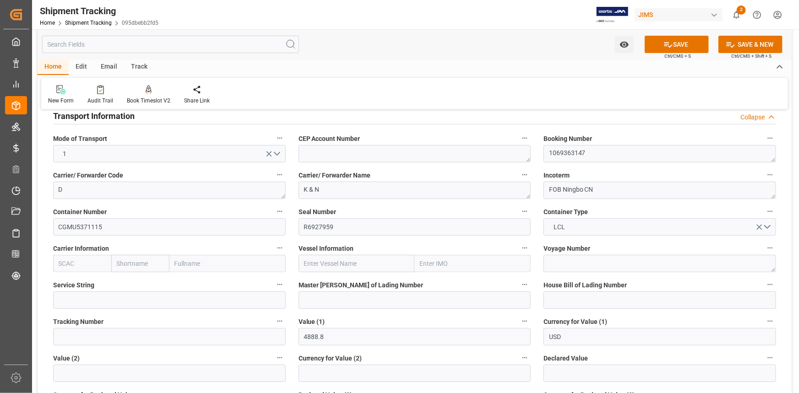
type input "CMDU"
click at [71, 281] on b "CMDU" at bounding box center [68, 283] width 18 height 7
type input "CMACGM"
type input "CMA CGM Group"
type input "CMDU"
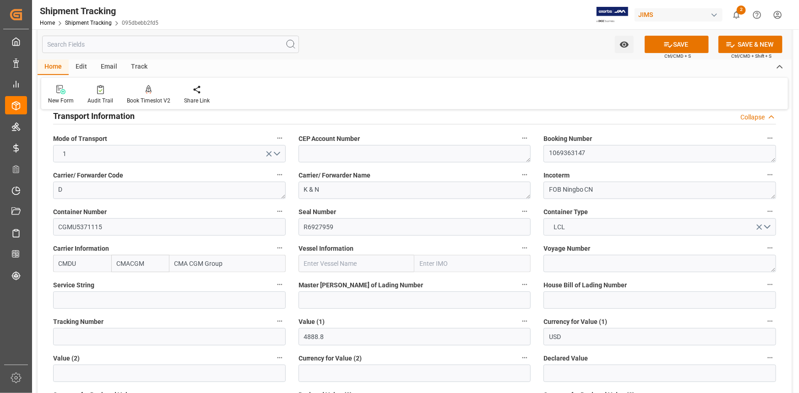
click at [311, 262] on input "text" at bounding box center [357, 263] width 116 height 17
paste input "EVER FRANK"
type input "EVER FRANK"
click at [334, 282] on b "EVER FRANK" at bounding box center [338, 283] width 66 height 7
type input "9850587"
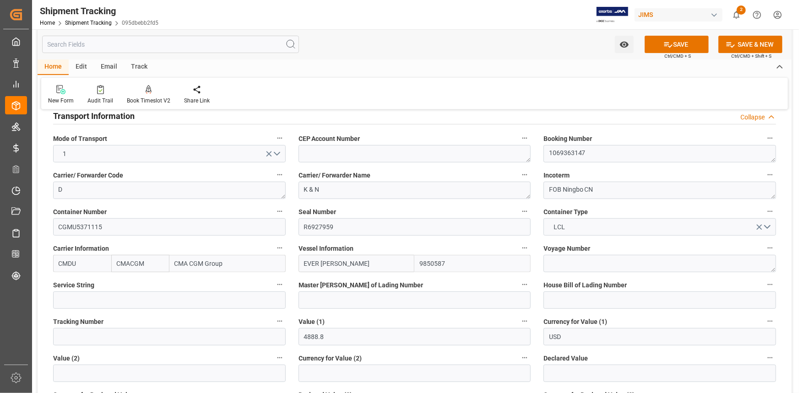
type input "EVER FRANK"
click at [565, 265] on textarea at bounding box center [660, 263] width 233 height 17
paste textarea "0TBLVE1MA"
type textarea "0TBLVE1MA"
drag, startPoint x: 356, startPoint y: 300, endPoint x: 367, endPoint y: 302, distance: 11.1
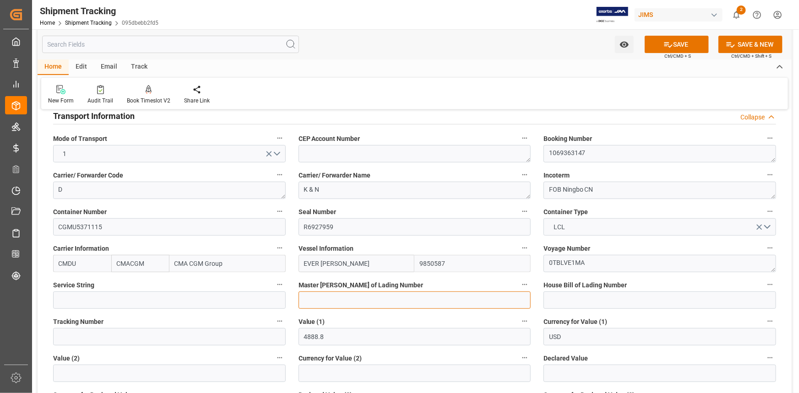
click at [356, 301] on input at bounding box center [415, 300] width 233 height 17
paste input "NGP2868344"
type input "NGP2868344"
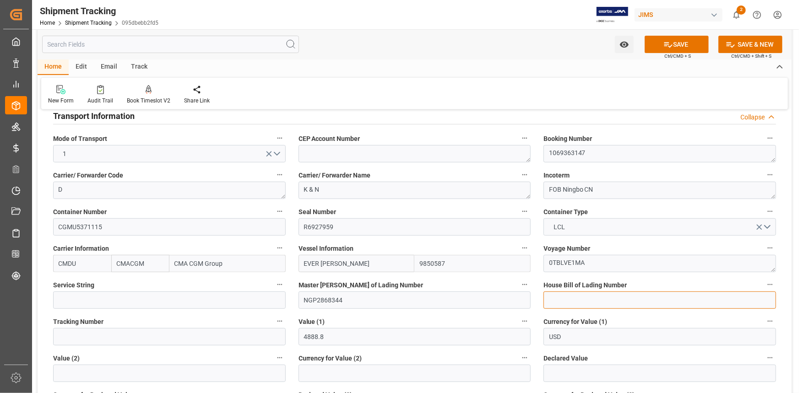
click at [562, 306] on input at bounding box center [660, 300] width 233 height 17
paste input "BANQ1069363147"
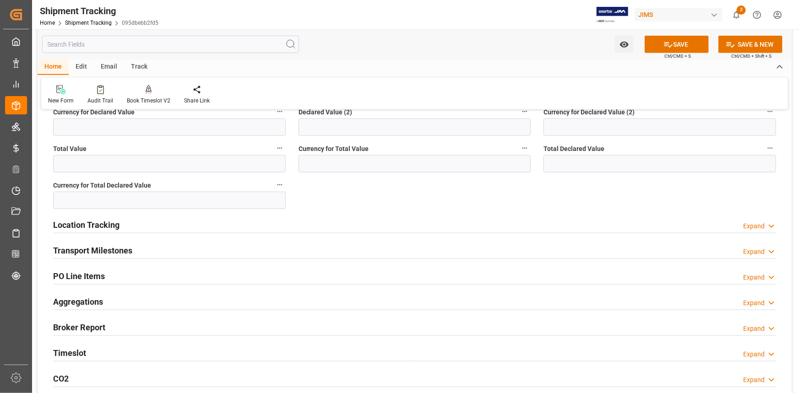
scroll to position [458, 0]
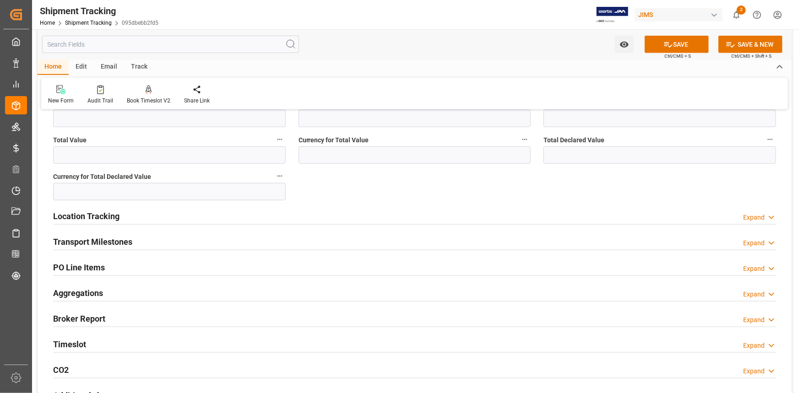
type input "BANQ1069363147"
click at [189, 216] on div "Location Tracking Expand" at bounding box center [414, 215] width 723 height 17
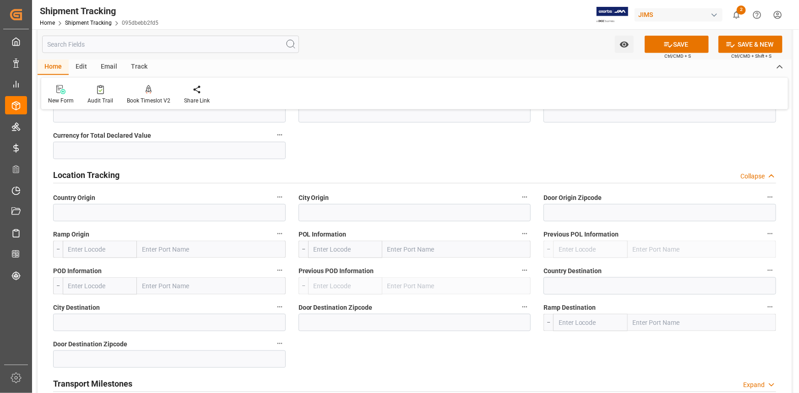
scroll to position [499, 0]
click at [181, 174] on div "Location Tracking Collapse" at bounding box center [414, 174] width 723 height 17
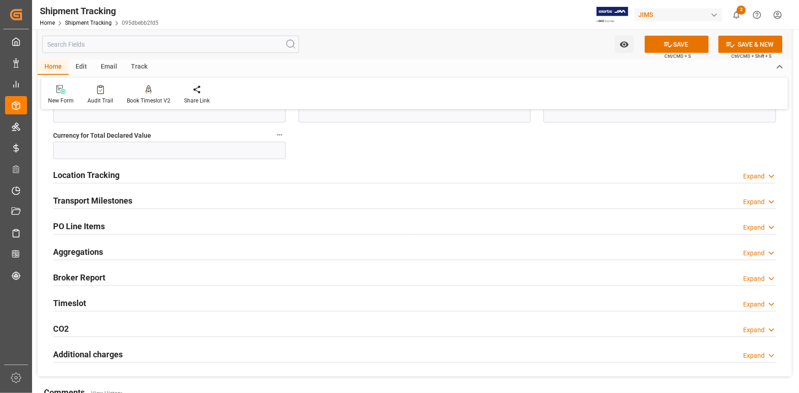
click at [163, 202] on div "Transport Milestones Expand" at bounding box center [414, 199] width 723 height 17
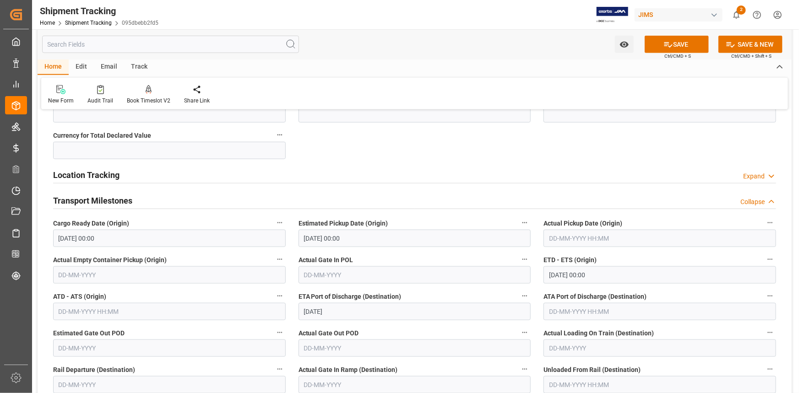
scroll to position [541, 0]
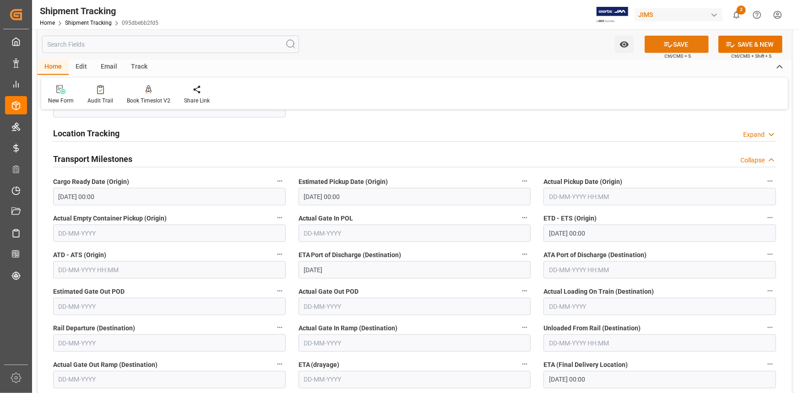
click at [661, 45] on button "SAVE" at bounding box center [677, 44] width 64 height 17
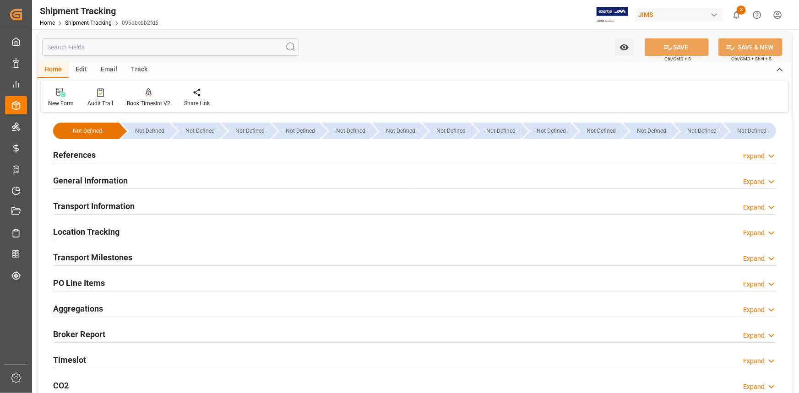
scroll to position [0, 0]
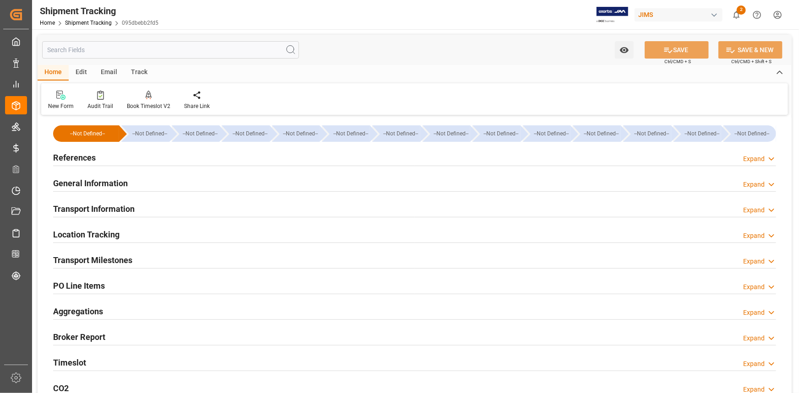
click at [204, 259] on div "Transport Milestones Expand" at bounding box center [414, 259] width 723 height 17
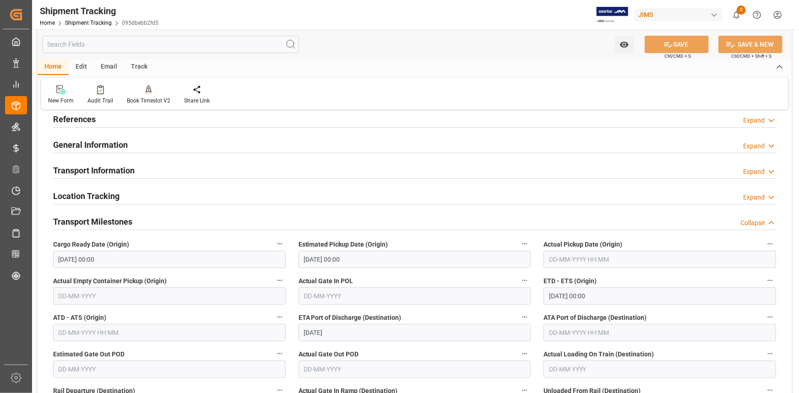
scroll to position [83, 0]
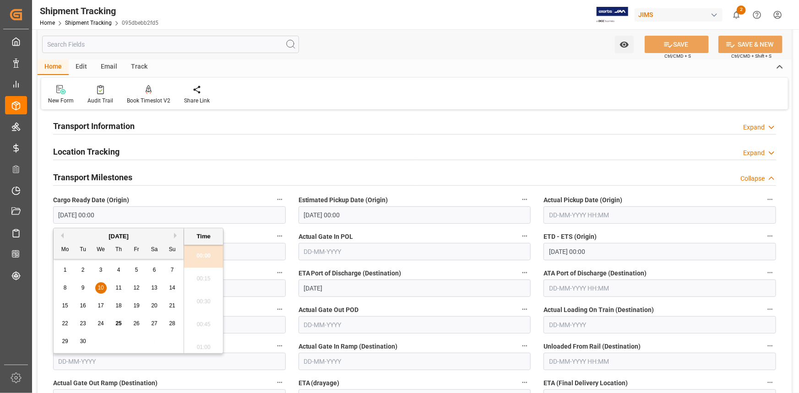
click at [140, 215] on input "10-09-2025 00:00" at bounding box center [169, 215] width 233 height 17
click at [574, 215] on input "text" at bounding box center [660, 215] width 233 height 17
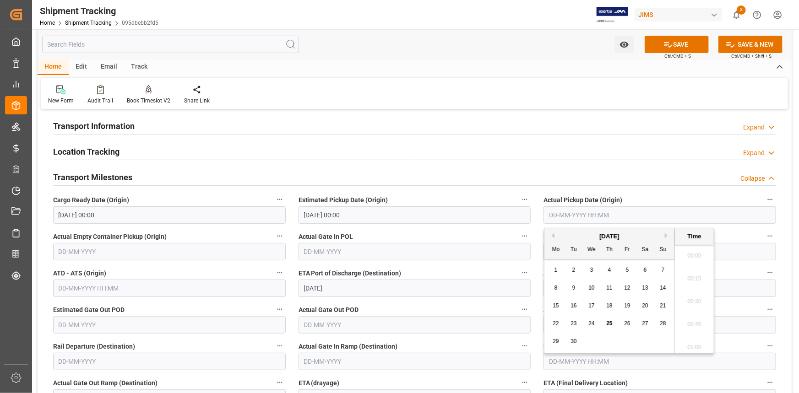
scroll to position [1331, 0]
click at [643, 289] on span "13" at bounding box center [645, 288] width 6 height 6
type input "13-09-2025 00:00"
click at [497, 231] on label "Actual Gate In POL" at bounding box center [415, 236] width 233 height 13
click at [519, 231] on button "Actual Gate In POL" at bounding box center [525, 236] width 12 height 12
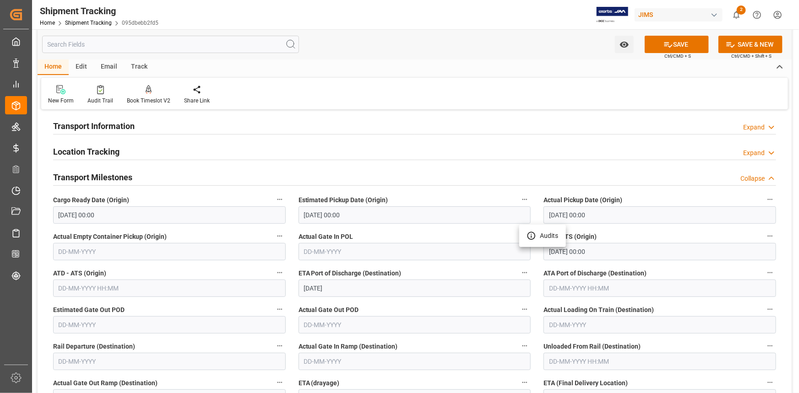
click at [105, 287] on div at bounding box center [399, 196] width 799 height 393
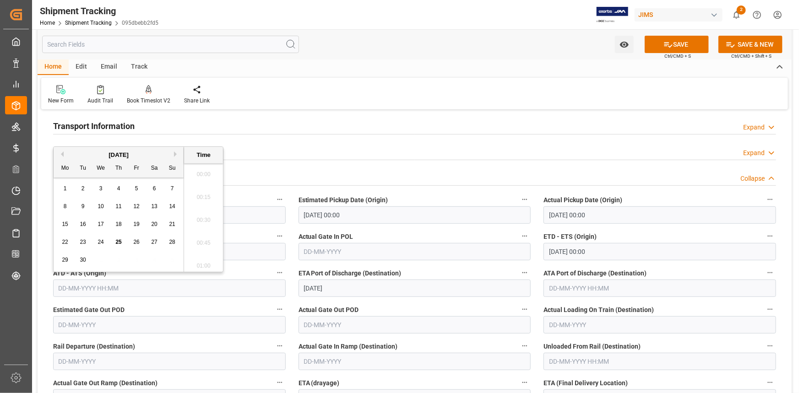
click at [110, 285] on input "text" at bounding box center [169, 288] width 233 height 17
click at [85, 243] on span "23" at bounding box center [83, 242] width 6 height 6
type input "23-09-2025 00:00"
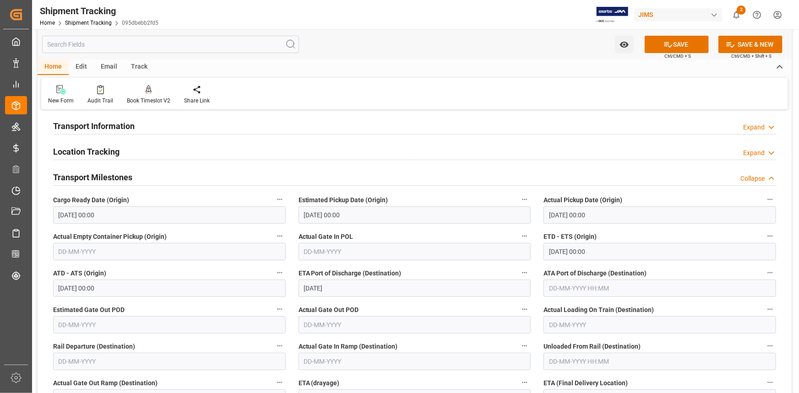
click at [240, 266] on div "ATD - ATS (Origin) 23-09-2025 00:00" at bounding box center [170, 282] width 246 height 37
click at [673, 44] on button "SAVE" at bounding box center [677, 44] width 64 height 17
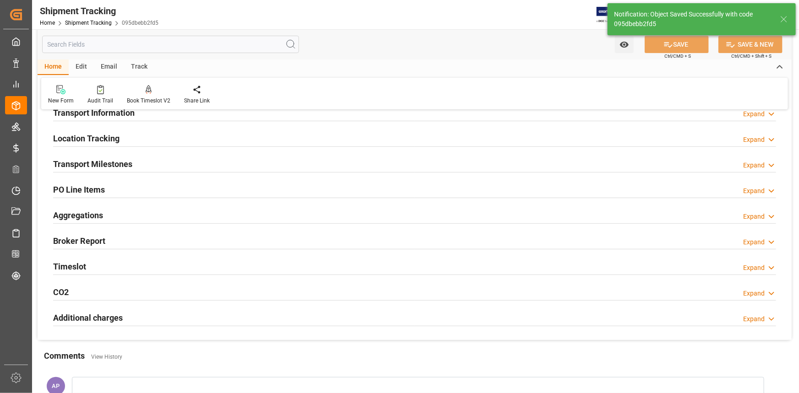
scroll to position [83, 0]
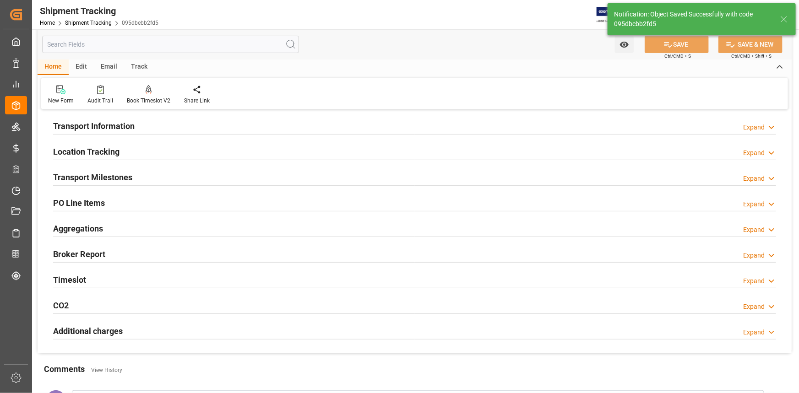
click at [212, 177] on div "Transport Milestones Expand" at bounding box center [414, 176] width 723 height 17
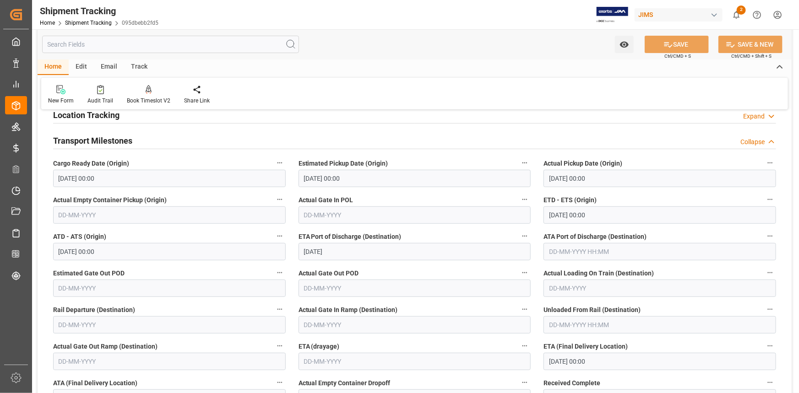
scroll to position [166, 0]
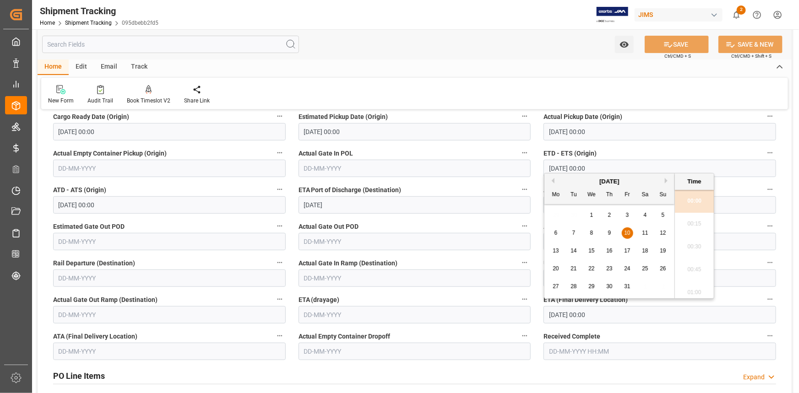
click at [563, 315] on input "10-10-2025 00:00" at bounding box center [660, 314] width 233 height 17
click at [608, 285] on span "30" at bounding box center [609, 287] width 6 height 6
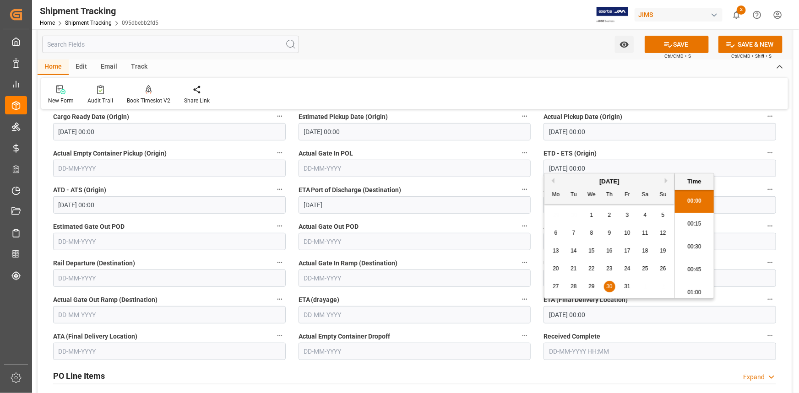
click at [630, 330] on label "Received Complete" at bounding box center [660, 336] width 233 height 13
click at [764, 330] on button "Received Complete" at bounding box center [770, 336] width 12 height 12
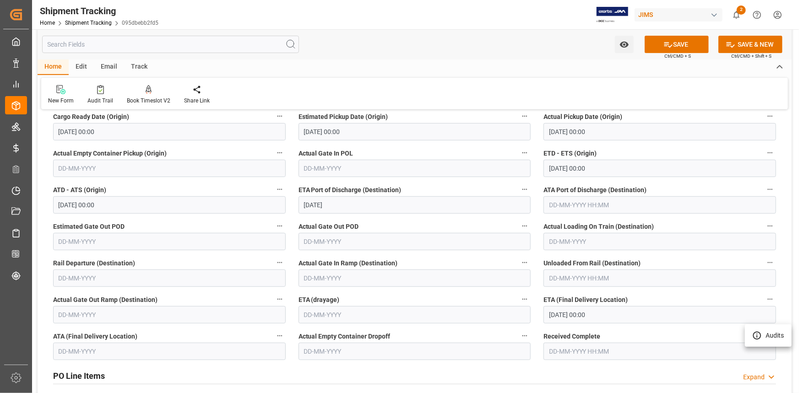
click at [588, 311] on div at bounding box center [399, 196] width 799 height 393
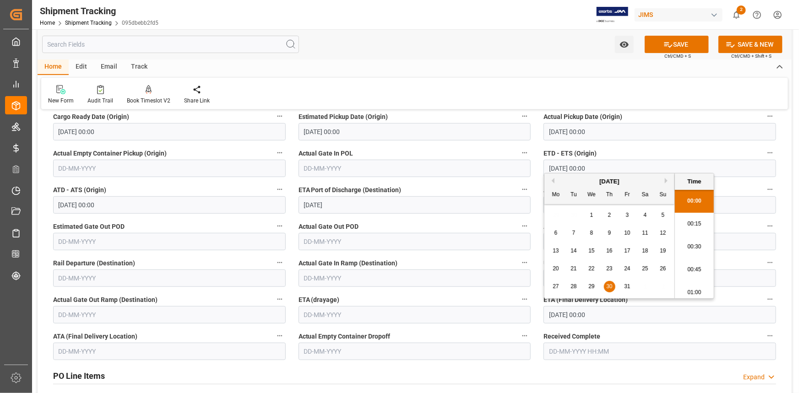
click at [593, 315] on input "30-10-2025 00:00" at bounding box center [660, 314] width 233 height 17
click at [594, 289] on span "29" at bounding box center [592, 287] width 6 height 6
type input "29-10-2025 00:00"
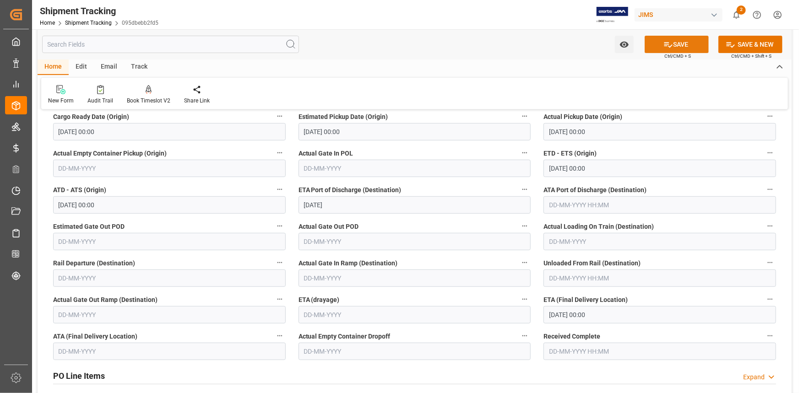
click at [679, 44] on button "SAVE" at bounding box center [677, 44] width 64 height 17
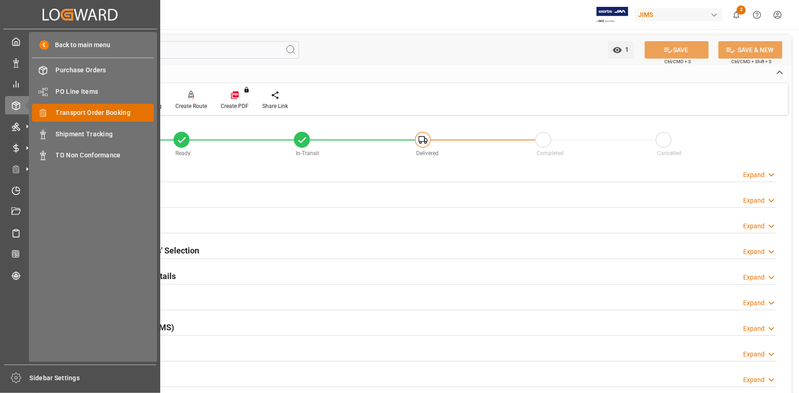
click at [99, 114] on span "Transport Order Booking" at bounding box center [105, 113] width 98 height 10
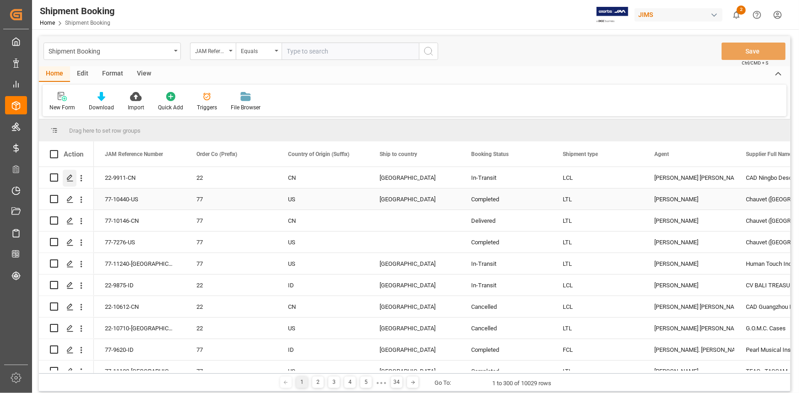
click at [68, 176] on icon "Press SPACE to select this row." at bounding box center [69, 178] width 7 height 7
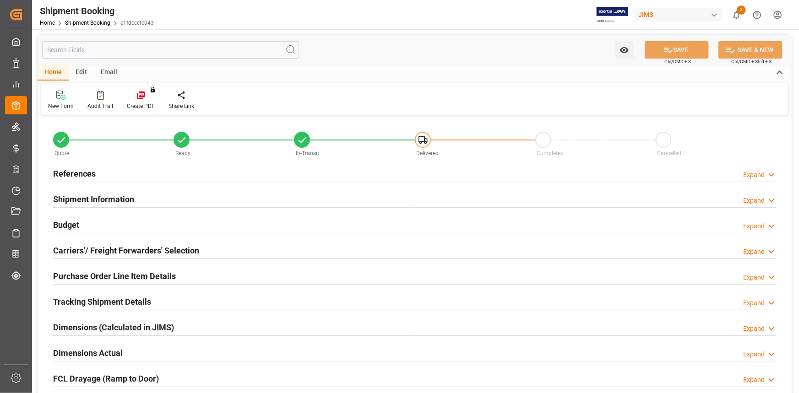
type input "0"
type input "[DATE]"
click at [137, 171] on div "References Expand" at bounding box center [414, 172] width 723 height 17
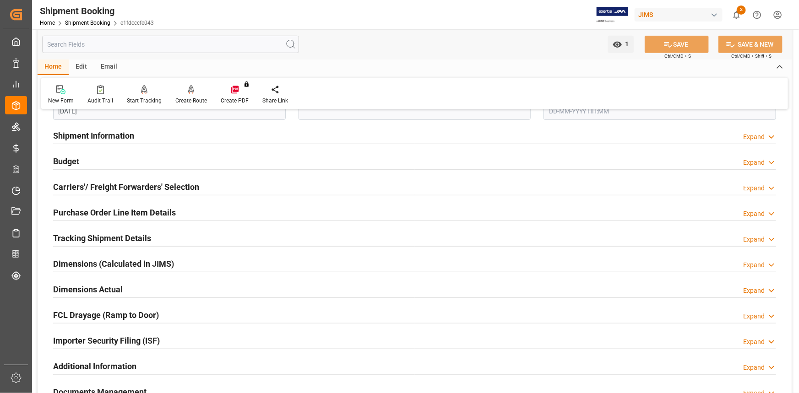
scroll to position [250, 0]
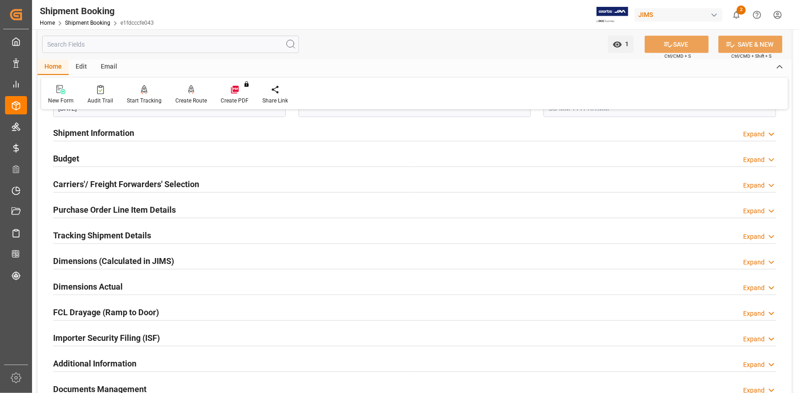
click at [203, 287] on div "Dimensions Actual Expand" at bounding box center [414, 286] width 723 height 17
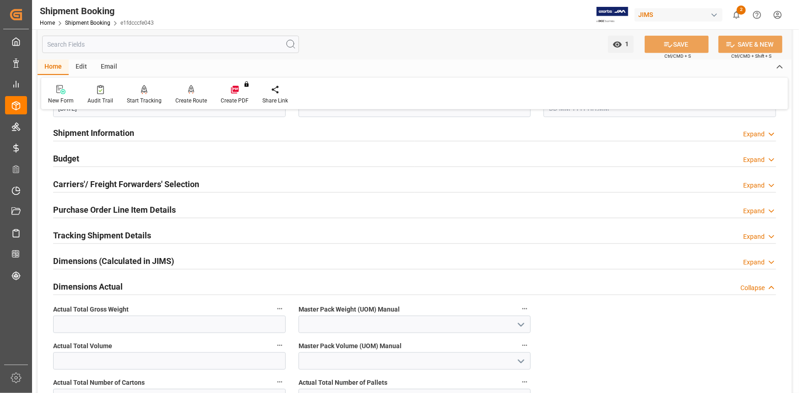
click at [205, 285] on div "Dimensions Actual Collapse" at bounding box center [414, 286] width 723 height 17
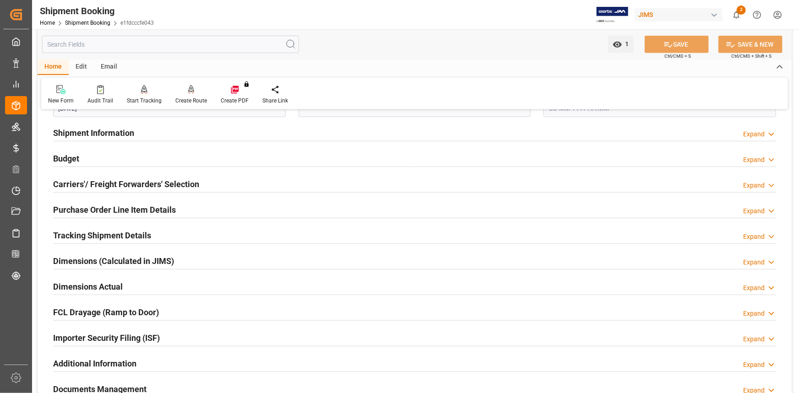
click at [186, 306] on div "FCL Drayage (Ramp to Door) Expand" at bounding box center [414, 311] width 723 height 17
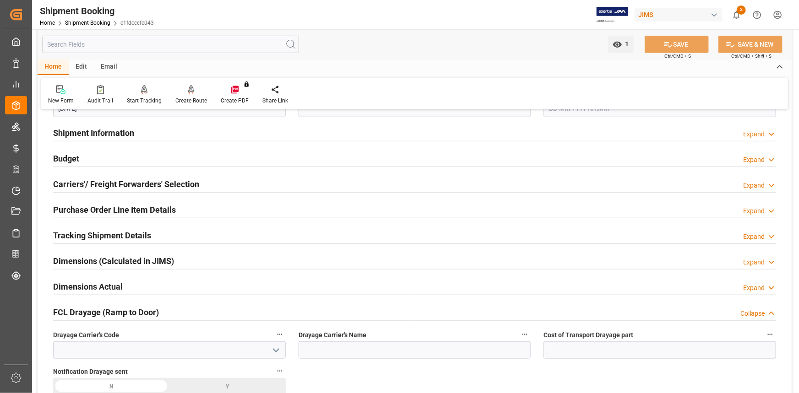
click at [181, 289] on div "Dimensions Actual Expand" at bounding box center [414, 286] width 723 height 17
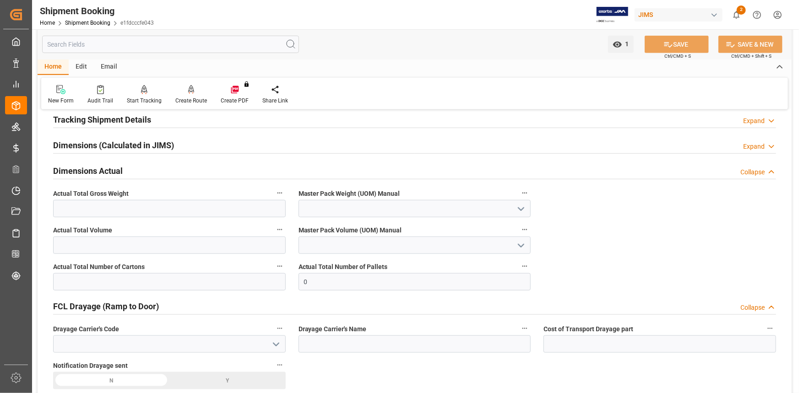
scroll to position [416, 0]
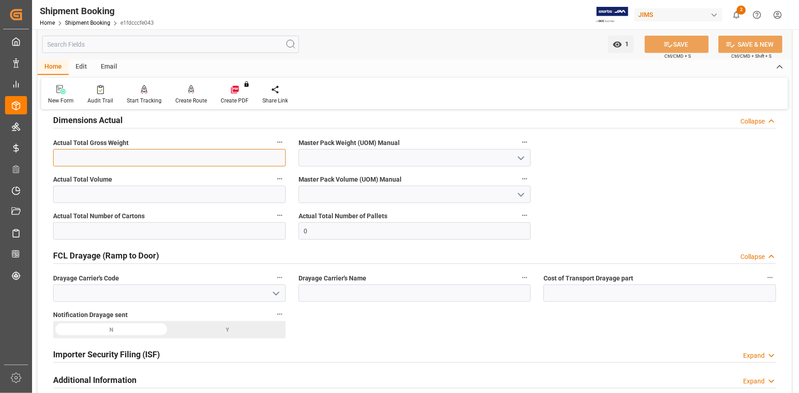
click at [75, 157] on input "text" at bounding box center [169, 157] width 233 height 17
type input "242"
click at [520, 154] on icon "open menu" at bounding box center [521, 158] width 11 height 11
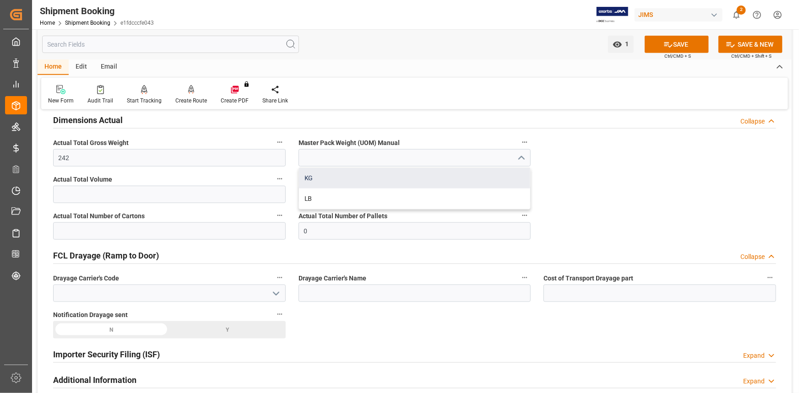
click at [422, 178] on div "KG" at bounding box center [415, 178] width 232 height 21
type input "KG"
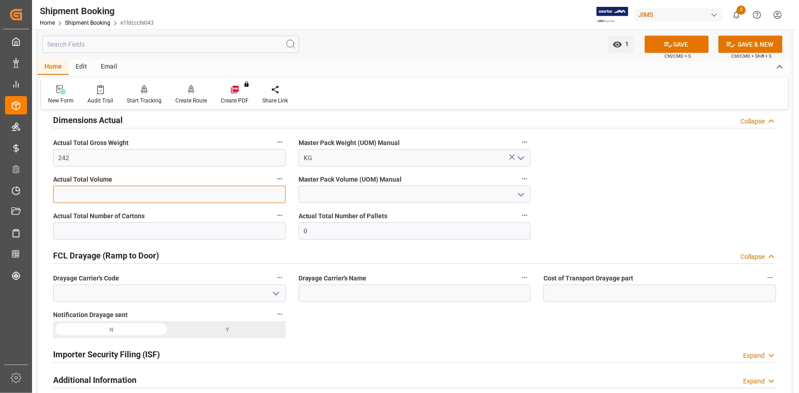
click at [157, 196] on input "text" at bounding box center [169, 194] width 233 height 17
type input "2.290"
click at [524, 190] on icon "open menu" at bounding box center [521, 195] width 11 height 11
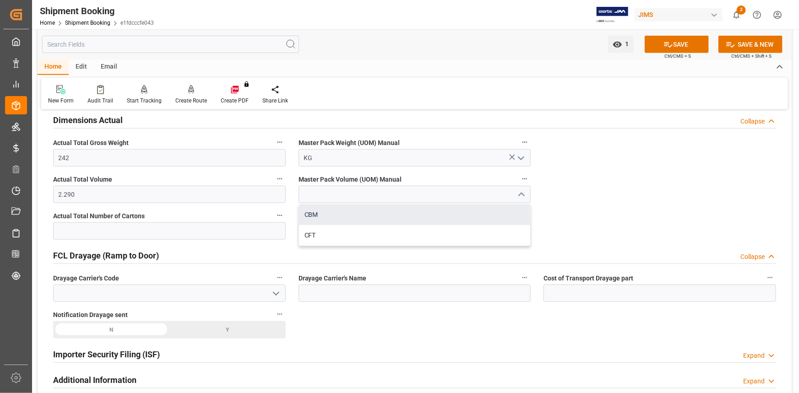
click at [431, 212] on div "CBM" at bounding box center [415, 215] width 232 height 21
type input "CBM"
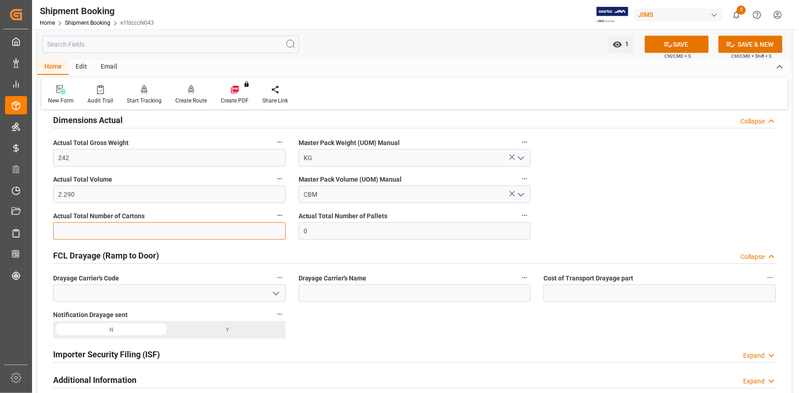
click at [151, 230] on input "text" at bounding box center [169, 231] width 233 height 17
type input "21"
click at [670, 48] on icon at bounding box center [669, 45] width 10 height 10
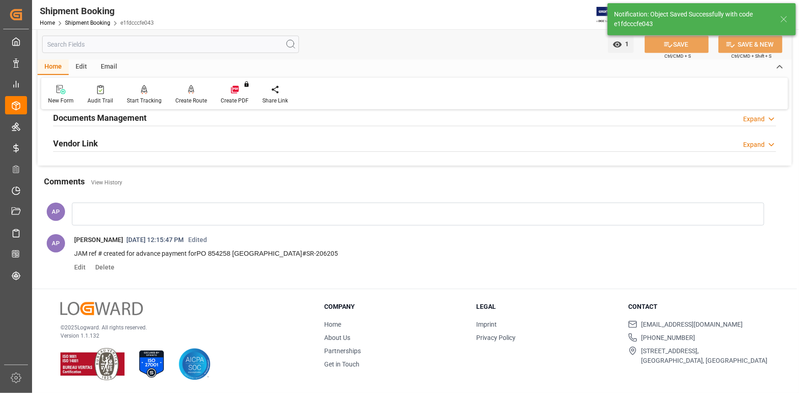
scroll to position [233, 0]
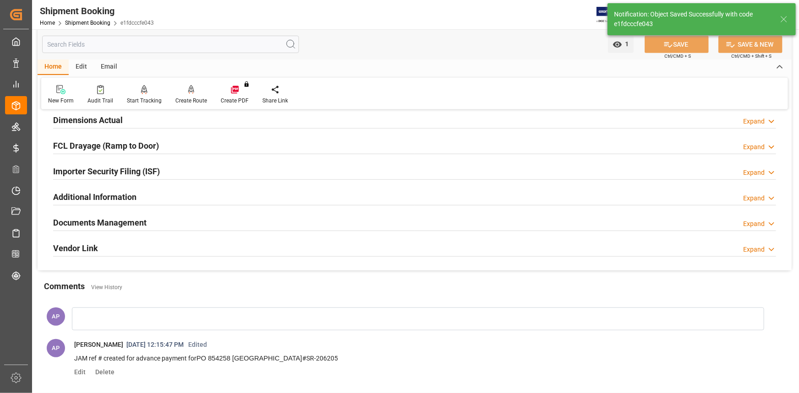
click at [188, 224] on div "Documents Management Expand" at bounding box center [414, 221] width 723 height 17
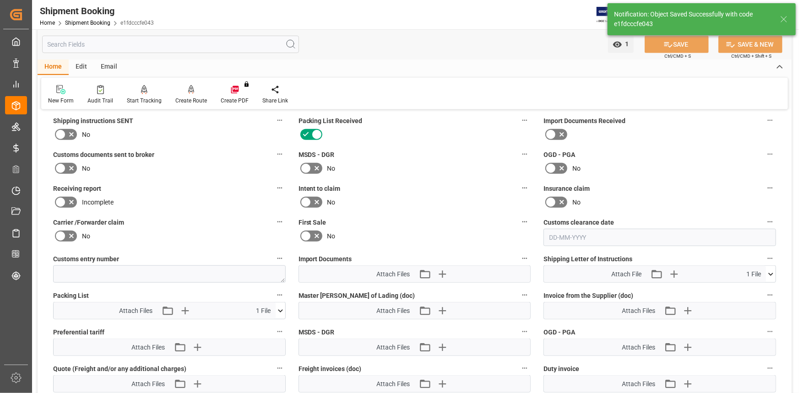
scroll to position [399, 0]
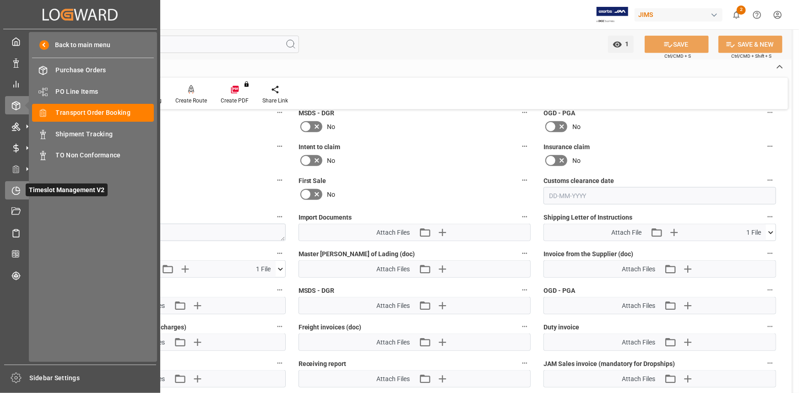
click at [13, 190] on icon at bounding box center [15, 190] width 7 height 7
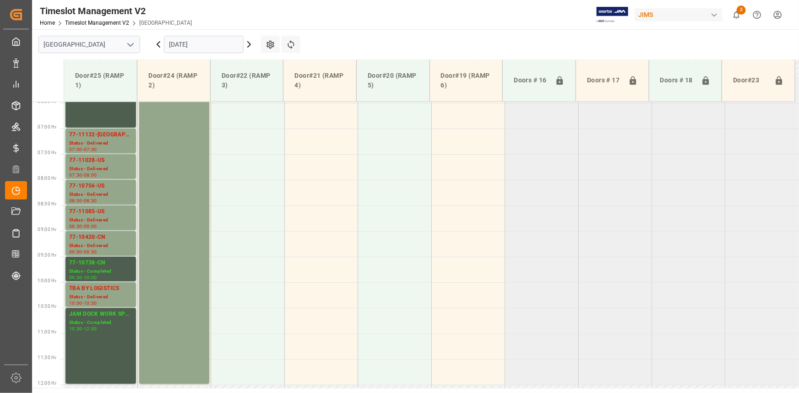
scroll to position [264, 0]
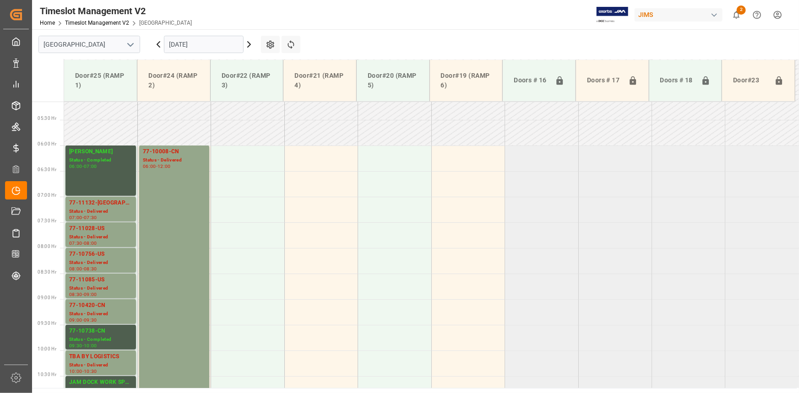
click at [128, 44] on polyline "open menu" at bounding box center [130, 45] width 5 height 3
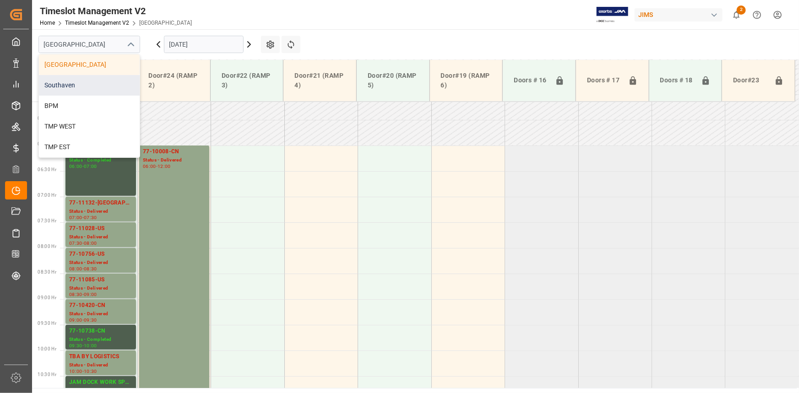
click at [92, 81] on div "Southaven" at bounding box center [89, 85] width 101 height 21
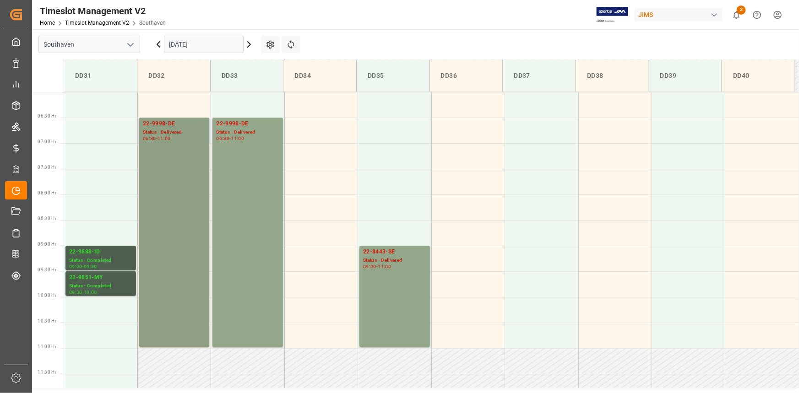
scroll to position [293, 0]
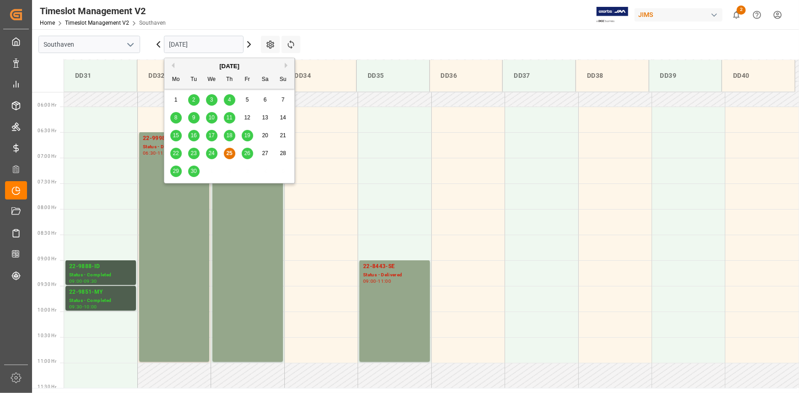
click at [201, 49] on input "[DATE]" at bounding box center [204, 44] width 80 height 17
click at [247, 153] on span "26" at bounding box center [247, 153] width 6 height 6
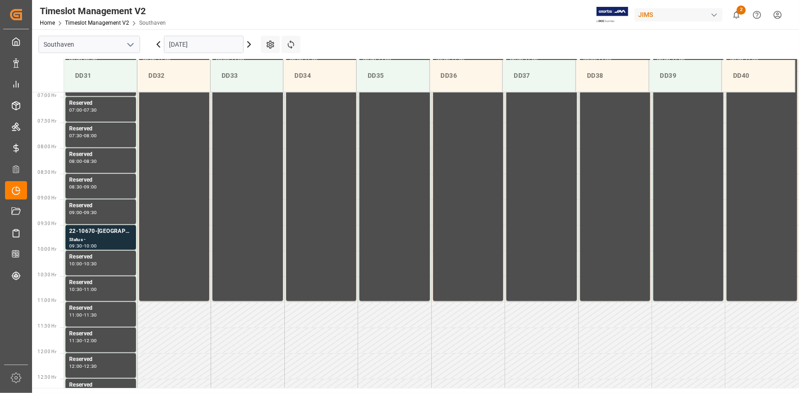
scroll to position [337, 0]
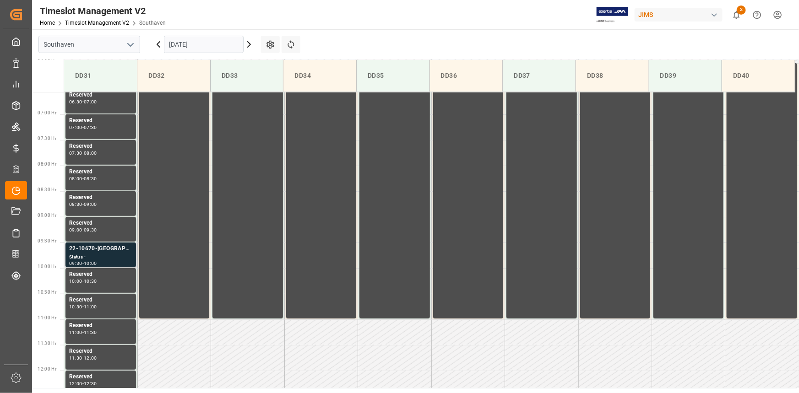
click at [104, 255] on div "Status -" at bounding box center [100, 258] width 63 height 8
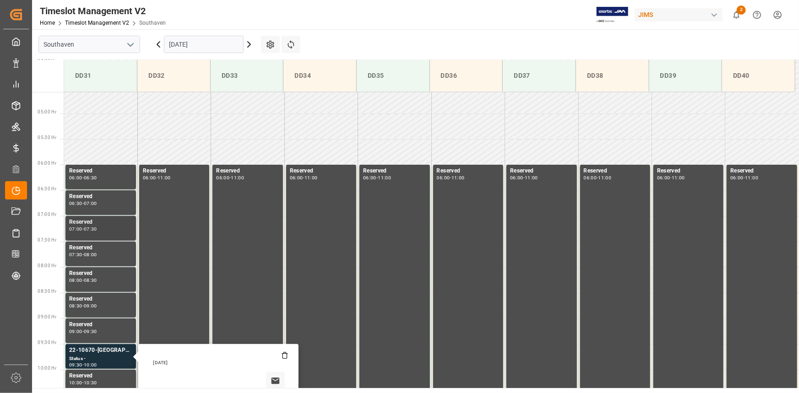
scroll to position [212, 0]
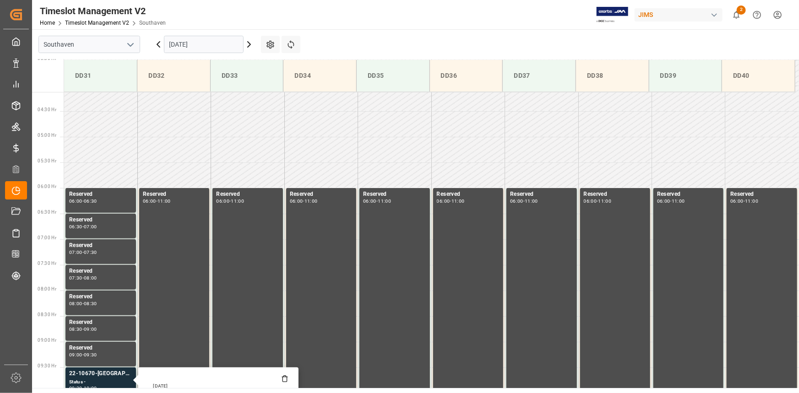
click at [209, 44] on input "[DATE]" at bounding box center [204, 44] width 80 height 17
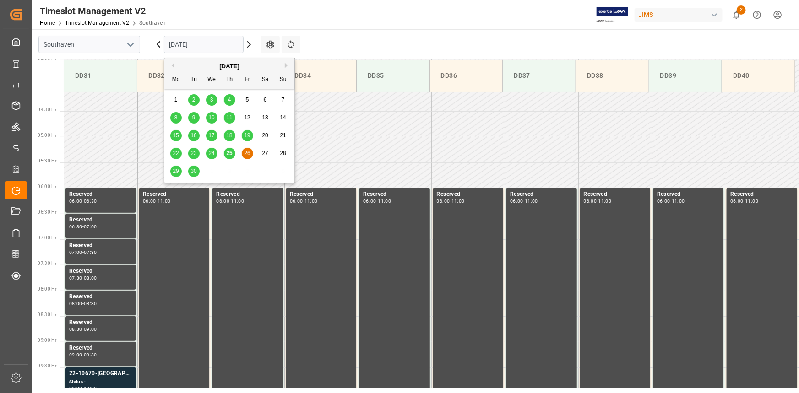
click at [176, 169] on span "29" at bounding box center [176, 171] width 6 height 6
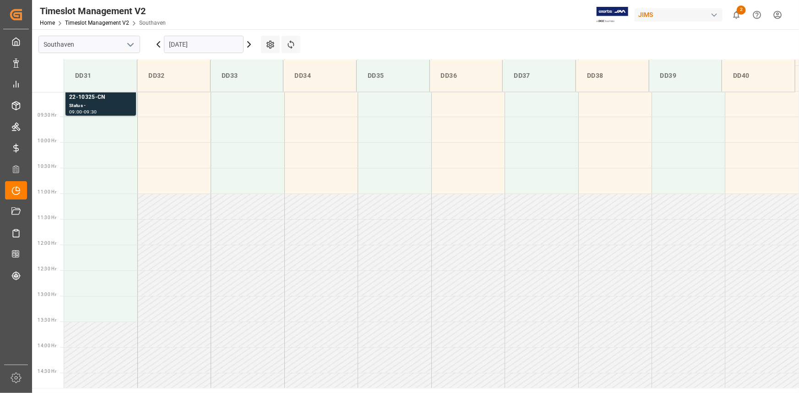
scroll to position [379, 0]
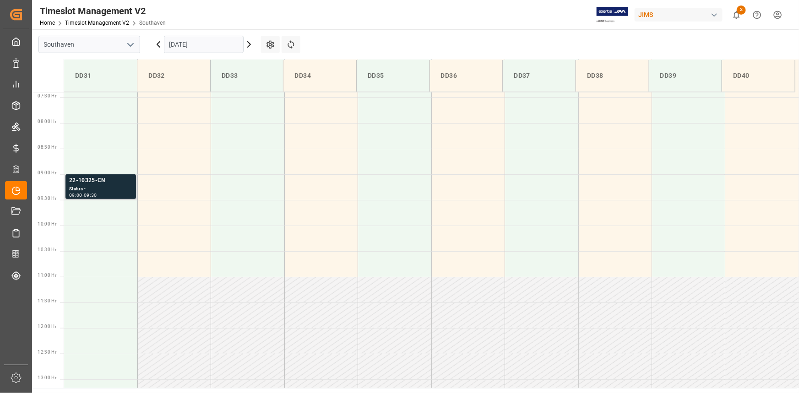
click at [102, 192] on div "Status -" at bounding box center [100, 190] width 63 height 8
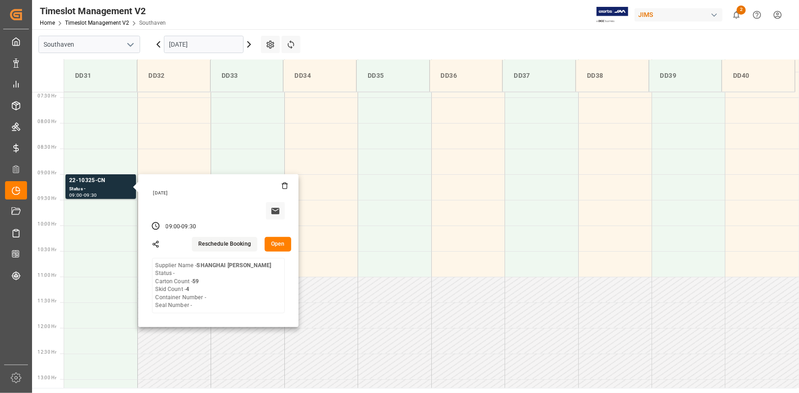
click at [199, 41] on input "29-09-2025" at bounding box center [204, 44] width 80 height 17
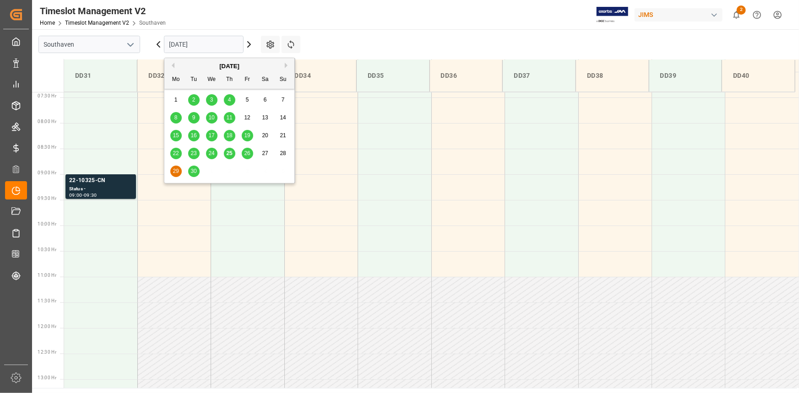
click at [193, 169] on span "30" at bounding box center [194, 171] width 6 height 6
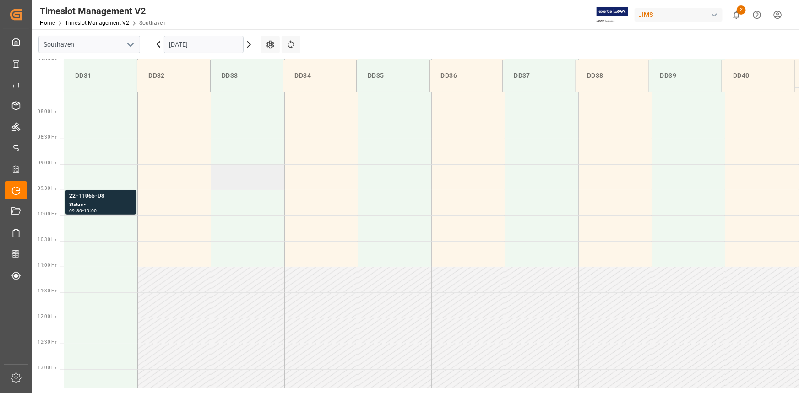
scroll to position [375, 0]
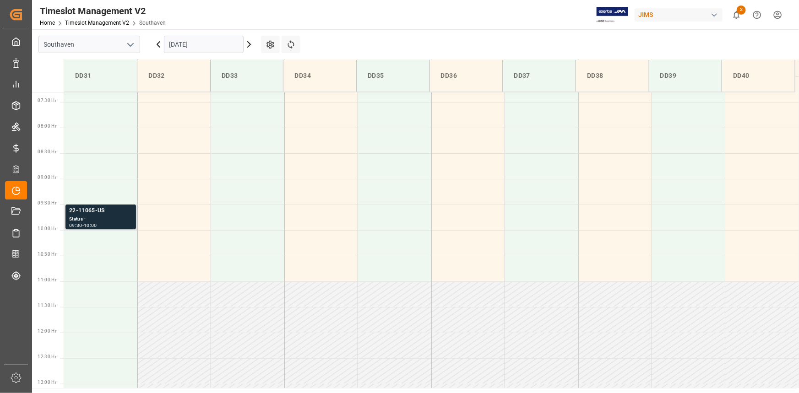
click at [104, 224] on div "09:30 - 10:00" at bounding box center [100, 226] width 63 height 5
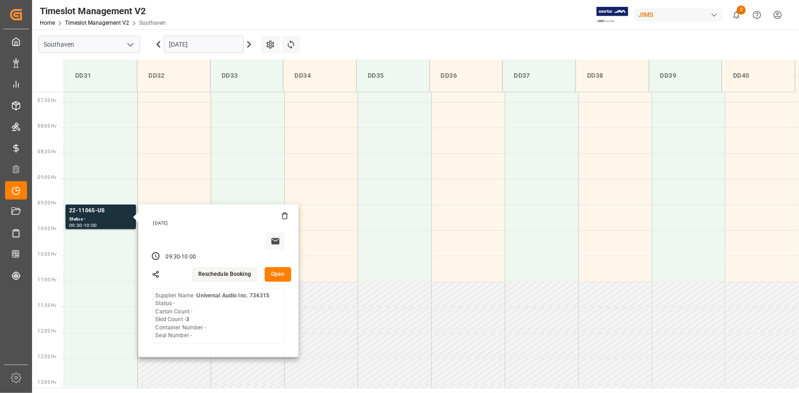
click at [211, 45] on input "30-09-2025" at bounding box center [204, 44] width 80 height 17
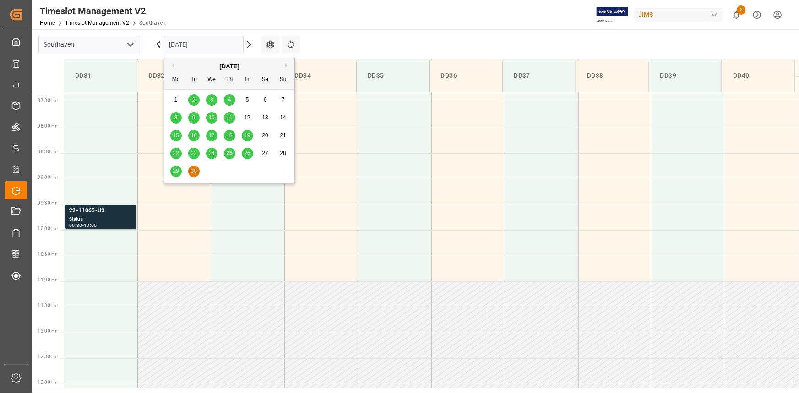
click at [248, 44] on icon at bounding box center [249, 44] width 11 height 11
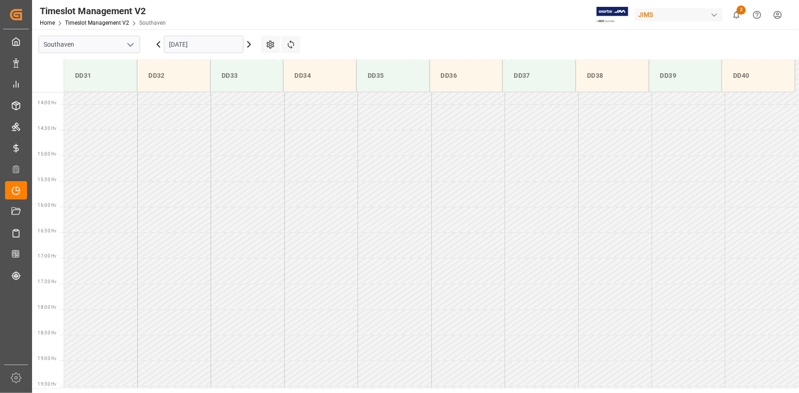
scroll to position [712, 0]
click at [219, 43] on input "01-10-2025" at bounding box center [204, 44] width 80 height 17
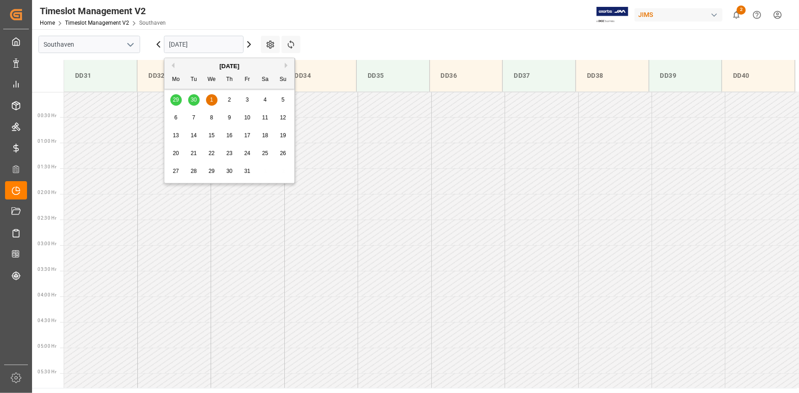
scroll to position [0, 0]
click at [192, 98] on div "29 30 1 2 3 4 5" at bounding box center [229, 100] width 125 height 18
click at [177, 101] on div "29 30 1 2 3 4 5" at bounding box center [229, 100] width 125 height 18
click at [125, 196] on td at bounding box center [100, 208] width 73 height 26
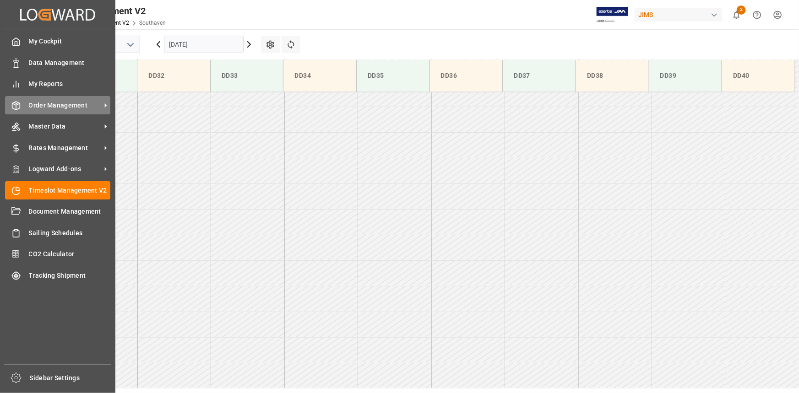
scroll to position [712, 0]
click at [51, 98] on div "Order Management Order Management" at bounding box center [57, 105] width 105 height 18
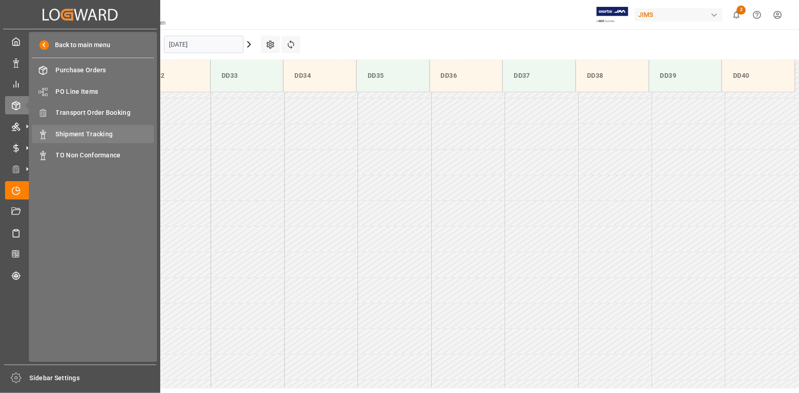
click at [80, 130] on span "Shipment Tracking" at bounding box center [105, 135] width 98 height 10
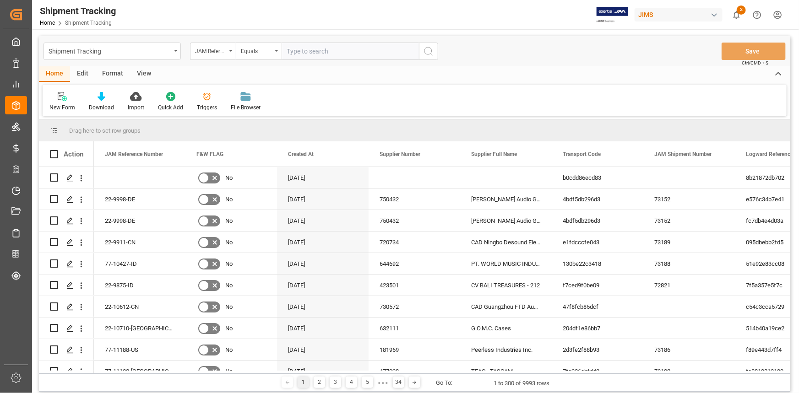
click at [300, 46] on input "text" at bounding box center [350, 51] width 137 height 17
type input "22-10325-CN"
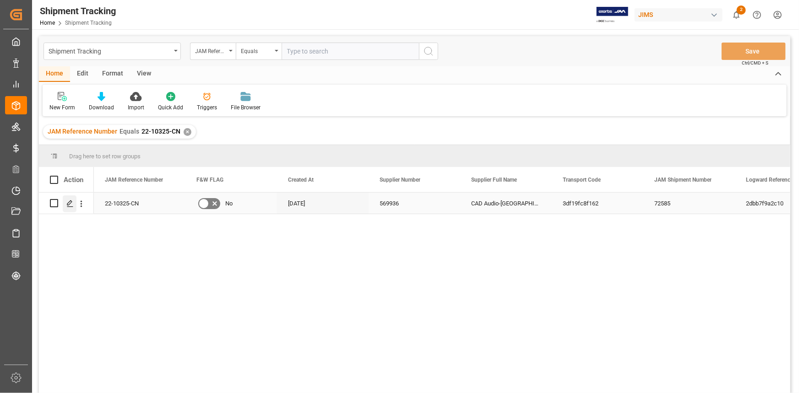
click at [69, 204] on icon "Press SPACE to select this row." at bounding box center [69, 203] width 7 height 7
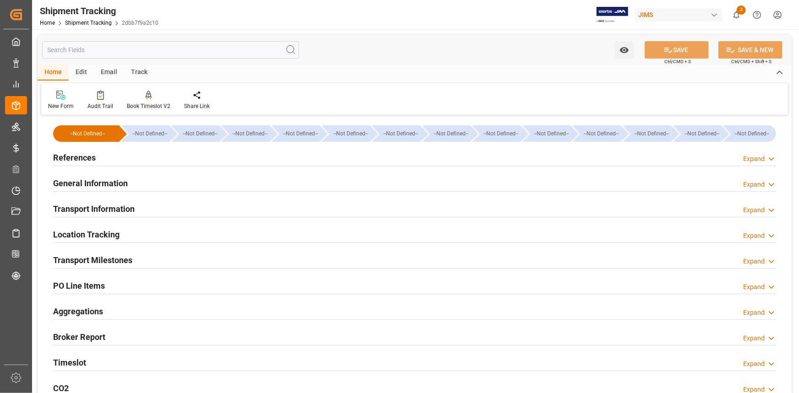
type input "[DATE]"
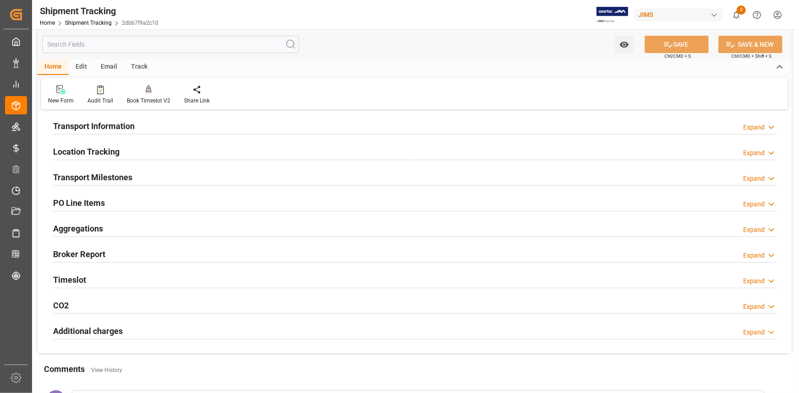
click at [176, 178] on div "Transport Milestones Expand" at bounding box center [414, 176] width 723 height 17
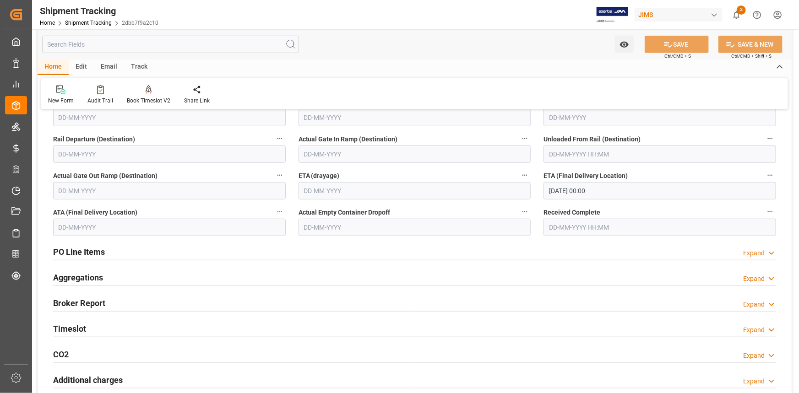
scroll to position [291, 0]
click at [571, 190] on input "[DATE] 00:00" at bounding box center [660, 189] width 233 height 17
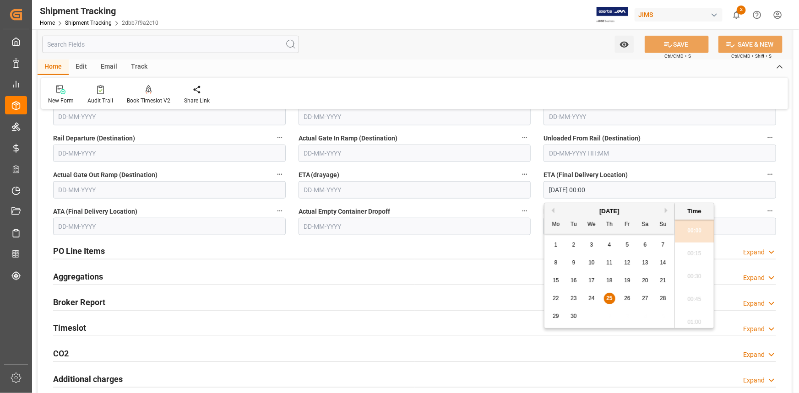
click at [556, 317] on span "29" at bounding box center [556, 316] width 6 height 6
type input "[DATE] 00:00"
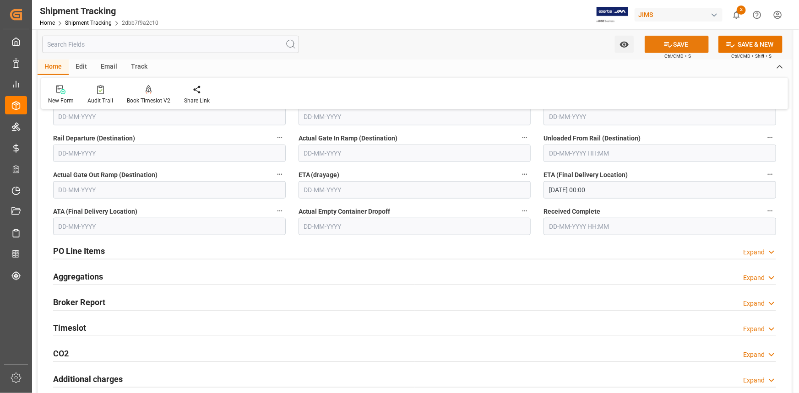
click at [670, 46] on icon at bounding box center [669, 44] width 8 height 5
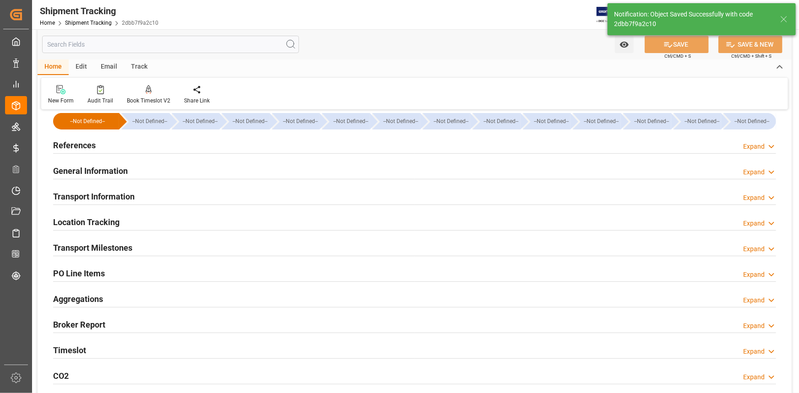
scroll to position [0, 0]
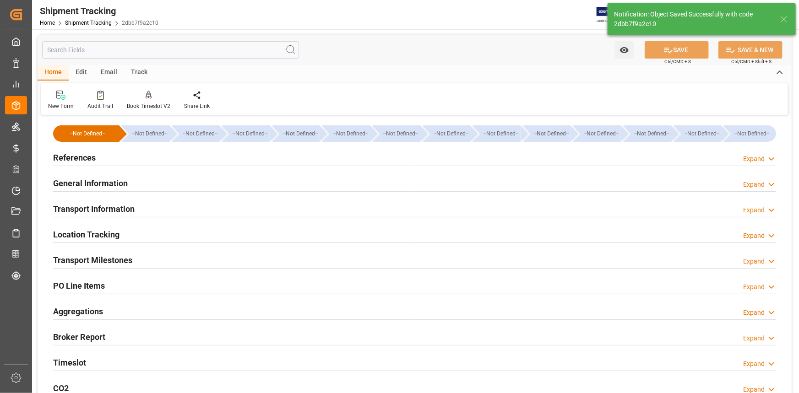
click at [117, 158] on div "References Expand" at bounding box center [414, 156] width 723 height 17
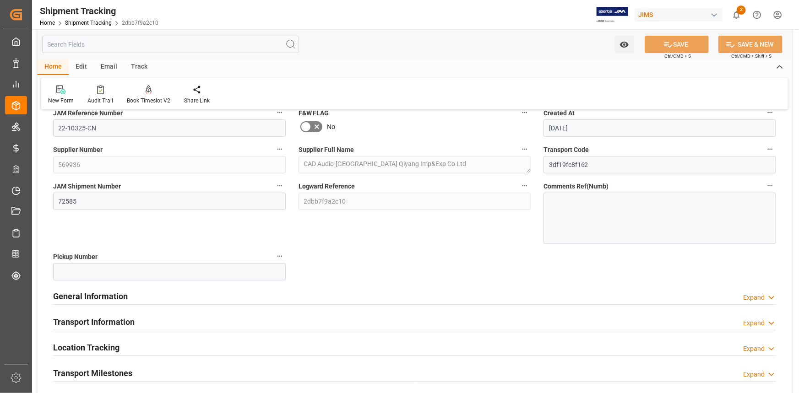
scroll to position [166, 0]
